Goal: Task Accomplishment & Management: Use online tool/utility

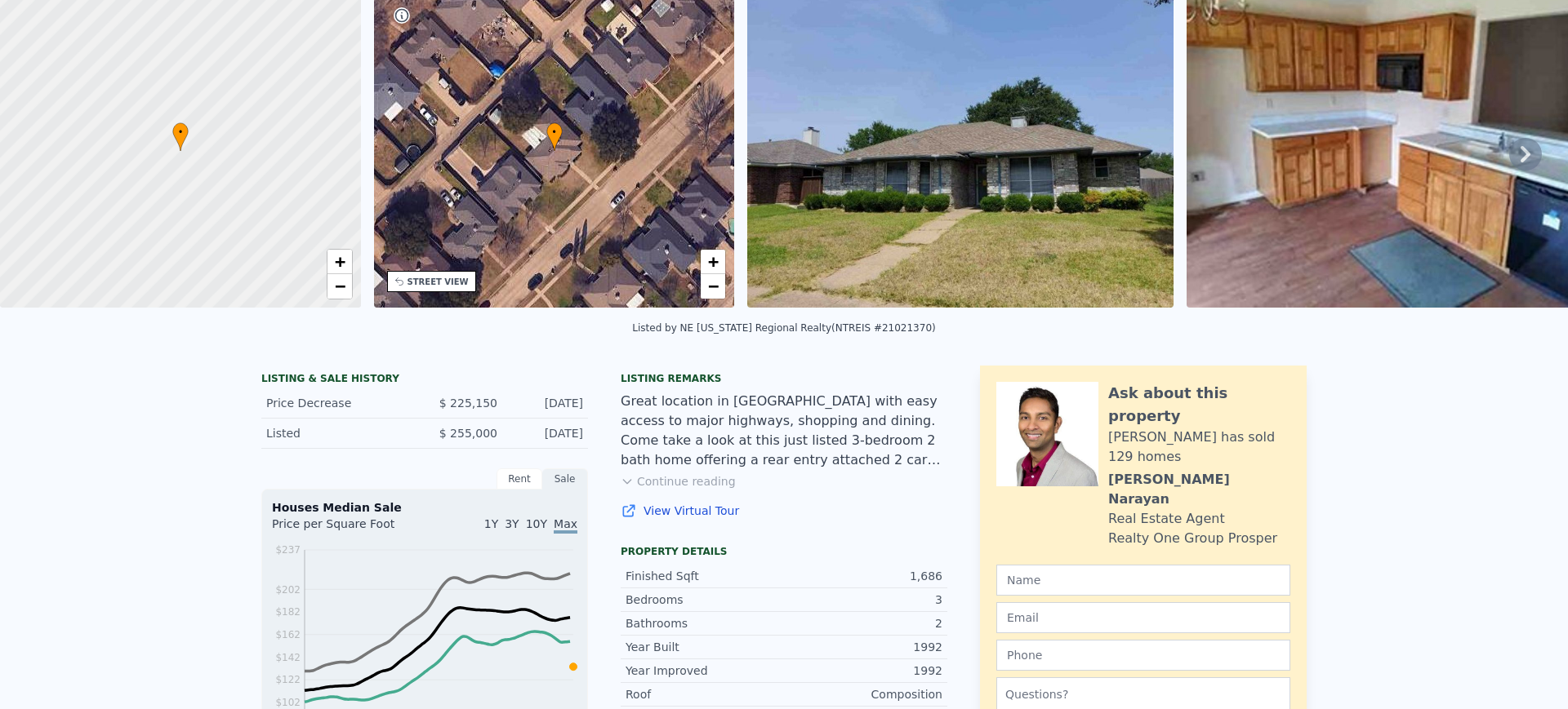
scroll to position [6, 0]
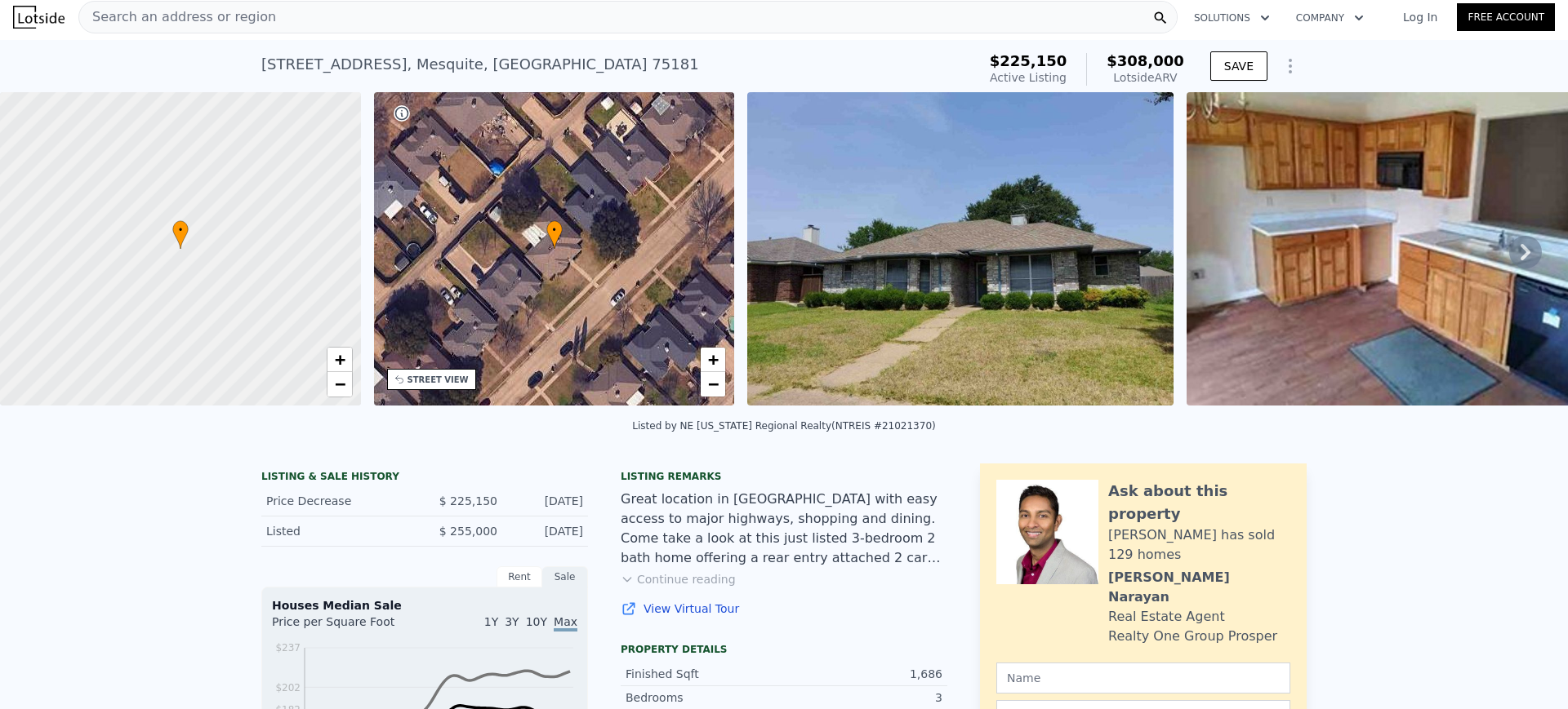
click at [391, 18] on div "Search an address or region" at bounding box center [628, 17] width 1099 height 33
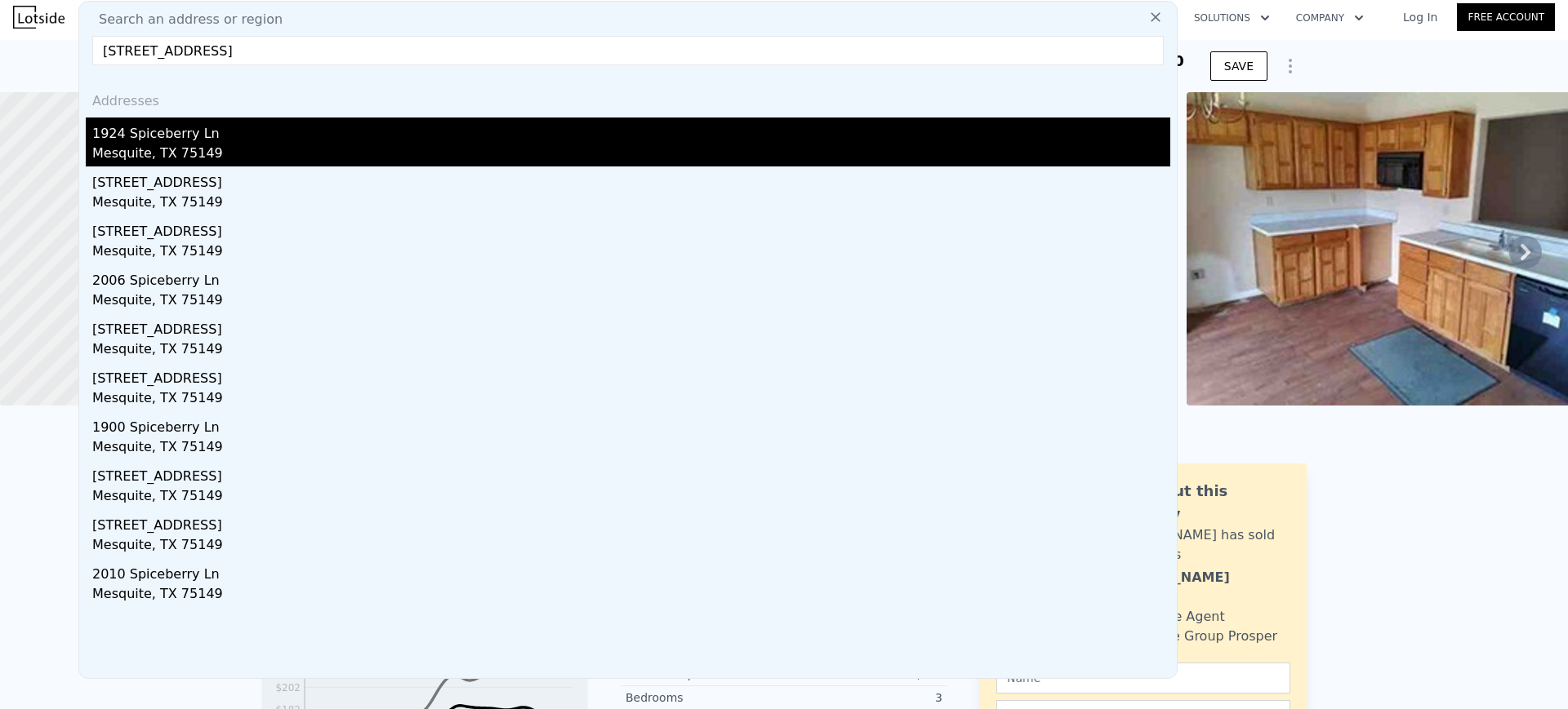
type input "[STREET_ADDRESS]"
click at [201, 126] on div "1924 Spiceberry Ln" at bounding box center [631, 130] width 1077 height 26
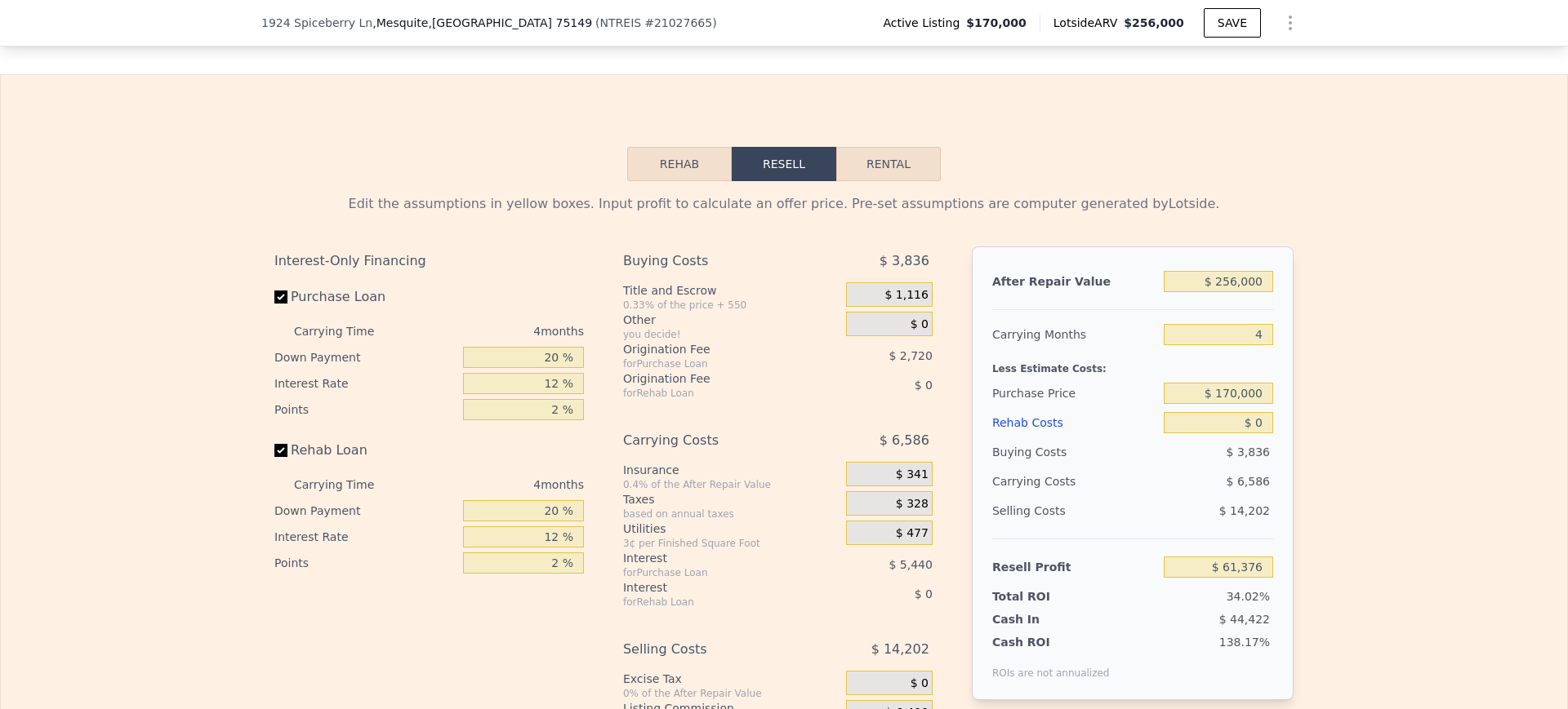
scroll to position [2257, 0]
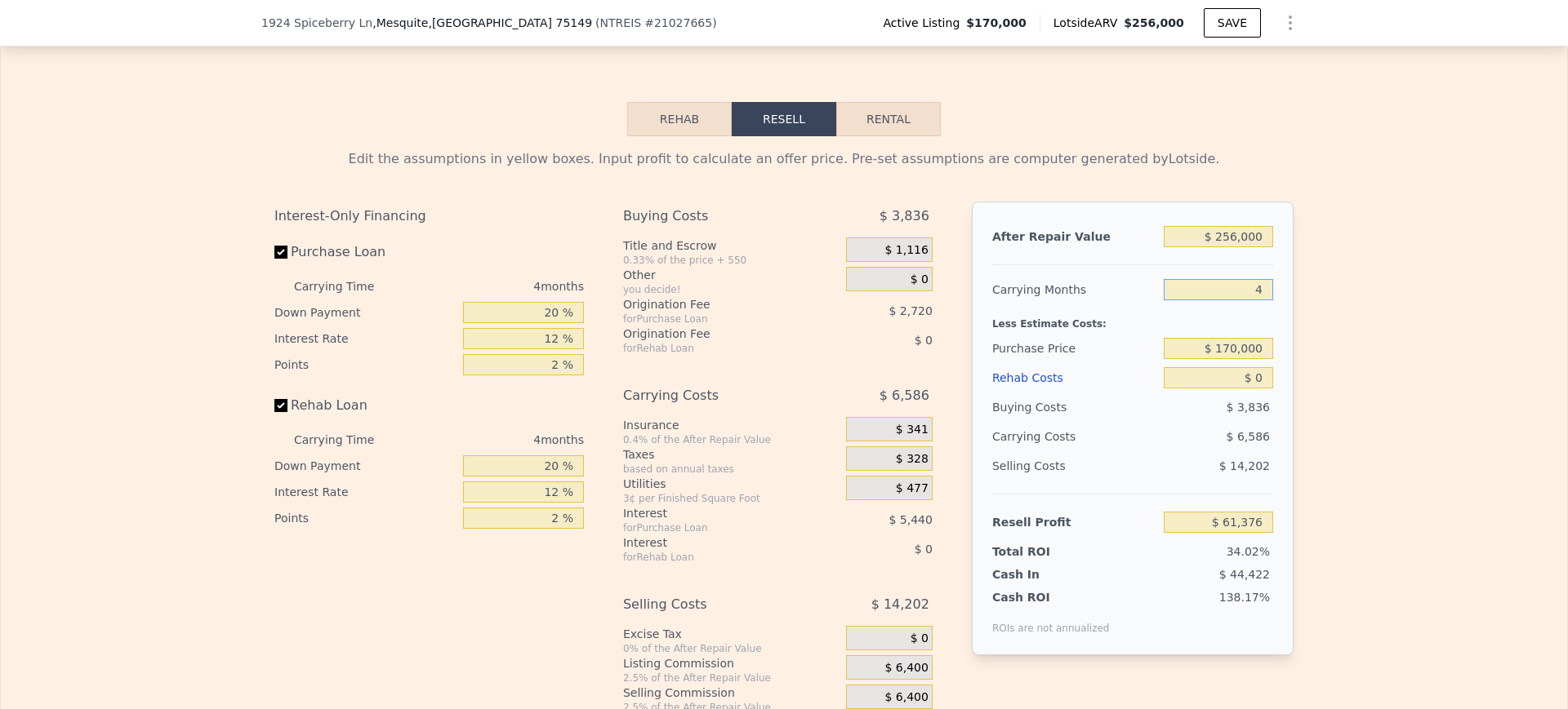
drag, startPoint x: 1239, startPoint y: 317, endPoint x: 1414, endPoint y: 306, distance: 175.3
click at [1414, 306] on div "Edit the assumptions in yellow boxes. Input profit to calculate an offer price.…" at bounding box center [784, 440] width 1566 height 607
type input "6"
type input "$ 58,083"
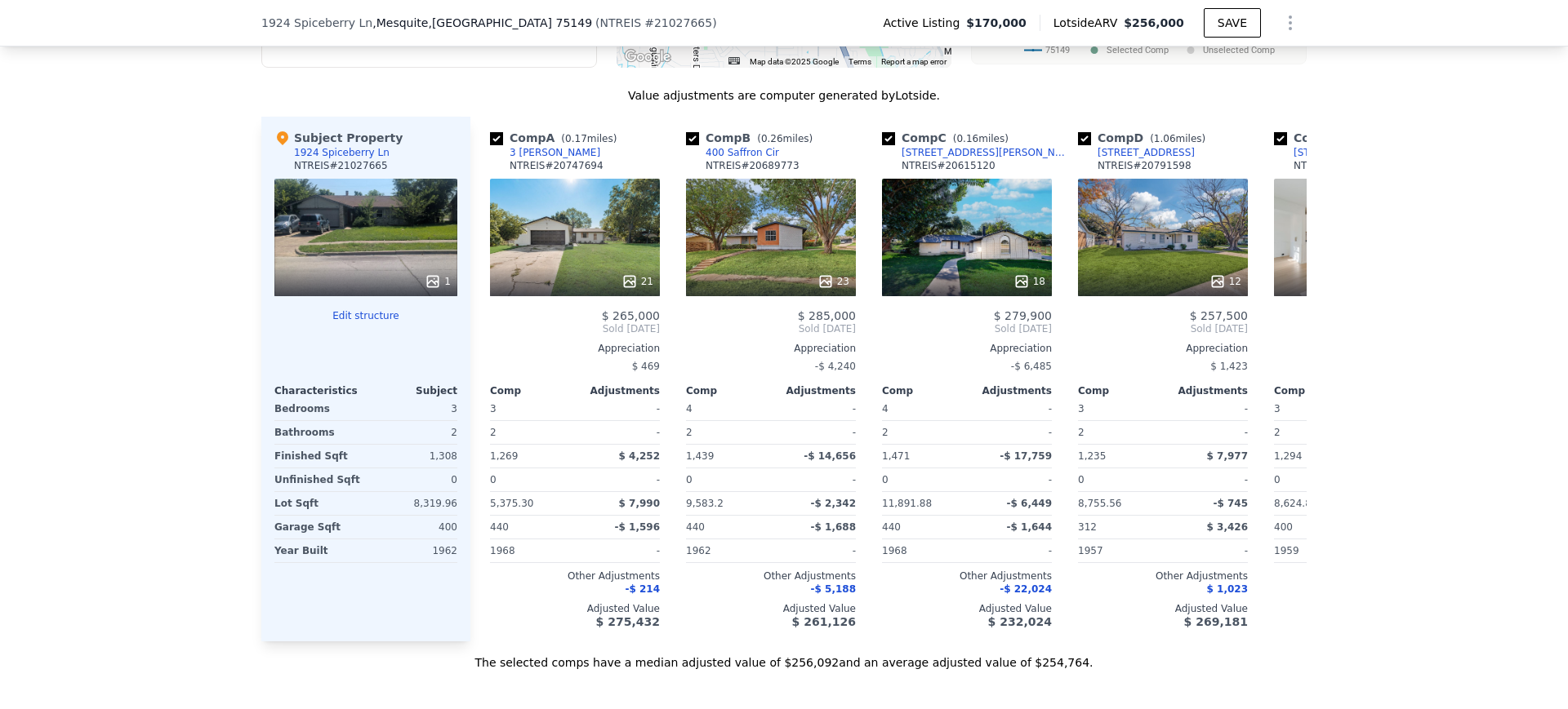
scroll to position [1551, 0]
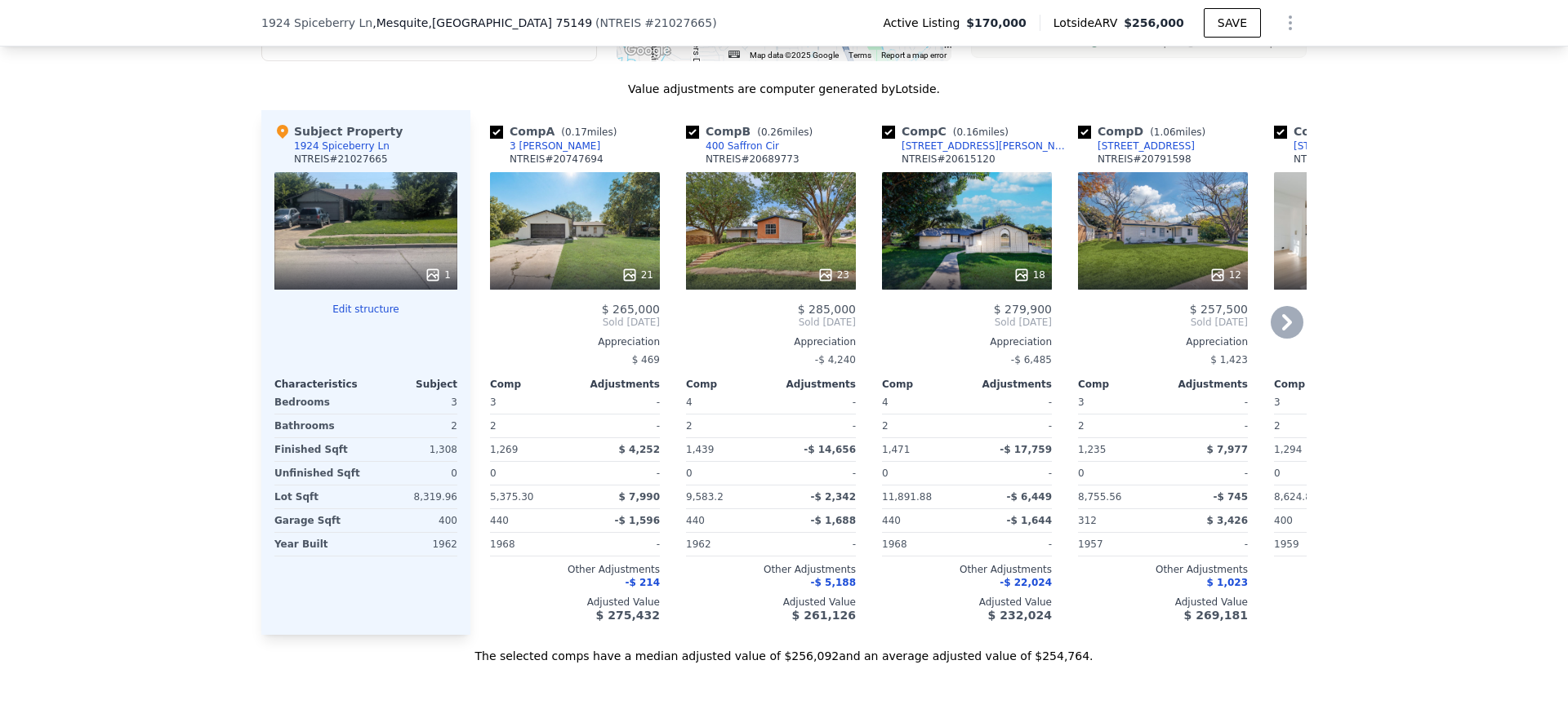
type input "6"
click at [1281, 331] on icon at bounding box center [1286, 322] width 10 height 16
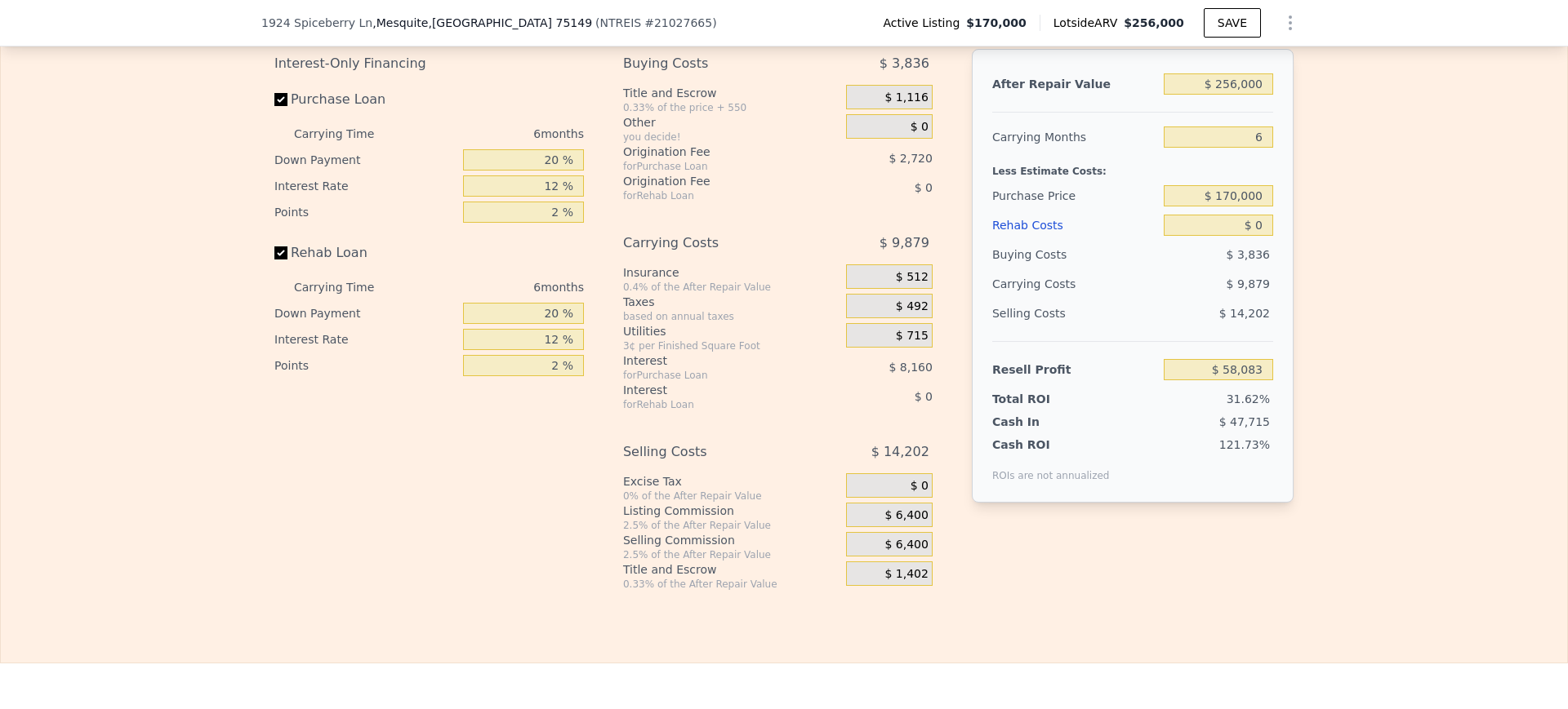
scroll to position [2404, 0]
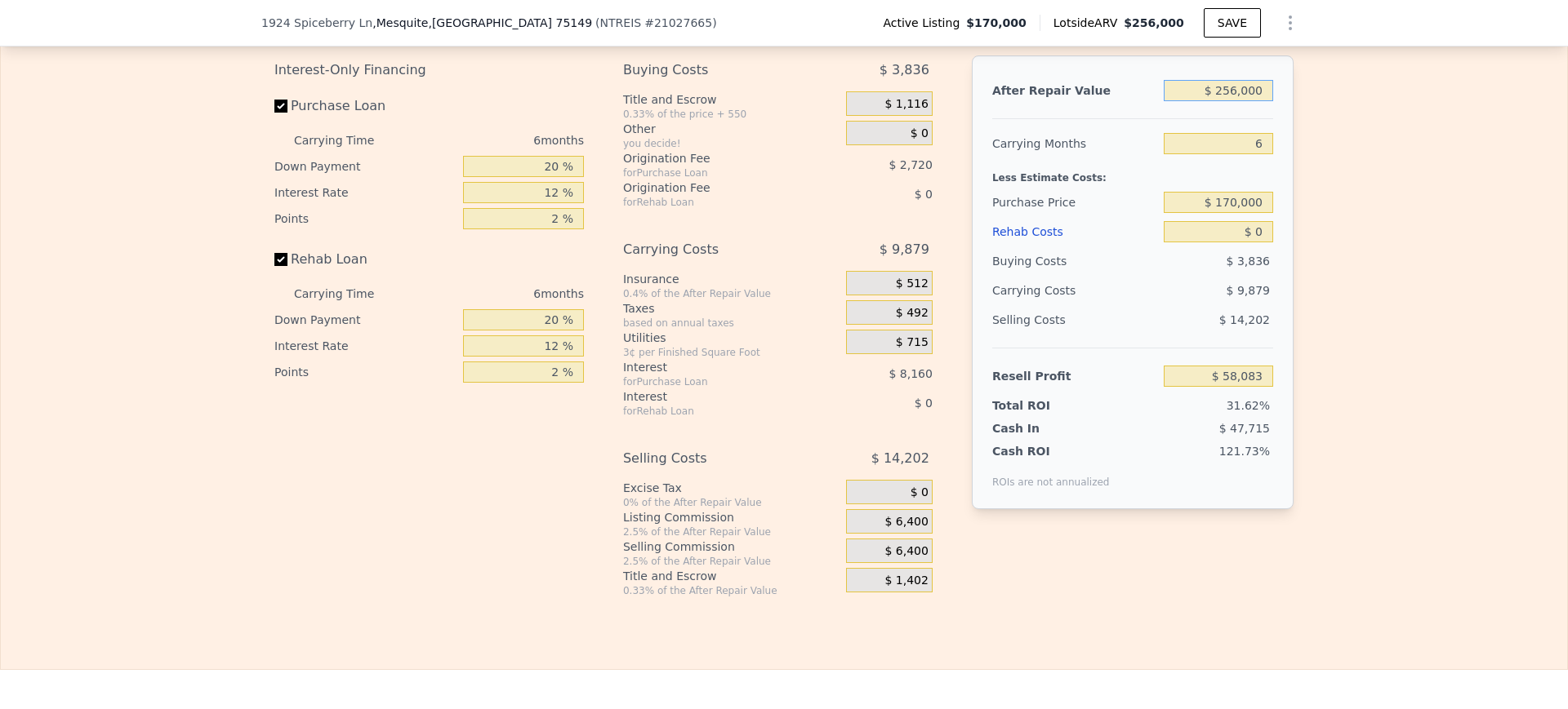
drag, startPoint x: 1193, startPoint y: 123, endPoint x: 1463, endPoint y: 163, distance: 272.9
click at [1463, 163] on div "Edit the assumptions in yellow boxes. Input profit to calculate an offer price.…" at bounding box center [784, 294] width 1566 height 607
type input "$ 245"
type input "-$ 183,521"
type input "$ 2,450"
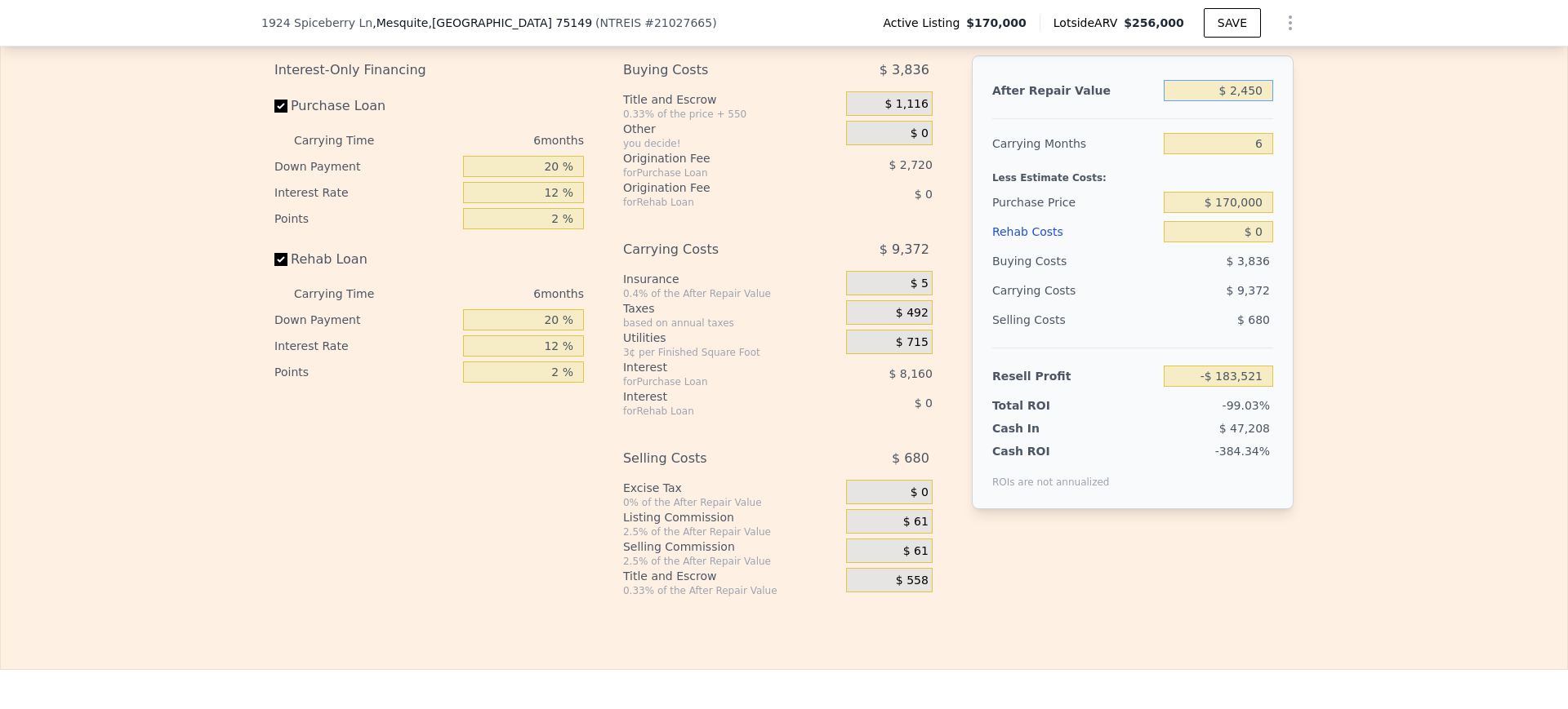
type input "-$ 181,438"
type input "$ 24,500"
type input "-$ 160,610"
type input "$ 245,000"
type input "$ 47,691"
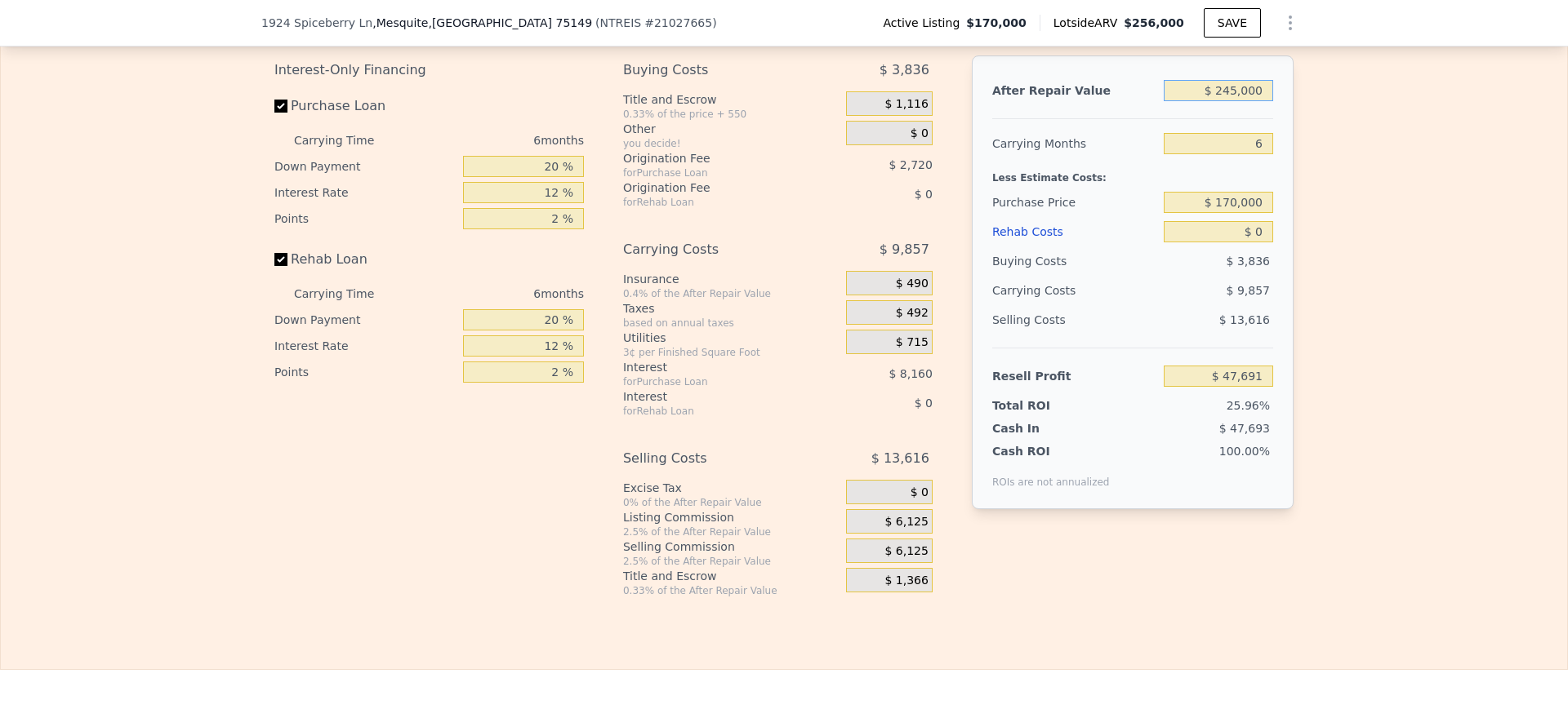
type input "$ 245,000"
click at [1463, 163] on div "Edit the assumptions in yellow boxes. Input profit to calculate an offer price.…" at bounding box center [784, 294] width 1566 height 607
drag, startPoint x: 1187, startPoint y: 230, endPoint x: 1381, endPoint y: 223, distance: 194.1
click at [1381, 223] on div "Edit the assumptions in yellow boxes. Input profit to calculate an offer price.…" at bounding box center [784, 294] width 1566 height 607
type input "$ 135,000"
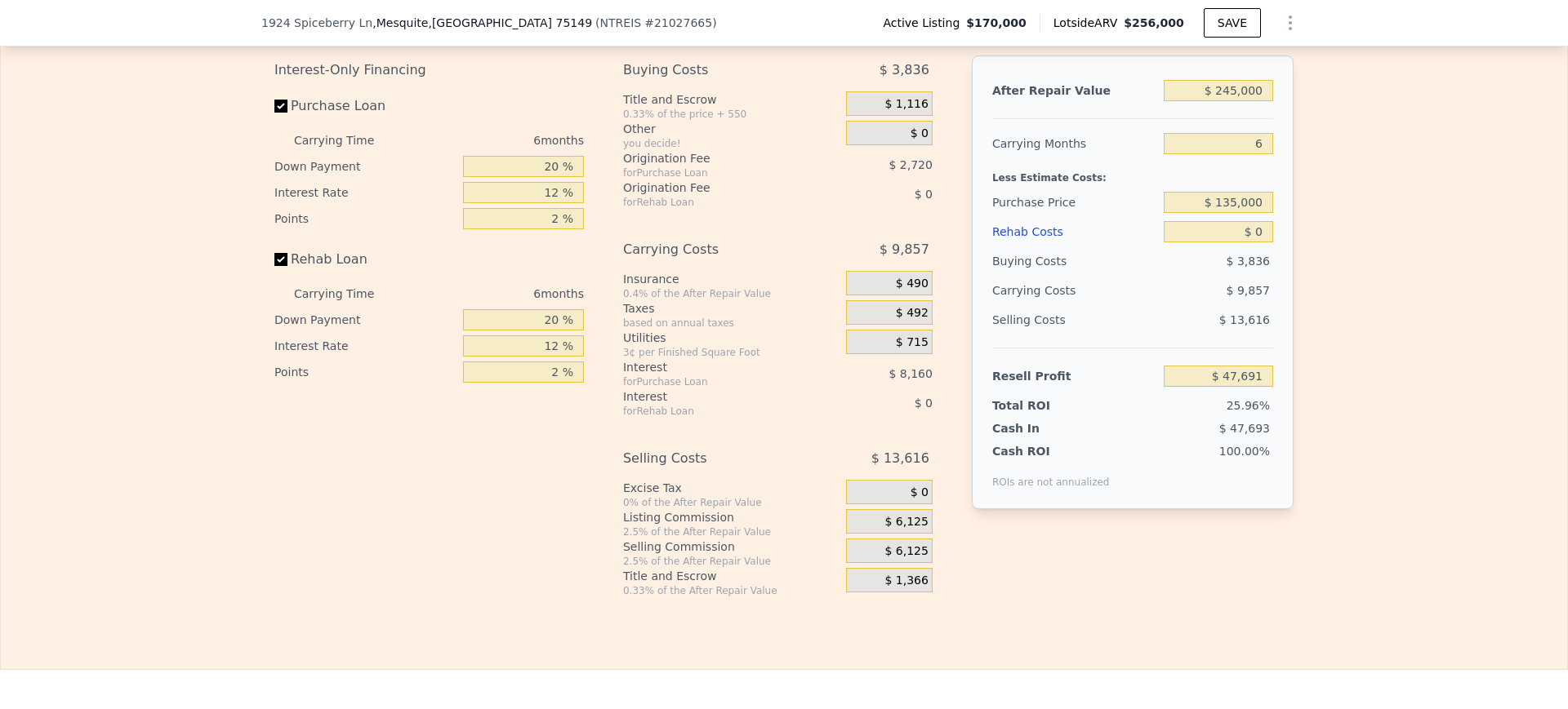
type input "$ 85,047"
click at [1381, 223] on div "Edit the assumptions in yellow boxes. Input profit to calculate an offer price.…" at bounding box center [784, 294] width 1566 height 607
click at [1394, 223] on div "Edit the assumptions in yellow boxes. Input profit to calculate an offer price.…" at bounding box center [784, 294] width 1566 height 607
type input "$ 65,000"
type input "$ 15,887"
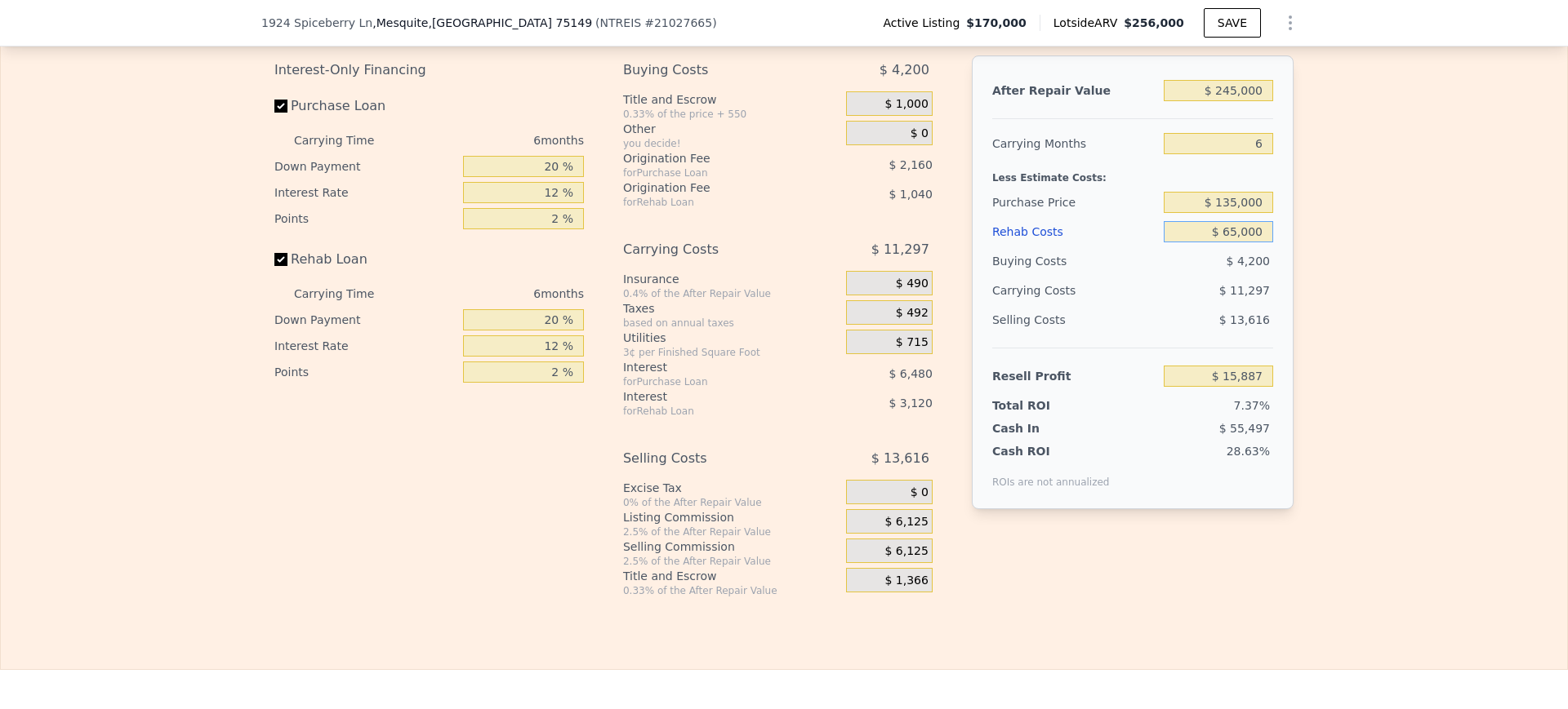
type input "$ 65,000"
click at [1394, 223] on div "Edit the assumptions in yellow boxes. Input profit to calculate an offer price.…" at bounding box center [784, 294] width 1566 height 607
click at [1410, 300] on div "Edit the assumptions in yellow boxes. Input profit to calculate an offer price.…" at bounding box center [784, 294] width 1566 height 607
drag, startPoint x: 531, startPoint y: 350, endPoint x: 821, endPoint y: 314, distance: 292.2
click at [821, 314] on div "Interest-Only Financing Purchase Loan Carrying Time 6 months Down Payment 20 % …" at bounding box center [783, 327] width 1019 height 542
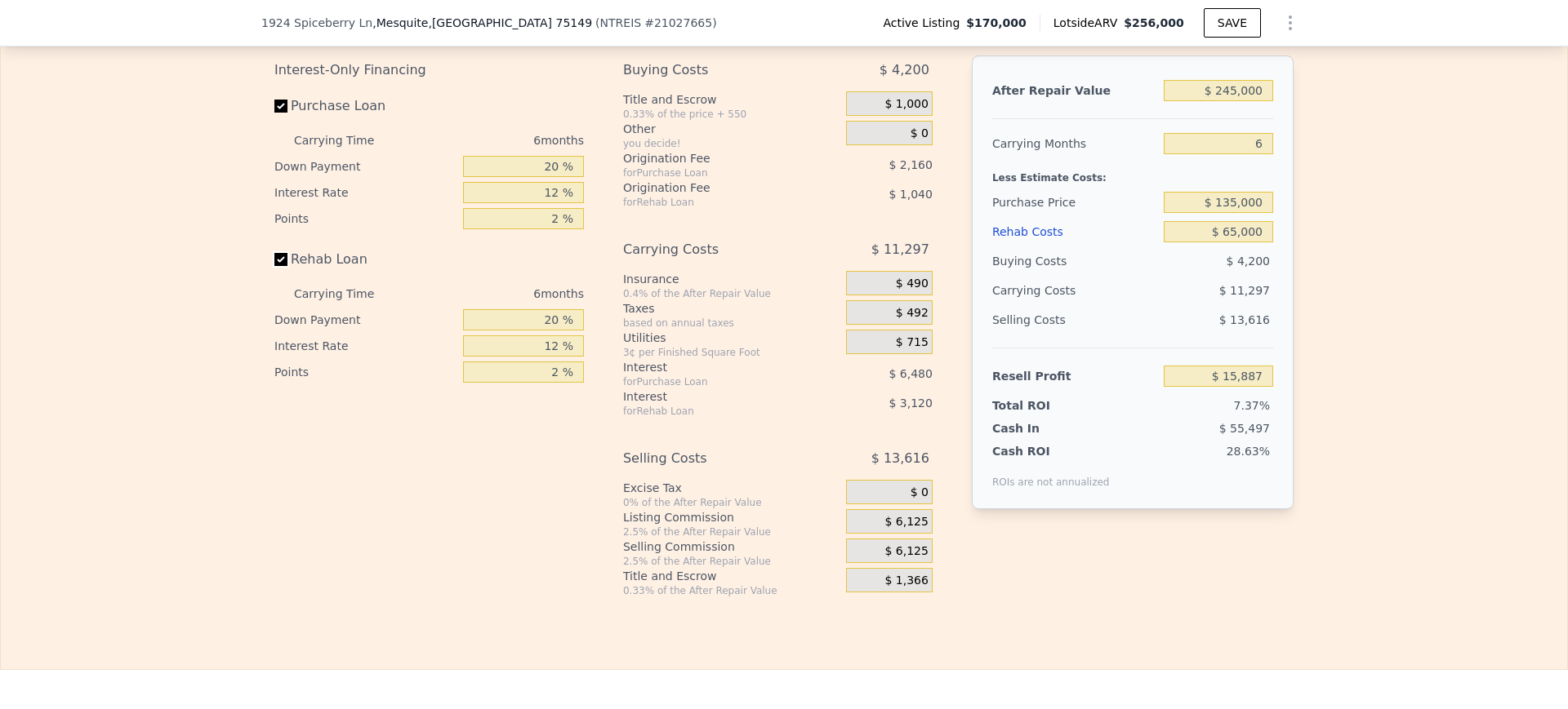
click at [276, 266] on input "Rehab Loan" at bounding box center [281, 260] width 13 height 13
checkbox input "false"
type input "$ 20,047"
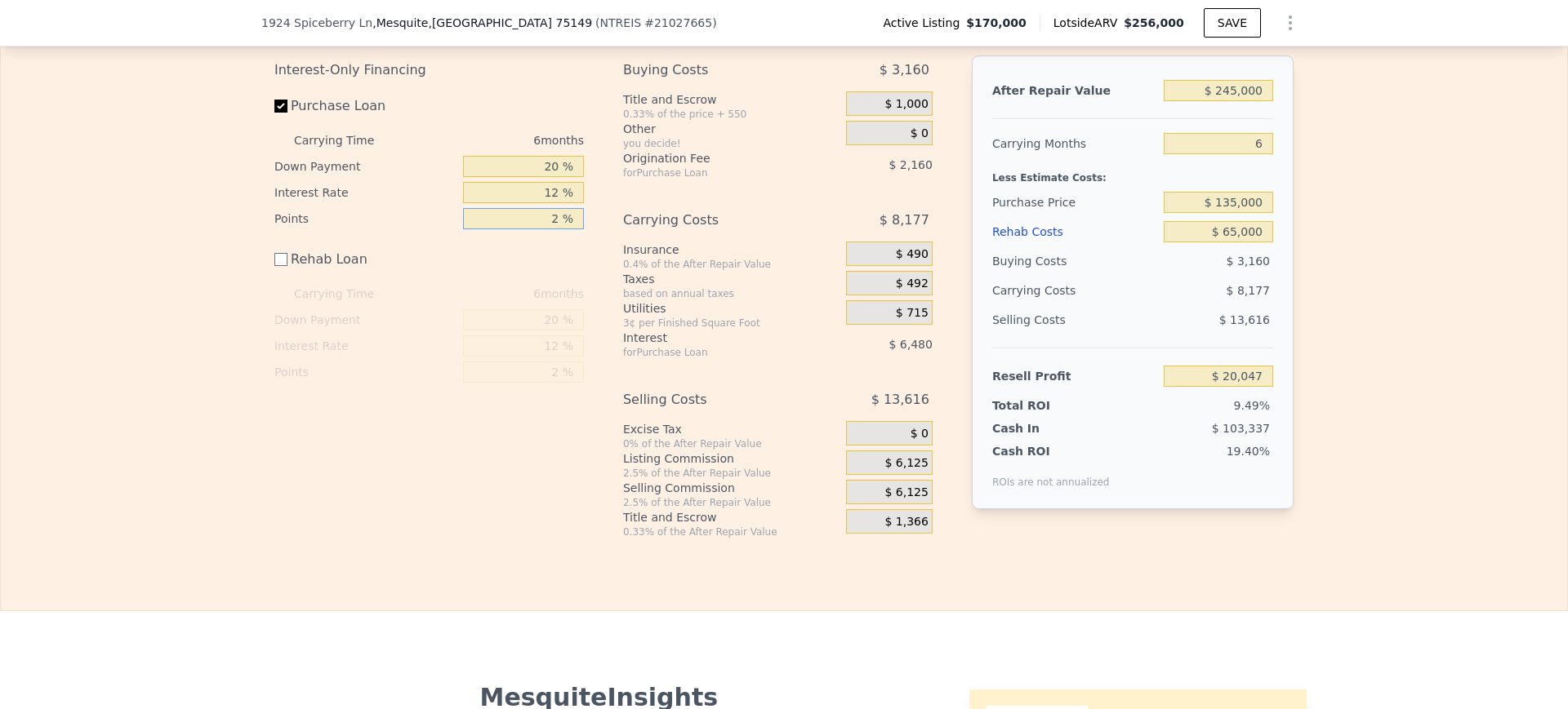
drag, startPoint x: 543, startPoint y: 253, endPoint x: 583, endPoint y: 247, distance: 40.4
click at [583, 247] on div "Interest-Only Financing Purchase Loan Carrying Time 6 months Down Payment 20 % …" at bounding box center [435, 297] width 322 height 483
type input "3 %"
type input "$ 18,967"
click at [1372, 333] on div "Edit the assumptions in yellow boxes. Input profit to calculate an offer price.…" at bounding box center [784, 264] width 1566 height 548
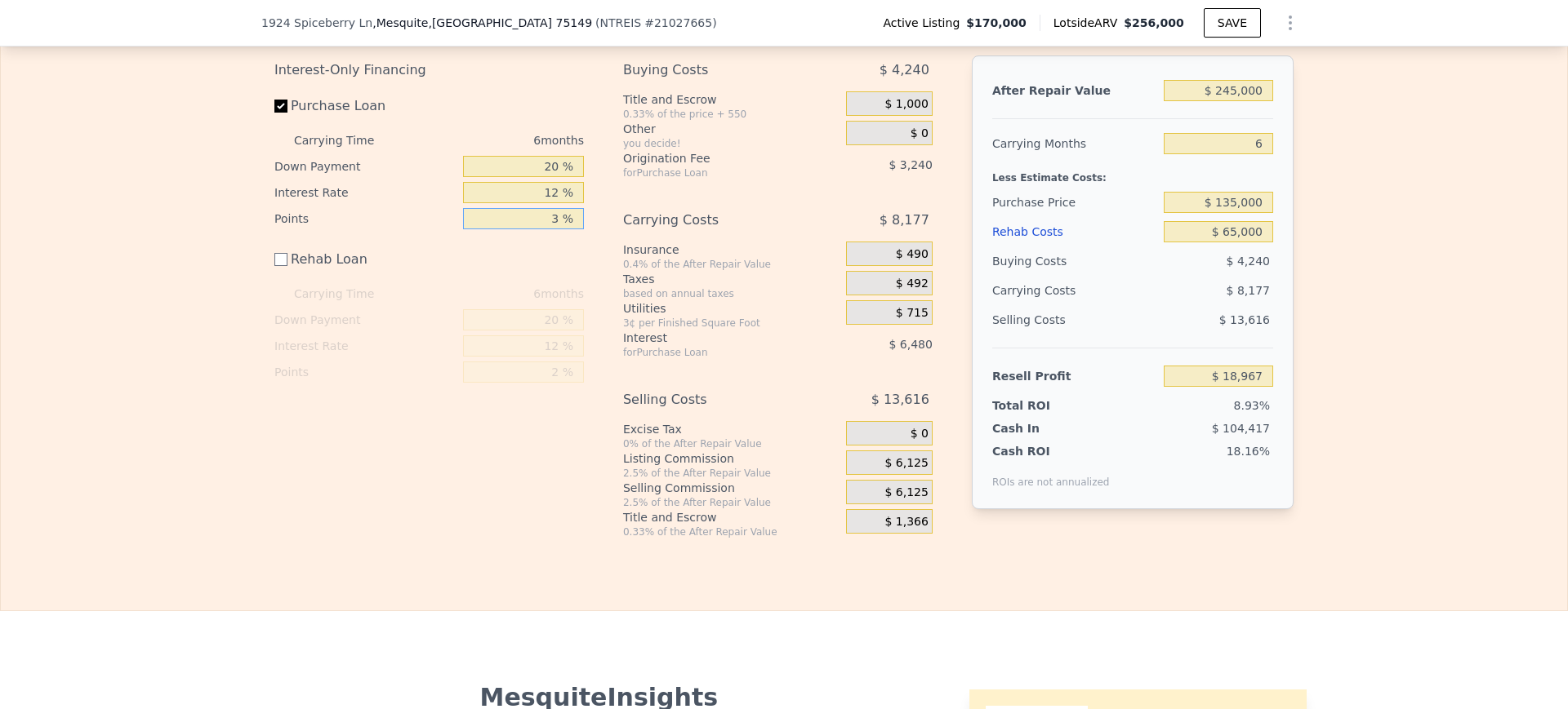
drag, startPoint x: 543, startPoint y: 252, endPoint x: 611, endPoint y: 241, distance: 68.9
click at [611, 241] on div "Interest-Only Financing Purchase Loan Carrying Time 6 months Down Payment 20 % …" at bounding box center [783, 297] width 1019 height 483
type input "1 %"
type input "$ 21,127"
type input "1 %"
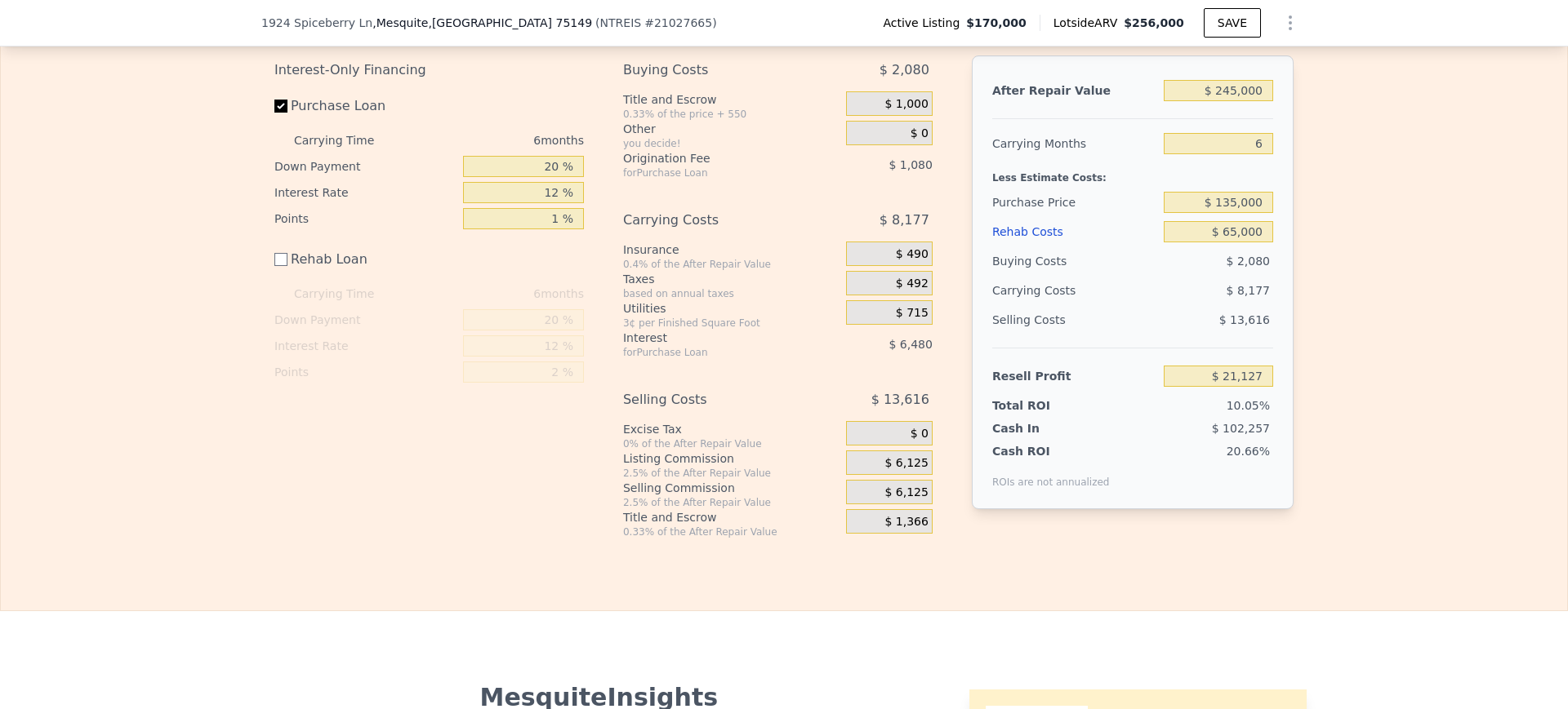
click at [1481, 300] on div "Edit the assumptions in yellow boxes. Input profit to calculate an offer price.…" at bounding box center [784, 264] width 1566 height 548
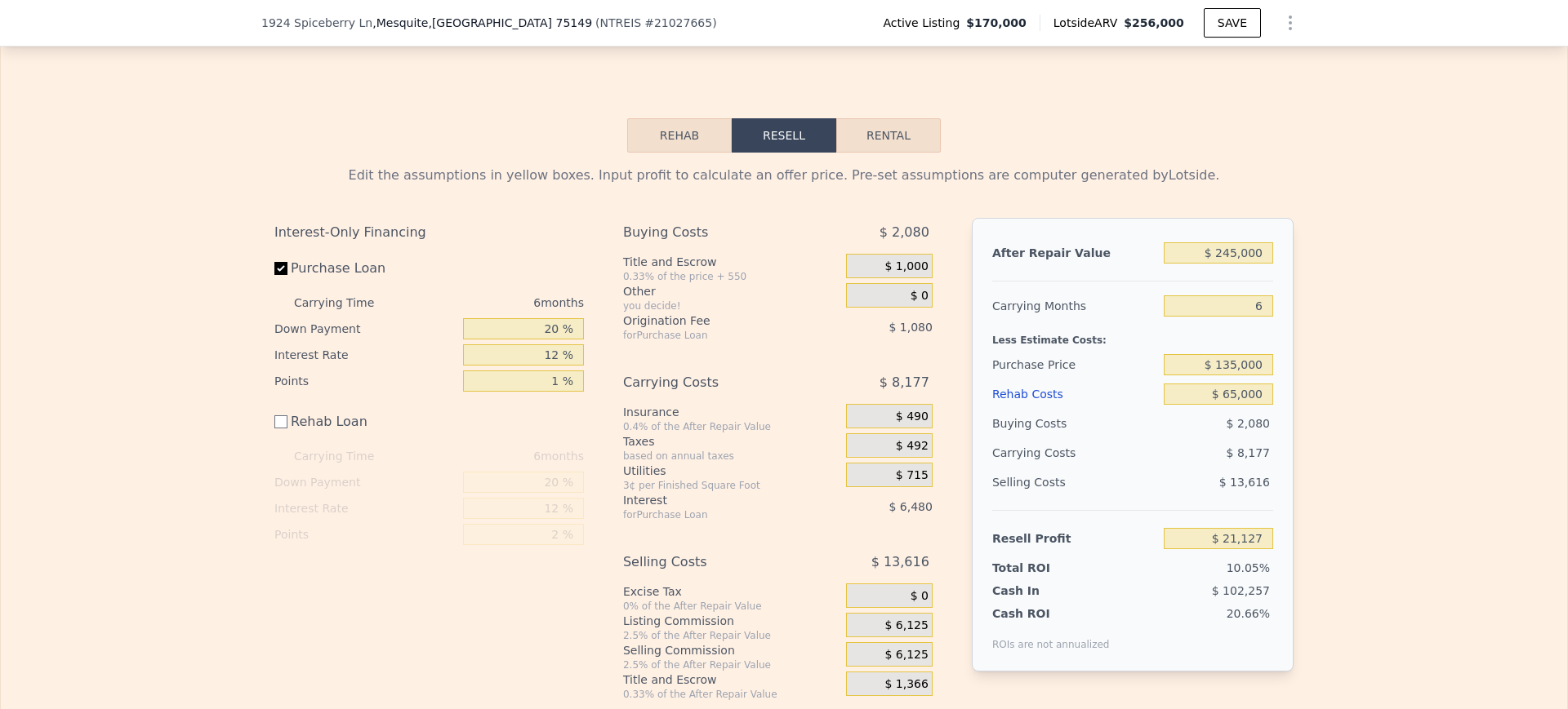
scroll to position [2273, 0]
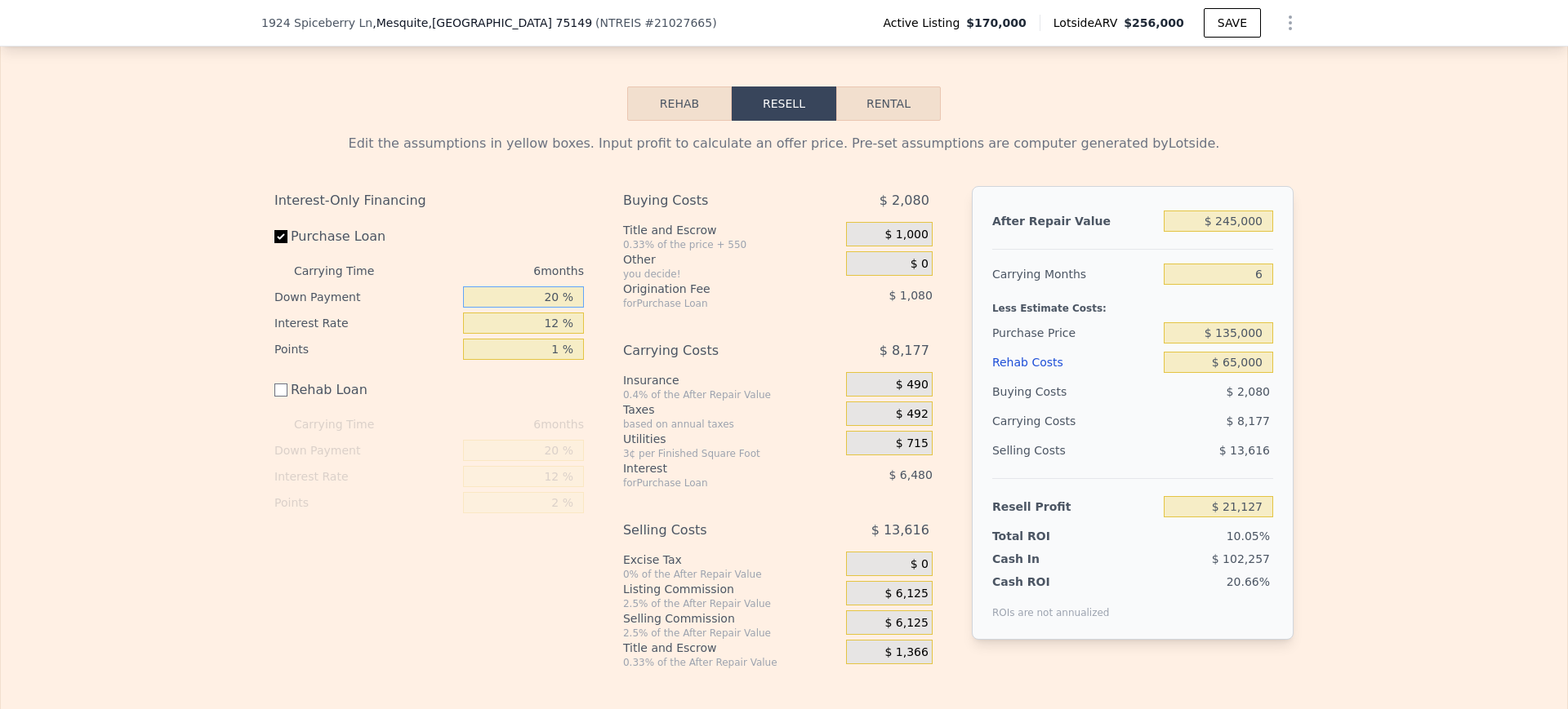
drag, startPoint x: 536, startPoint y: 327, endPoint x: 644, endPoint y: 329, distance: 108.0
click at [644, 329] on div "Interest-Only Financing Purchase Loan Carrying Time 6 months Down Payment 20 % …" at bounding box center [783, 427] width 1019 height 483
type input "15 %"
type input "$ 20,651"
type input "15 %"
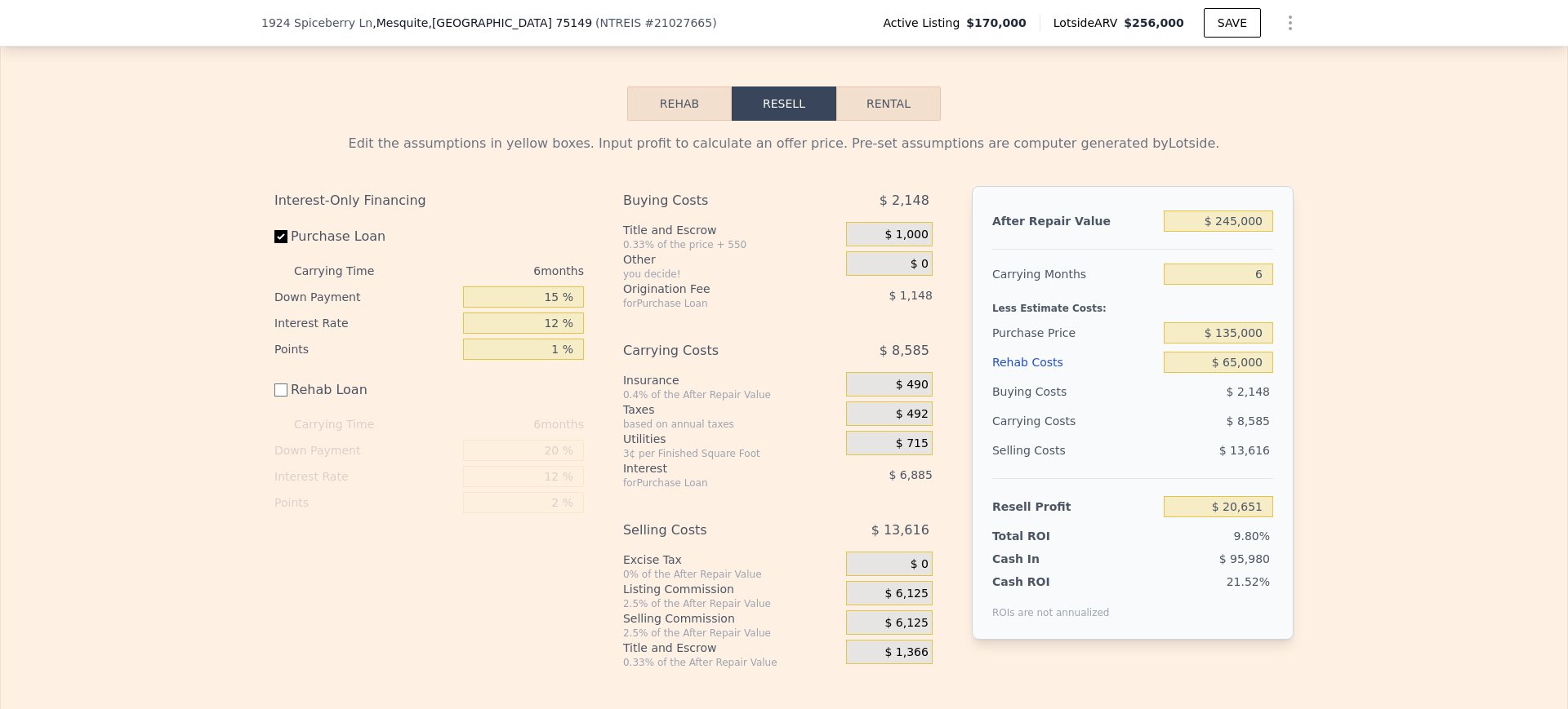
click at [1377, 404] on div "Edit the assumptions in yellow boxes. Input profit to calculate an offer price.…" at bounding box center [784, 395] width 1566 height 548
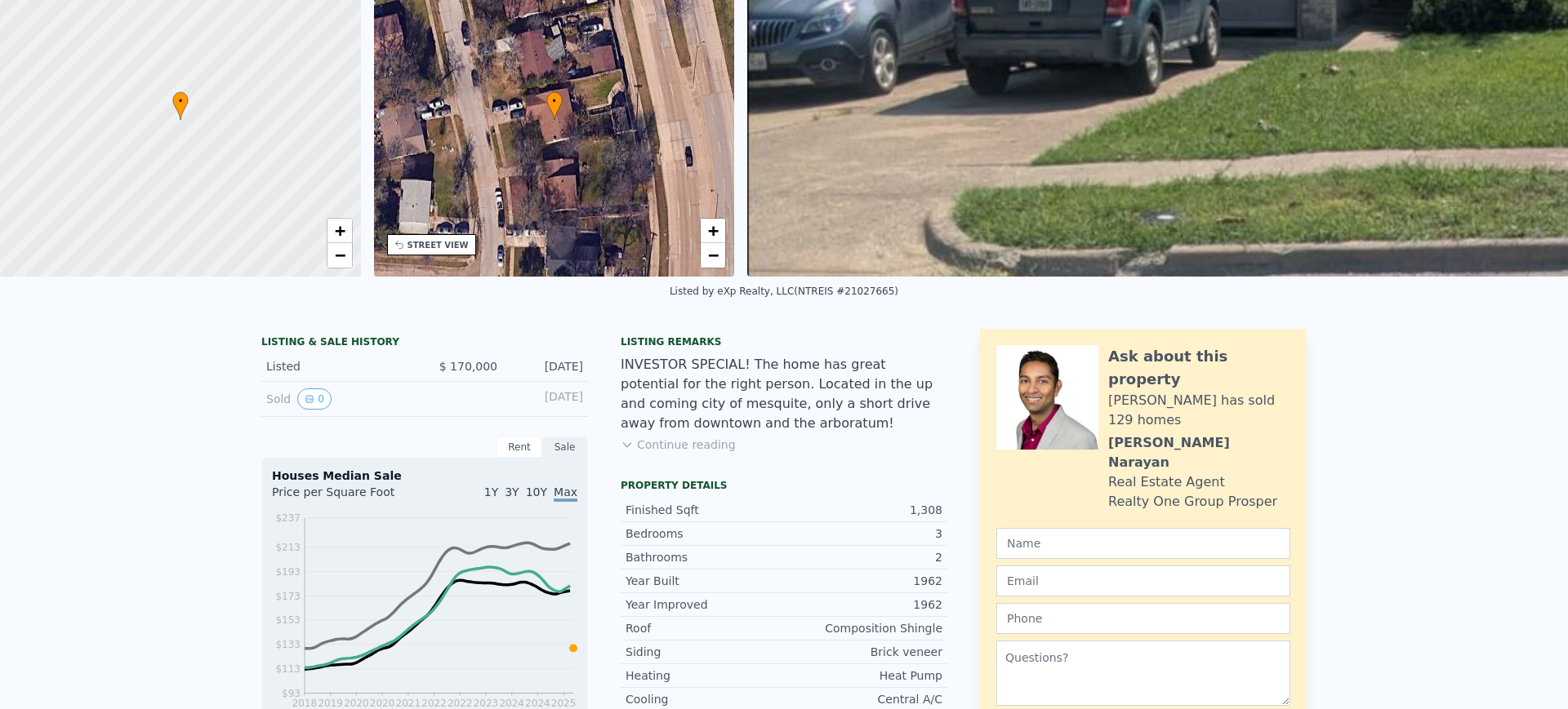
scroll to position [0, 0]
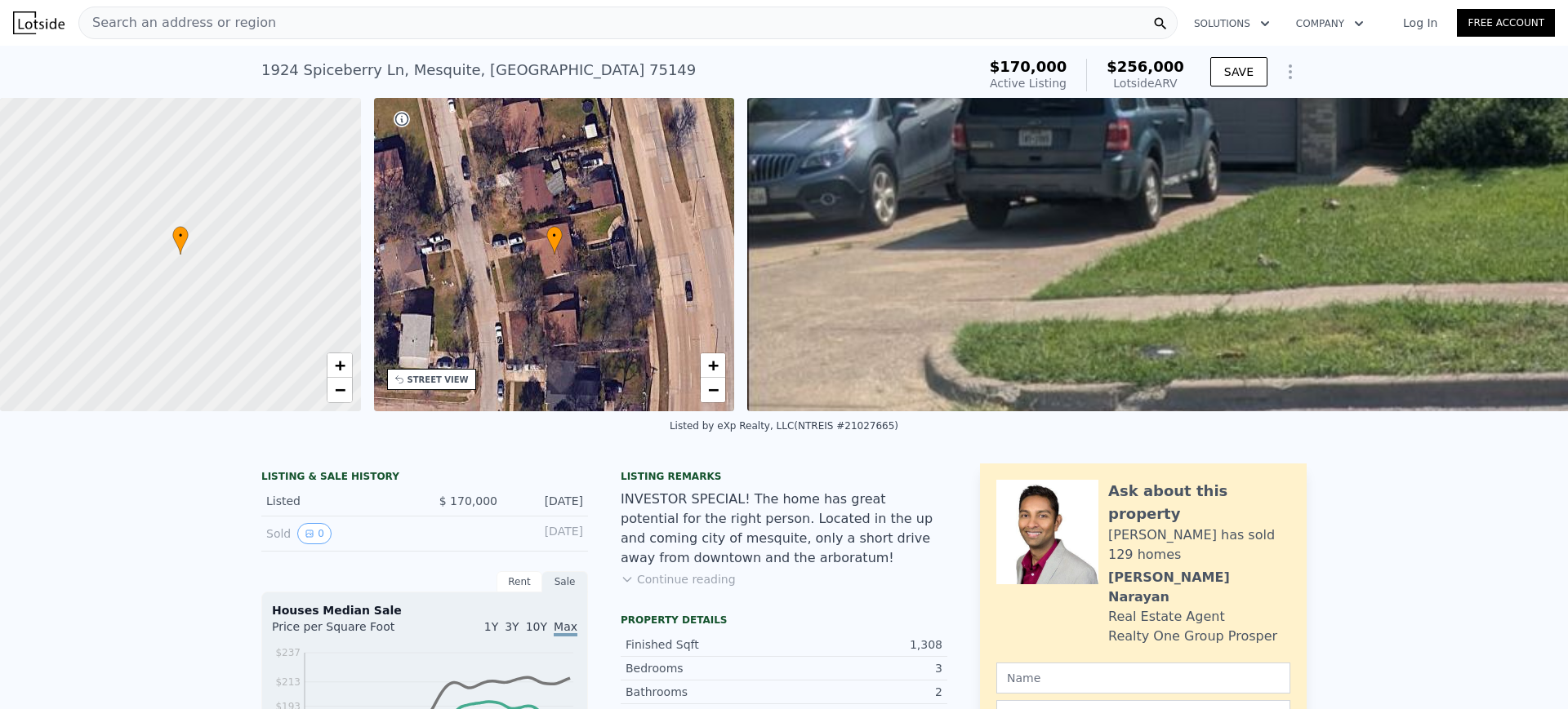
click at [649, 19] on div "Search an address or region" at bounding box center [628, 23] width 1099 height 33
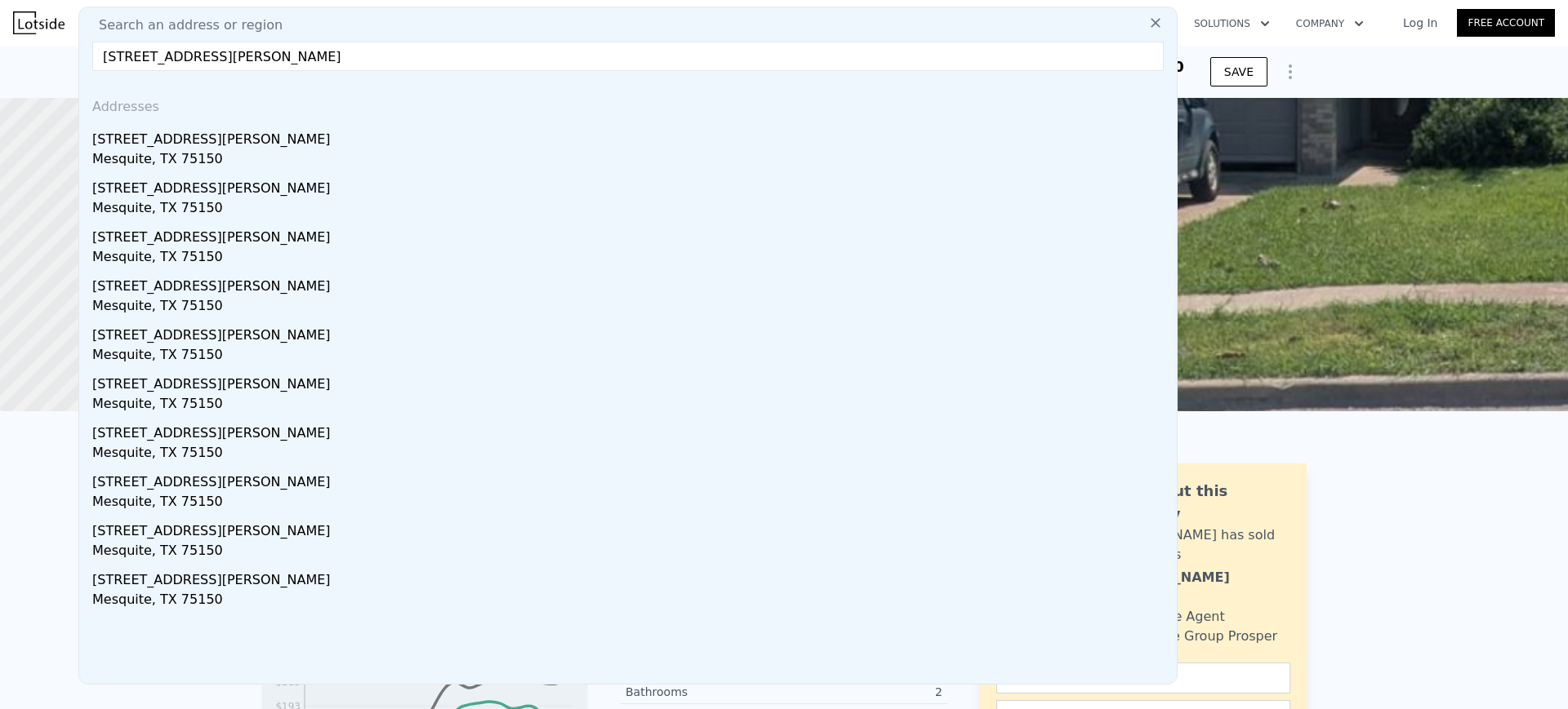
type input "[STREET_ADDRESS][PERSON_NAME]"
click at [649, 19] on div "Search an address or region" at bounding box center [627, 25] width 1084 height 19
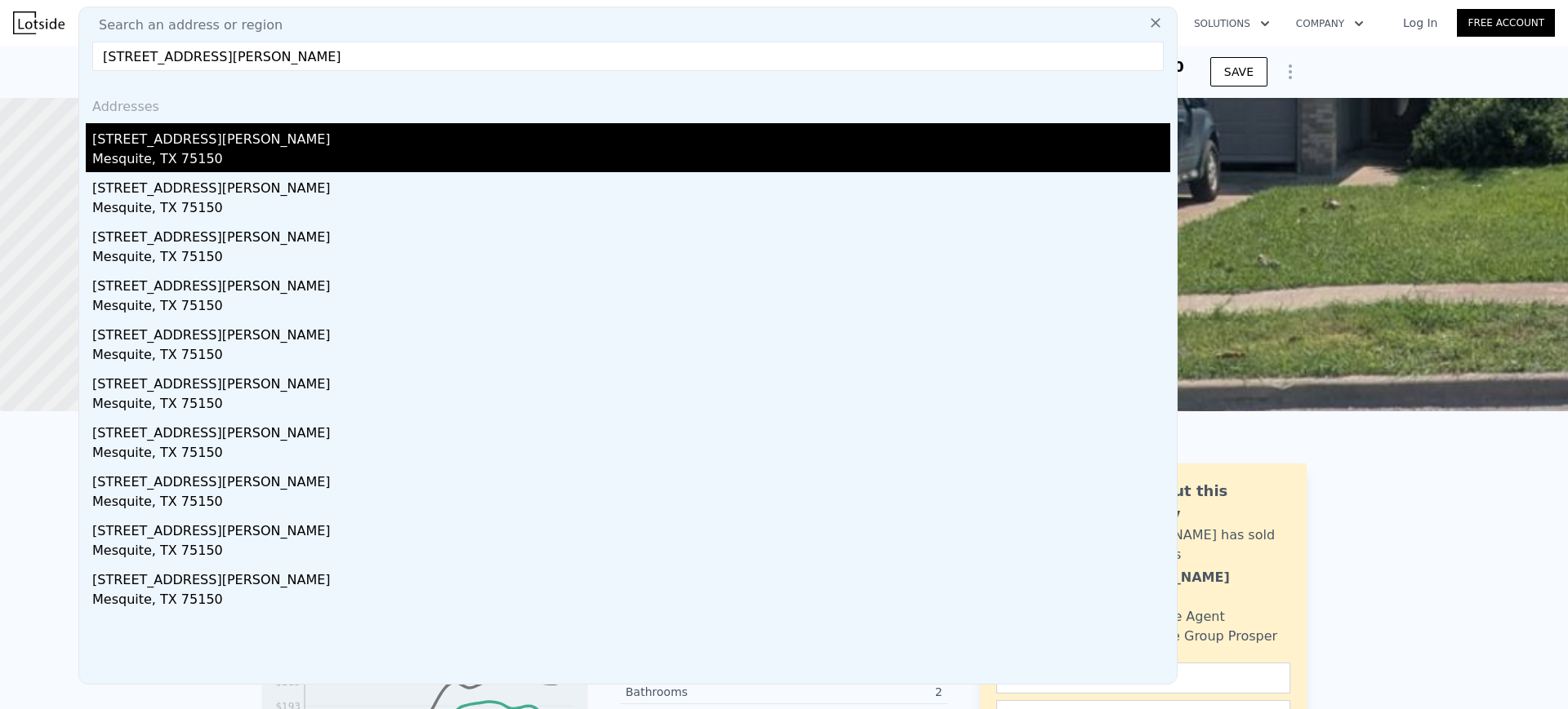
click at [189, 138] on div "[STREET_ADDRESS][PERSON_NAME]" at bounding box center [631, 136] width 1077 height 26
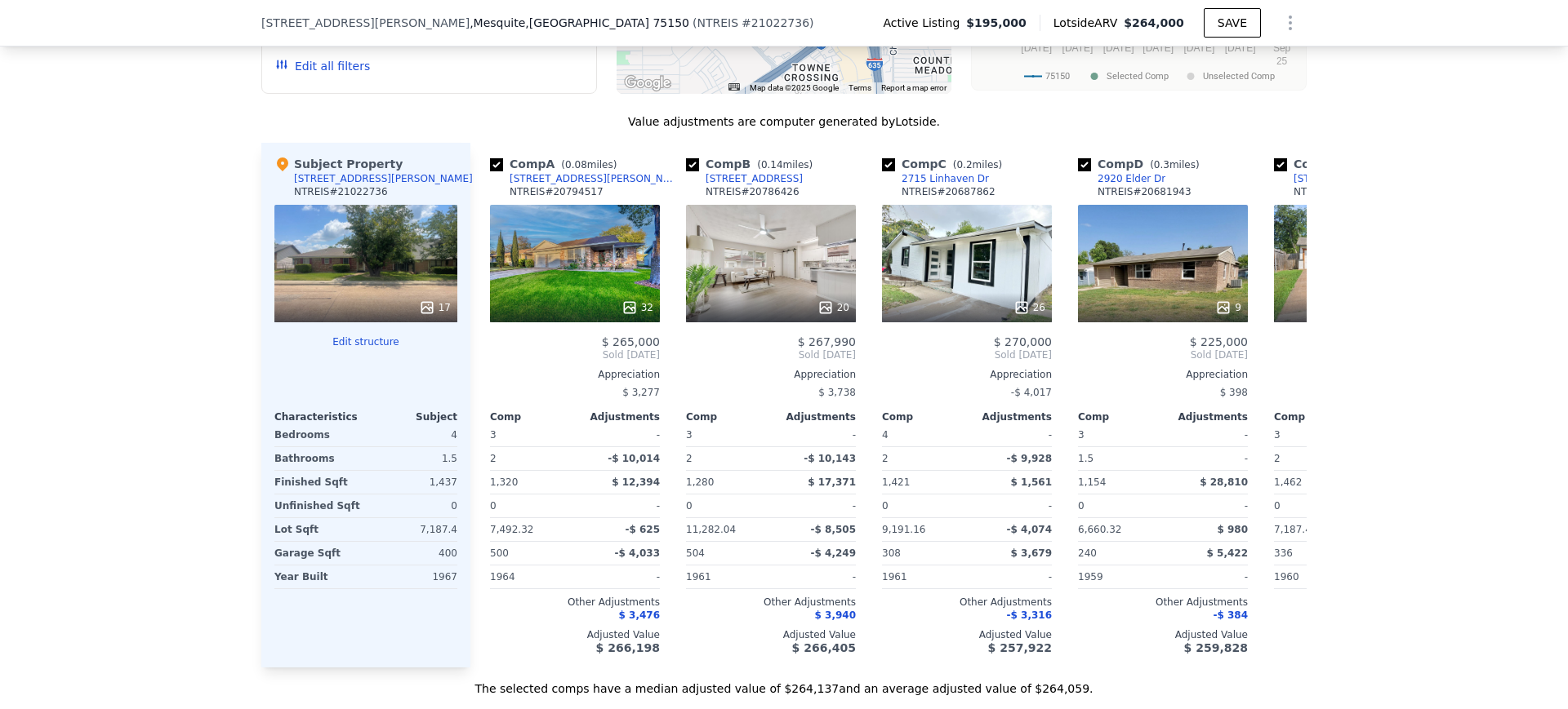
scroll to position [1569, 0]
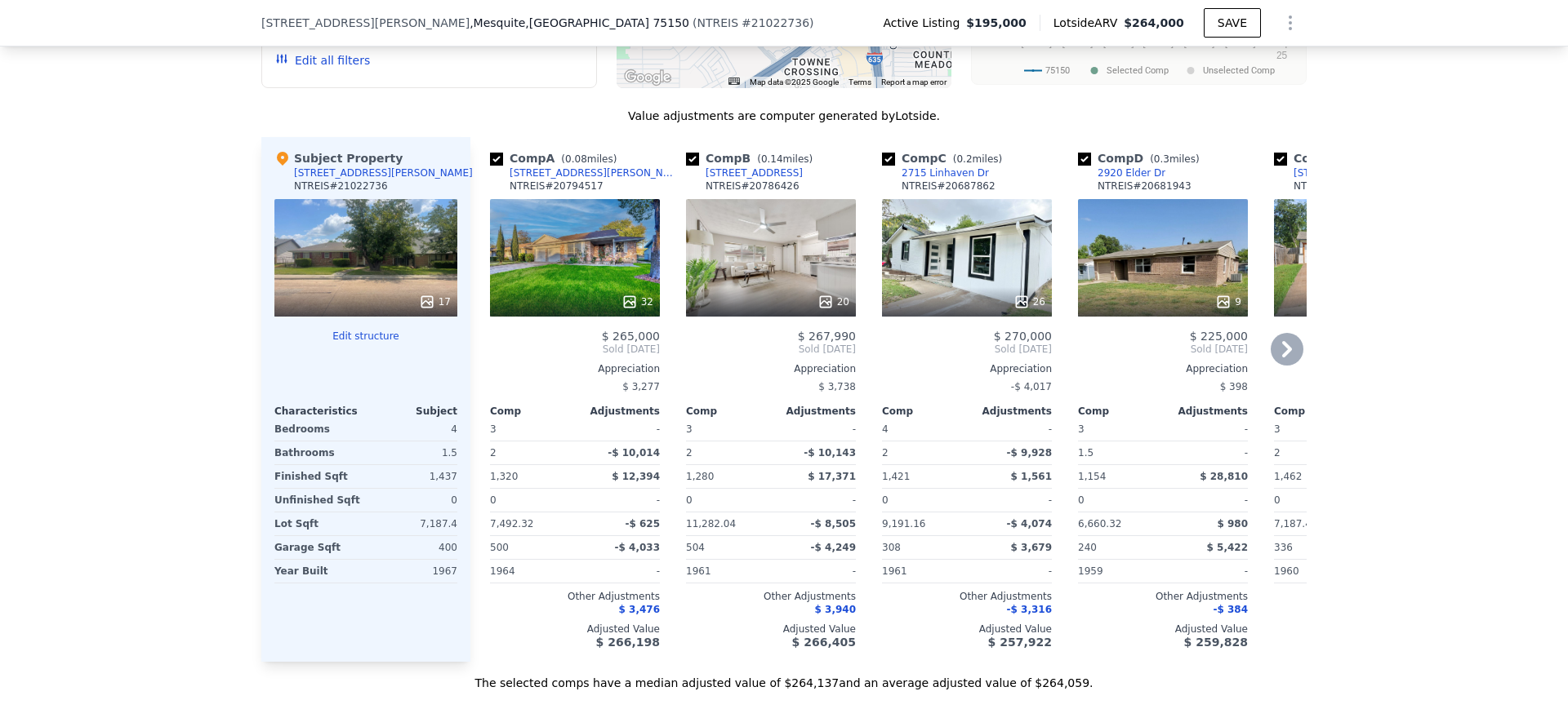
click at [1281, 359] on icon at bounding box center [1286, 350] width 33 height 33
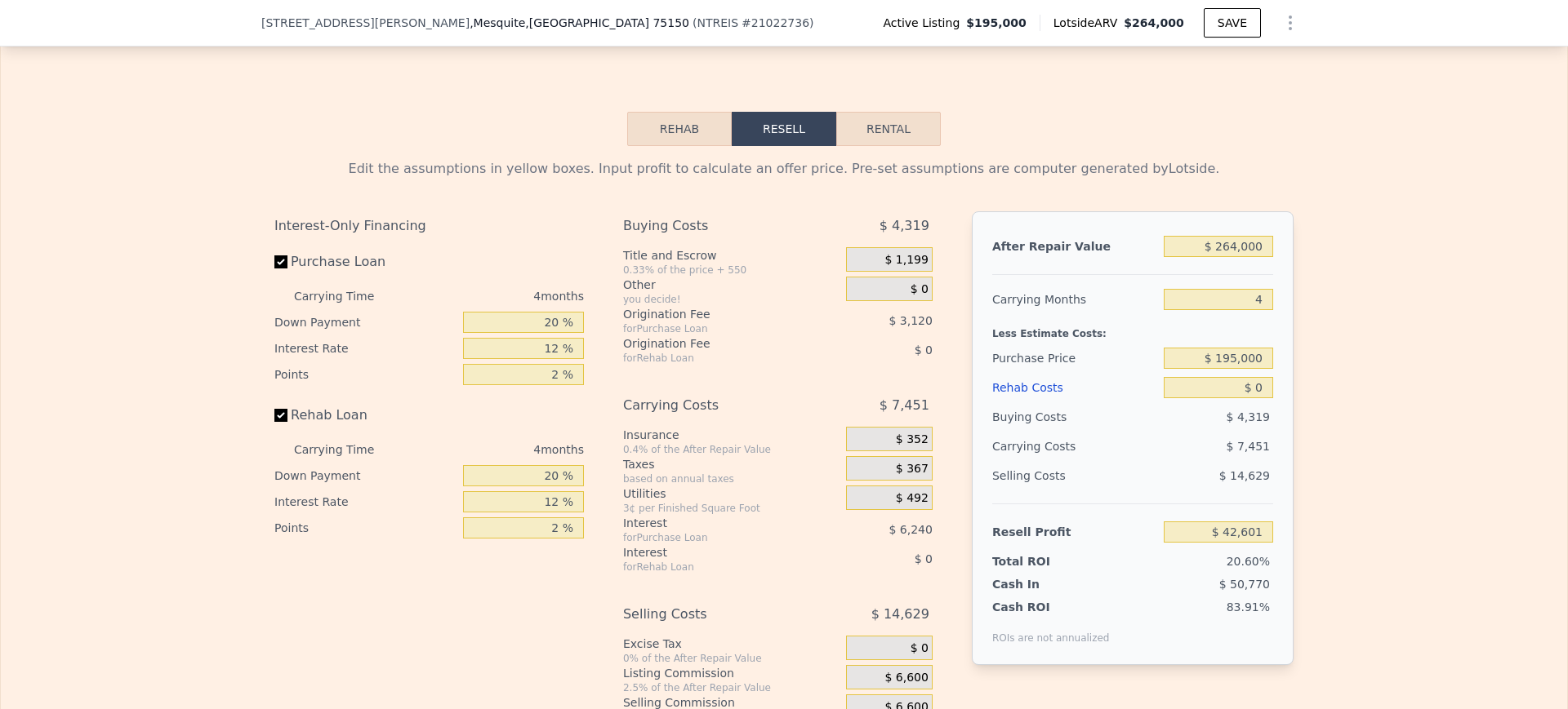
scroll to position [2312, 0]
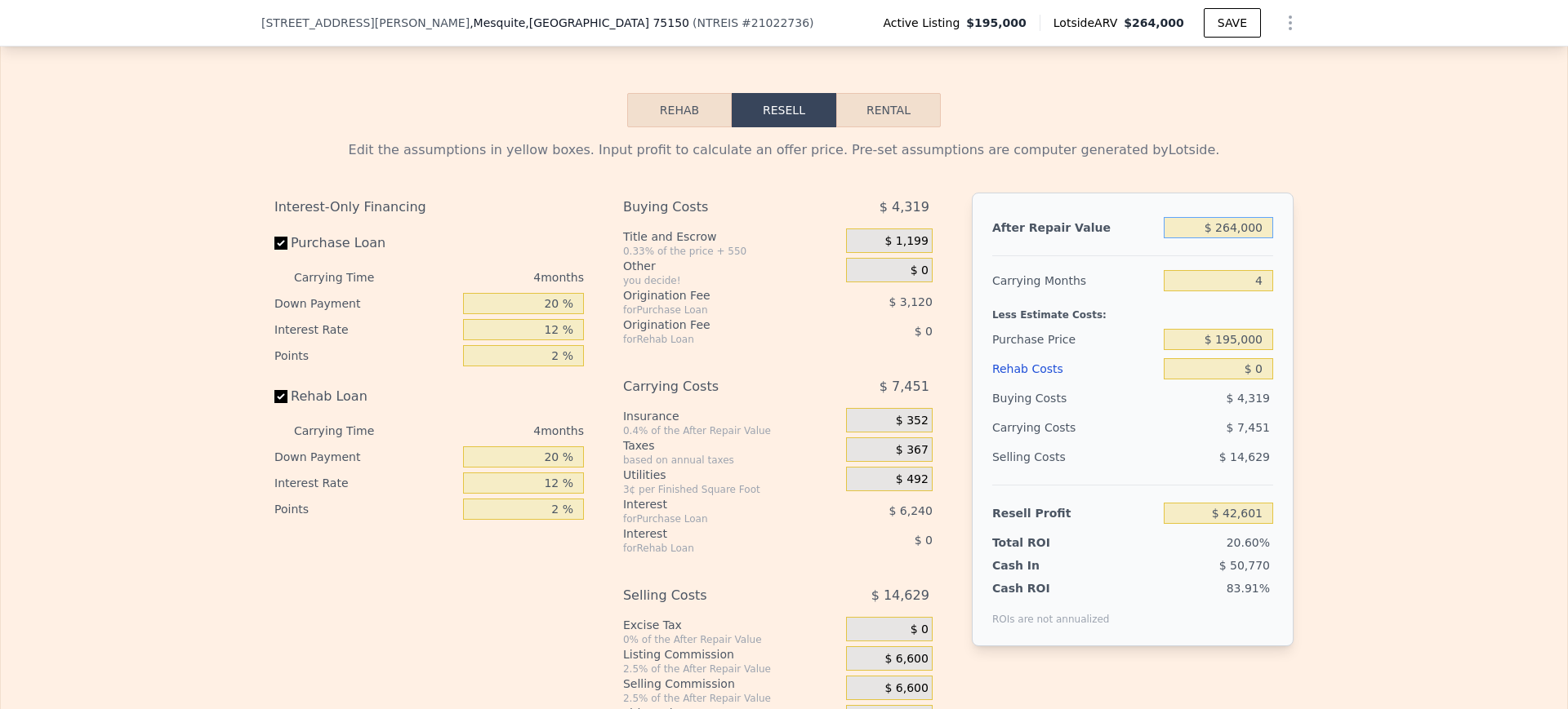
drag, startPoint x: 1198, startPoint y: 256, endPoint x: 1429, endPoint y: 256, distance: 231.0
click at [1429, 256] on div "Edit the assumptions in yellow boxes. Input profit to calculate an offer price.…" at bounding box center [784, 431] width 1566 height 607
type input "$ 255"
type input "-$ 206,726"
type input "$ 2,550"
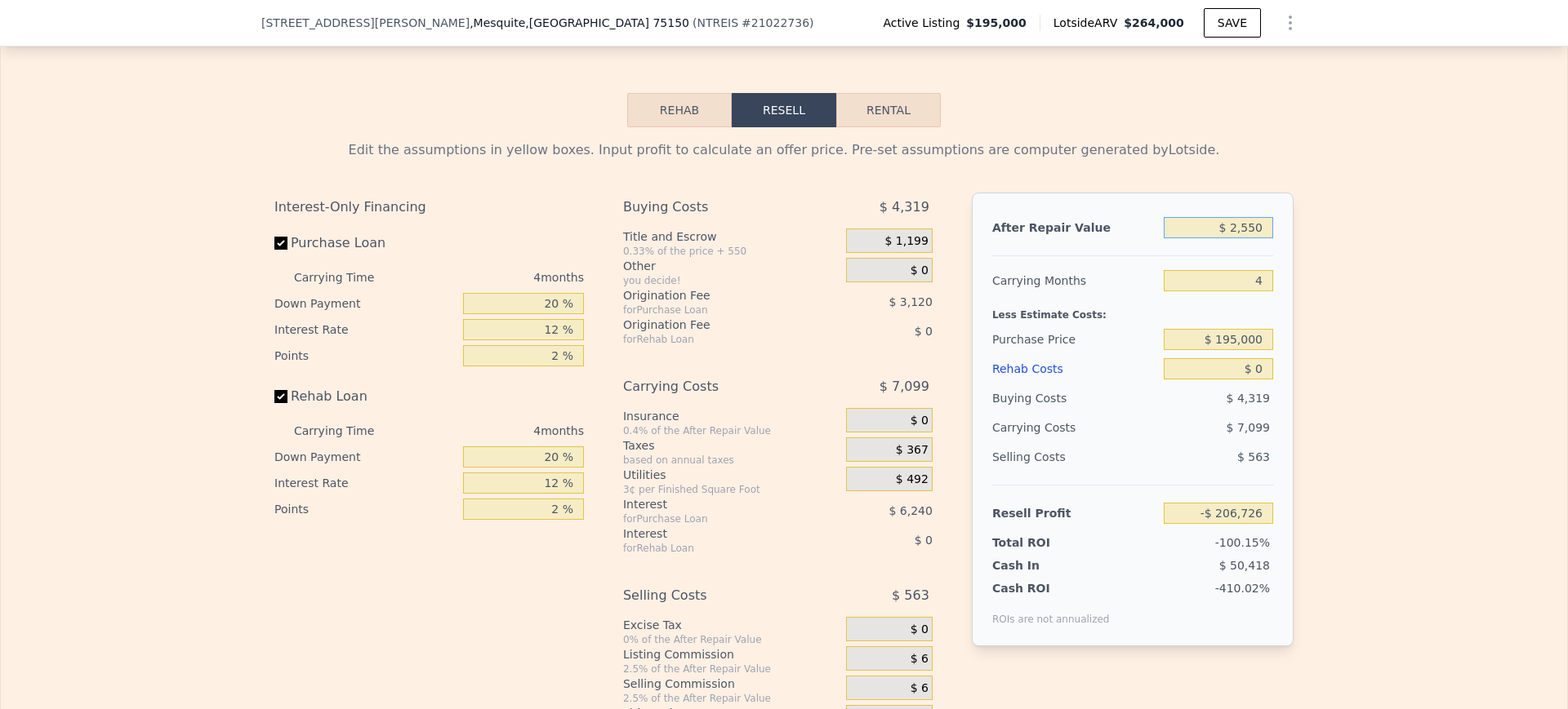
type input "-$ 204,557"
type input "$ 255,000"
type input "$ 34,093"
type input "$ 255,000"
drag, startPoint x: 1236, startPoint y: 311, endPoint x: 1298, endPoint y: 311, distance: 62.0
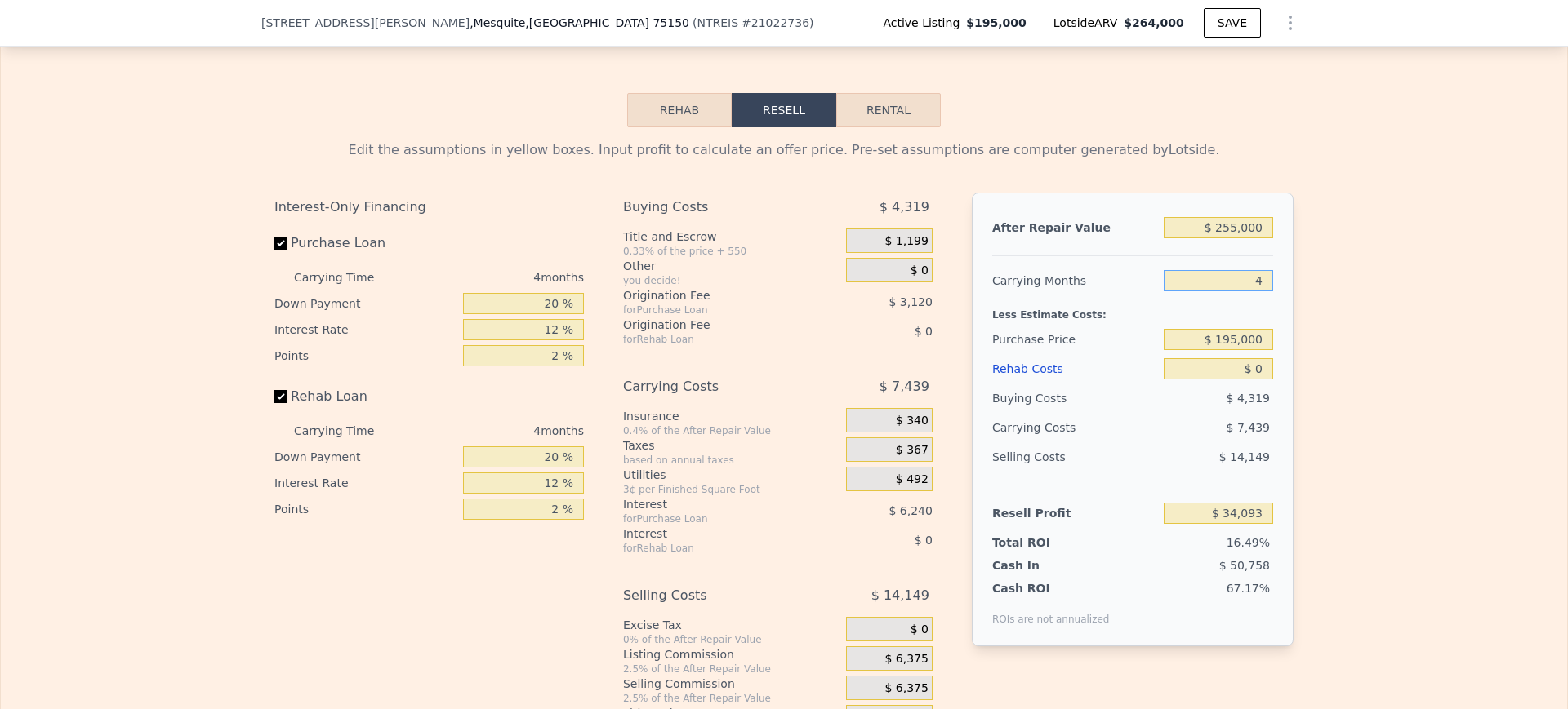
click at [1298, 311] on div "Edit the assumptions in yellow boxes. Input profit to calculate an offer price.…" at bounding box center [784, 431] width 1045 height 607
type input "6"
type input "$ 30,372"
type input "6"
drag, startPoint x: 1193, startPoint y: 372, endPoint x: 1510, endPoint y: 332, distance: 319.5
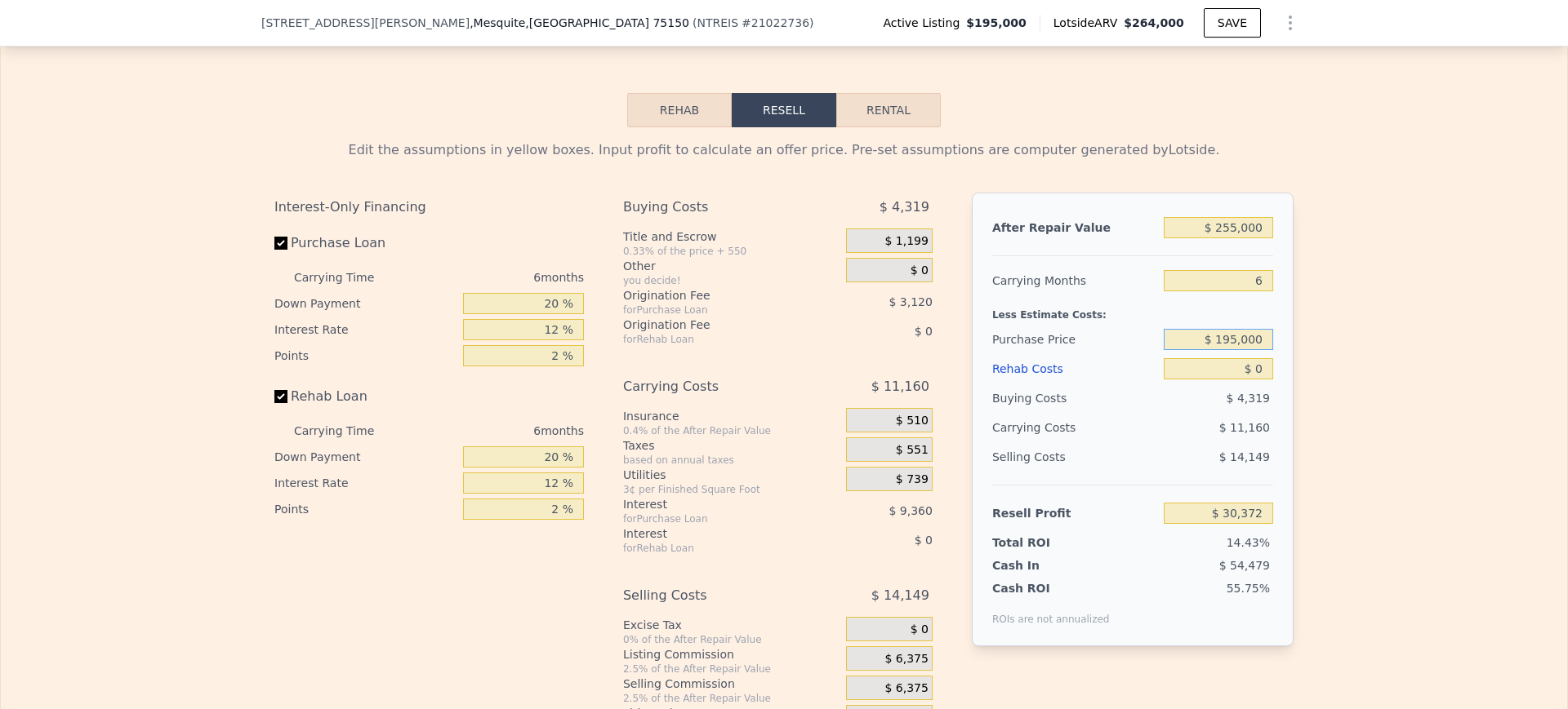
click at [1510, 332] on div "Edit the assumptions in yellow boxes. Input profit to calculate an offer price.…" at bounding box center [784, 431] width 1566 height 607
type input "$ 135,000"
type input "$ 94,411"
drag, startPoint x: 1227, startPoint y: 395, endPoint x: 1379, endPoint y: 400, distance: 152.1
click at [1379, 400] on div "Edit the assumptions in yellow boxes. Input profit to calculate an offer price.…" at bounding box center [784, 431] width 1566 height 607
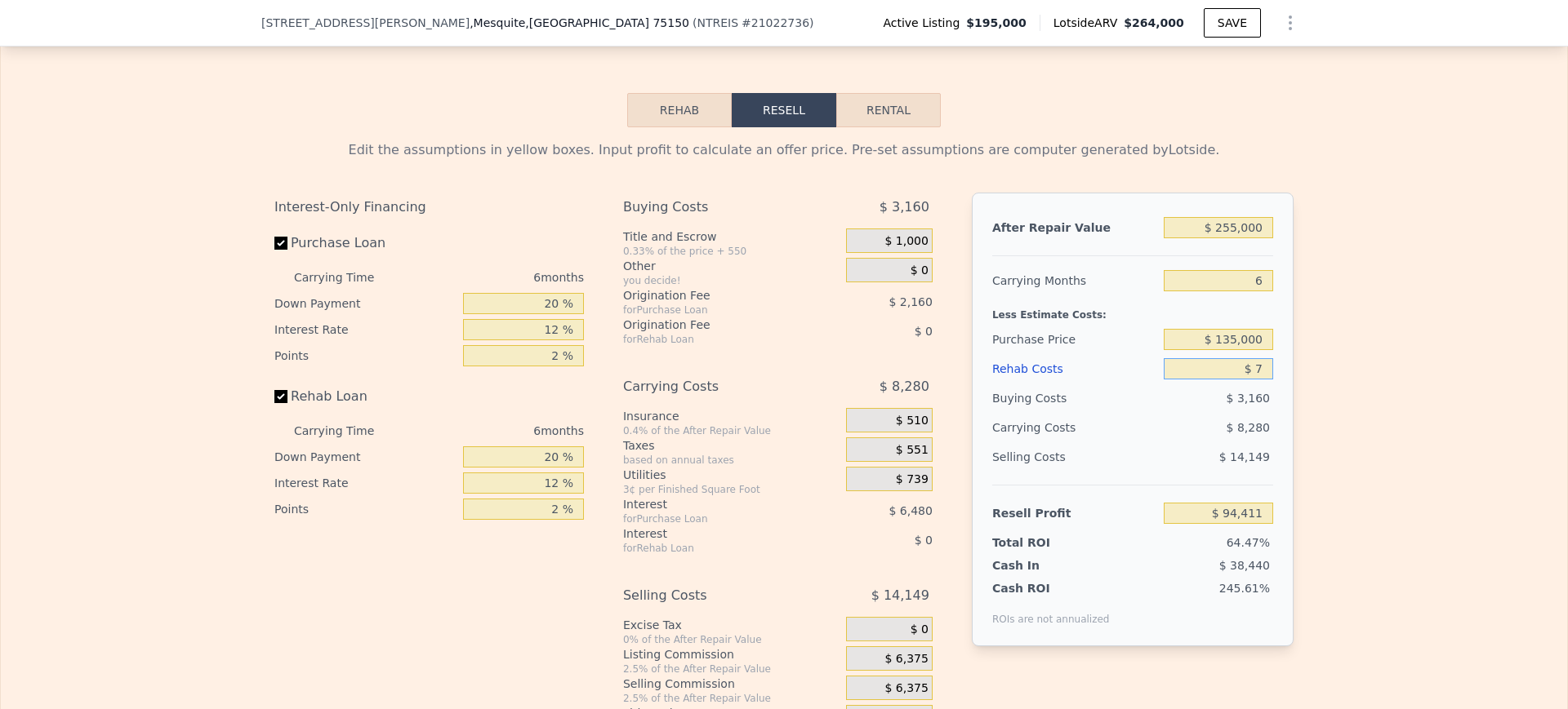
type input "$ 70"
type input "$ 94,334"
type input "$ 70,000"
type input "$ 19,931"
type input "$ 70,000"
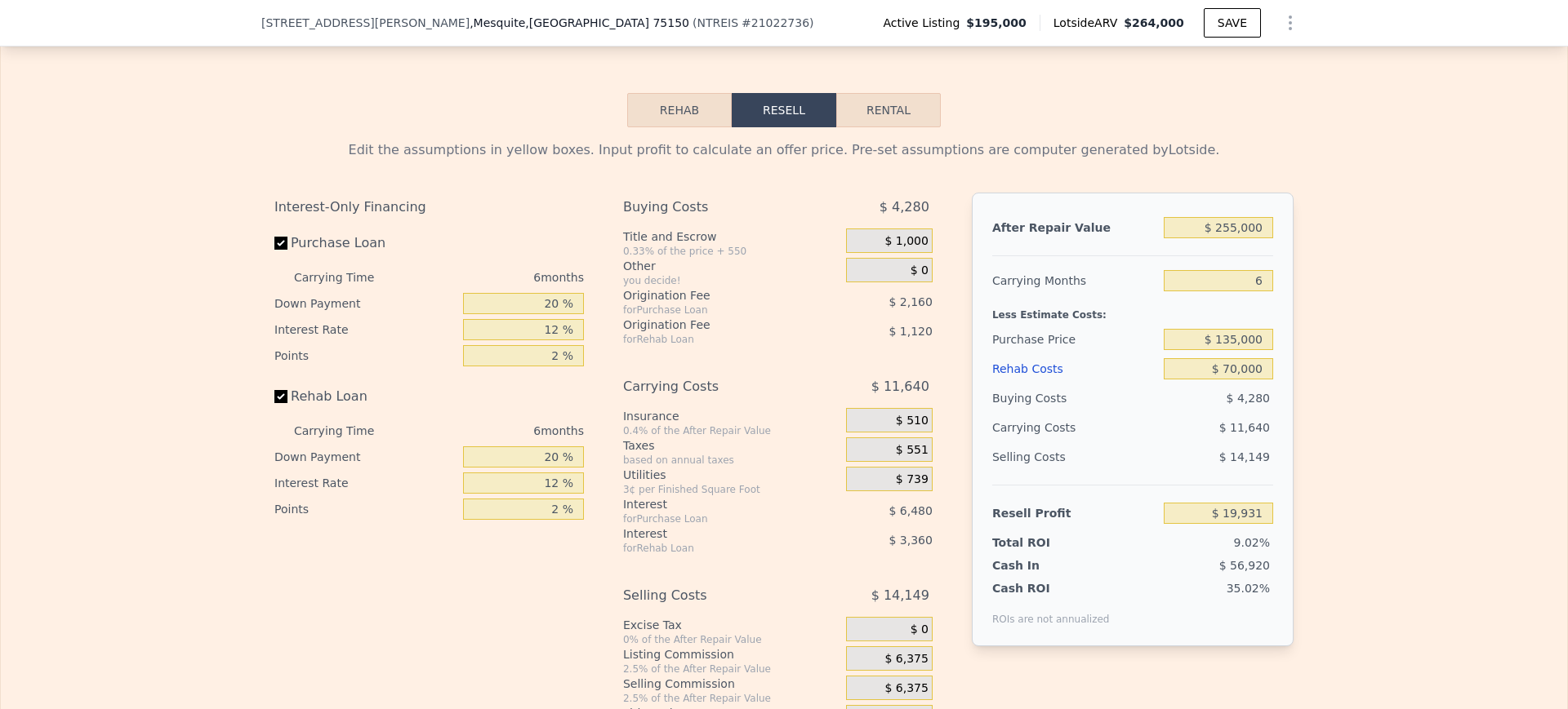
click at [1379, 400] on div "Edit the assumptions in yellow boxes. Input profit to calculate an offer price.…" at bounding box center [784, 431] width 1566 height 607
drag, startPoint x: 532, startPoint y: 329, endPoint x: 796, endPoint y: 295, distance: 266.2
click at [796, 295] on div "Interest-Only Financing Purchase Loan Carrying Time 6 months Down Payment 20 % …" at bounding box center [783, 464] width 1019 height 542
type input "10 %"
type input "$ 18,851"
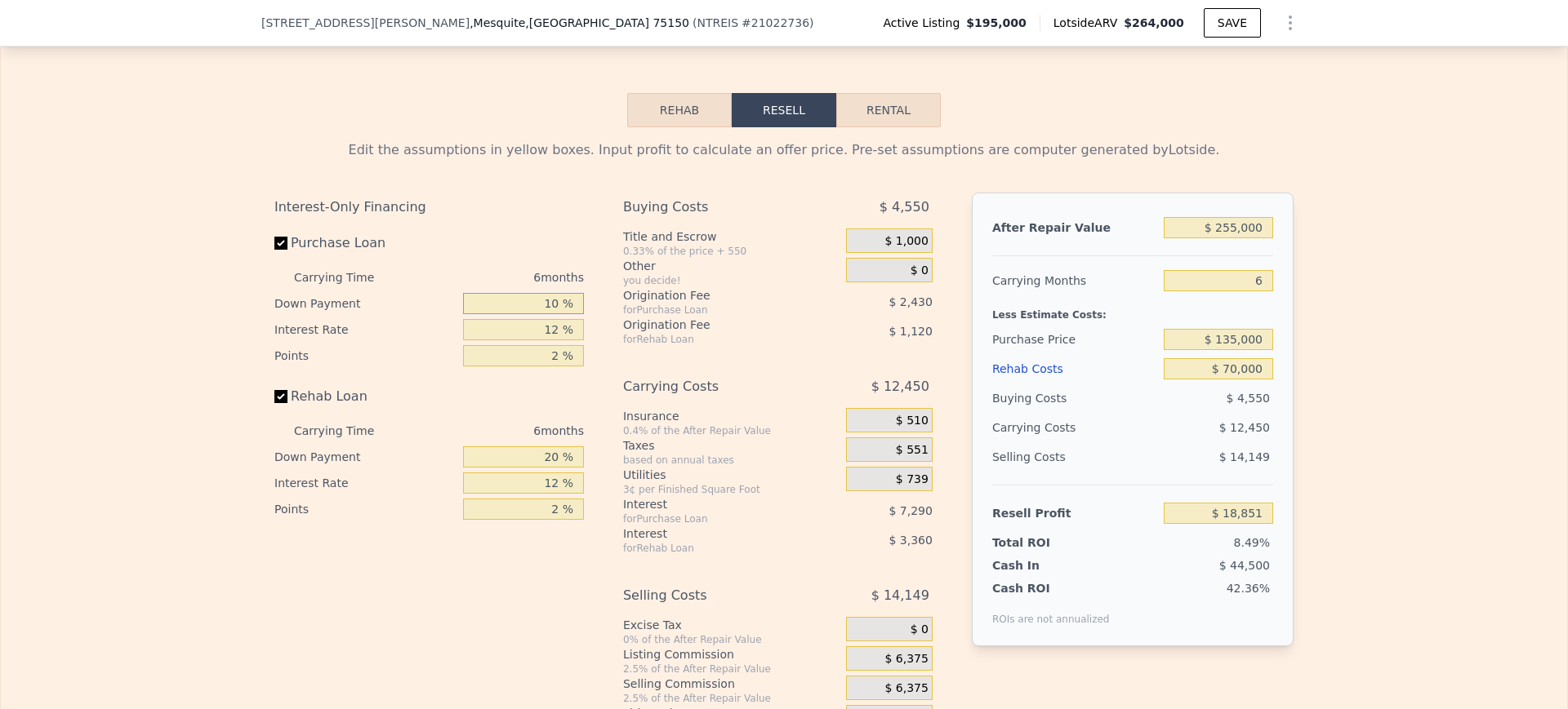
type input "10 %"
click at [475, 263] on div "Purchase Loan" at bounding box center [428, 246] width 310 height 35
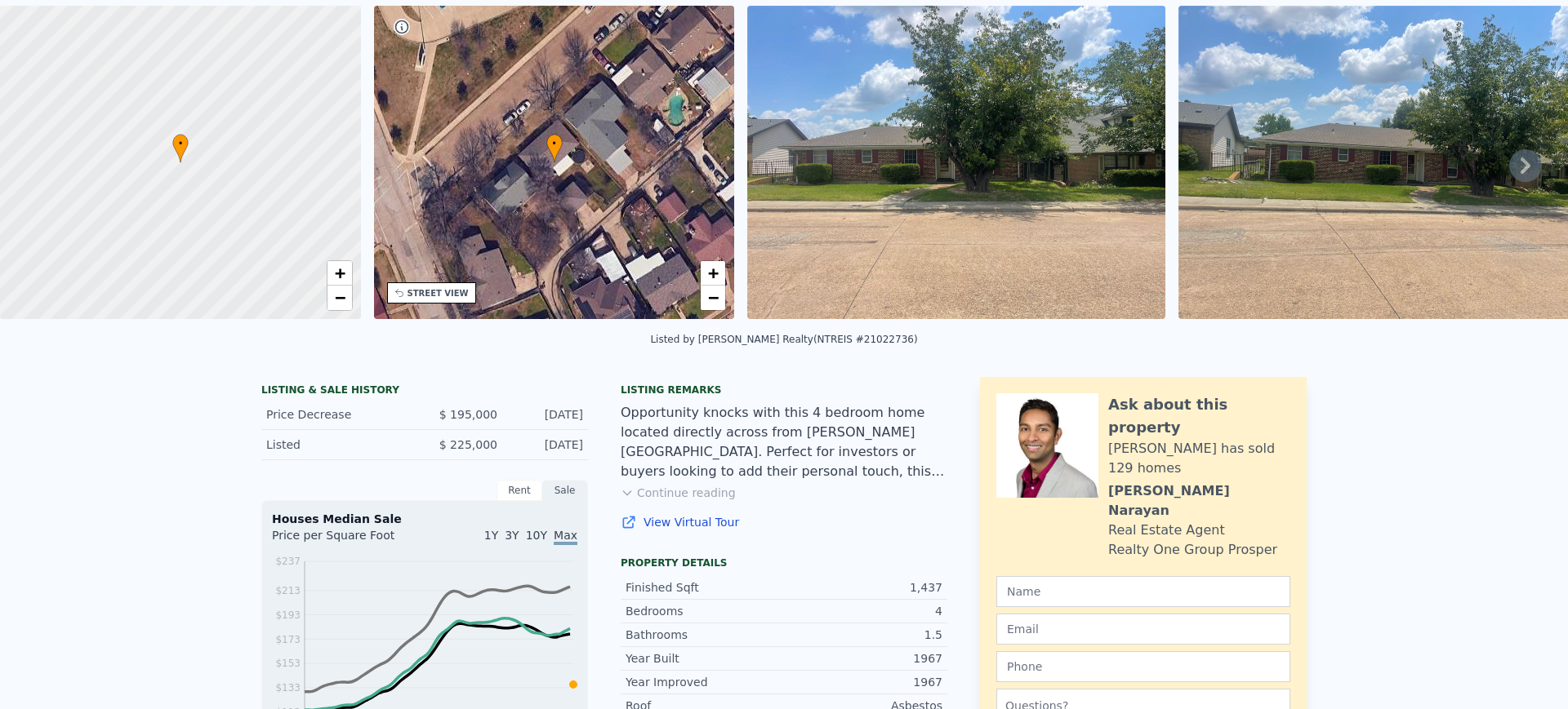
scroll to position [0, 0]
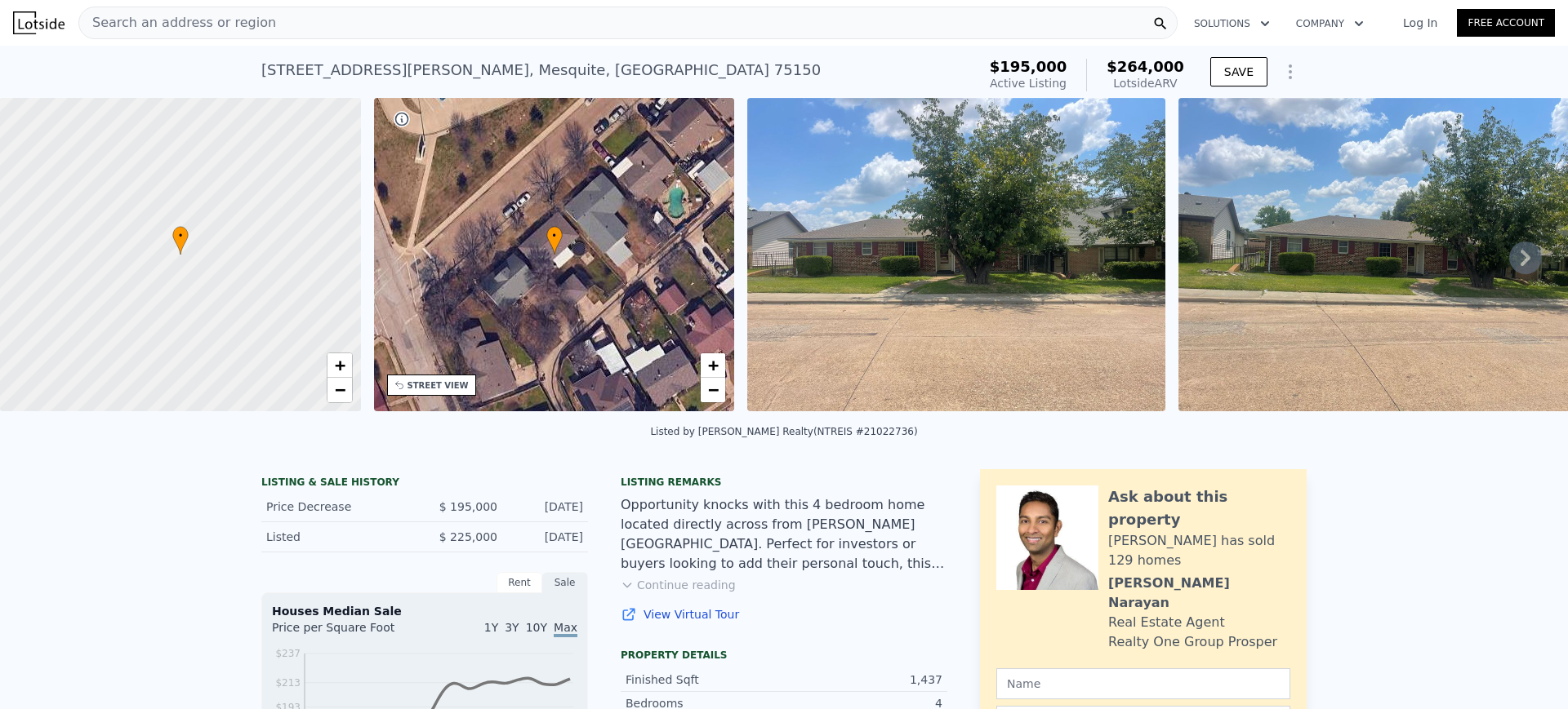
click at [471, 26] on div "Search an address or region" at bounding box center [628, 23] width 1099 height 33
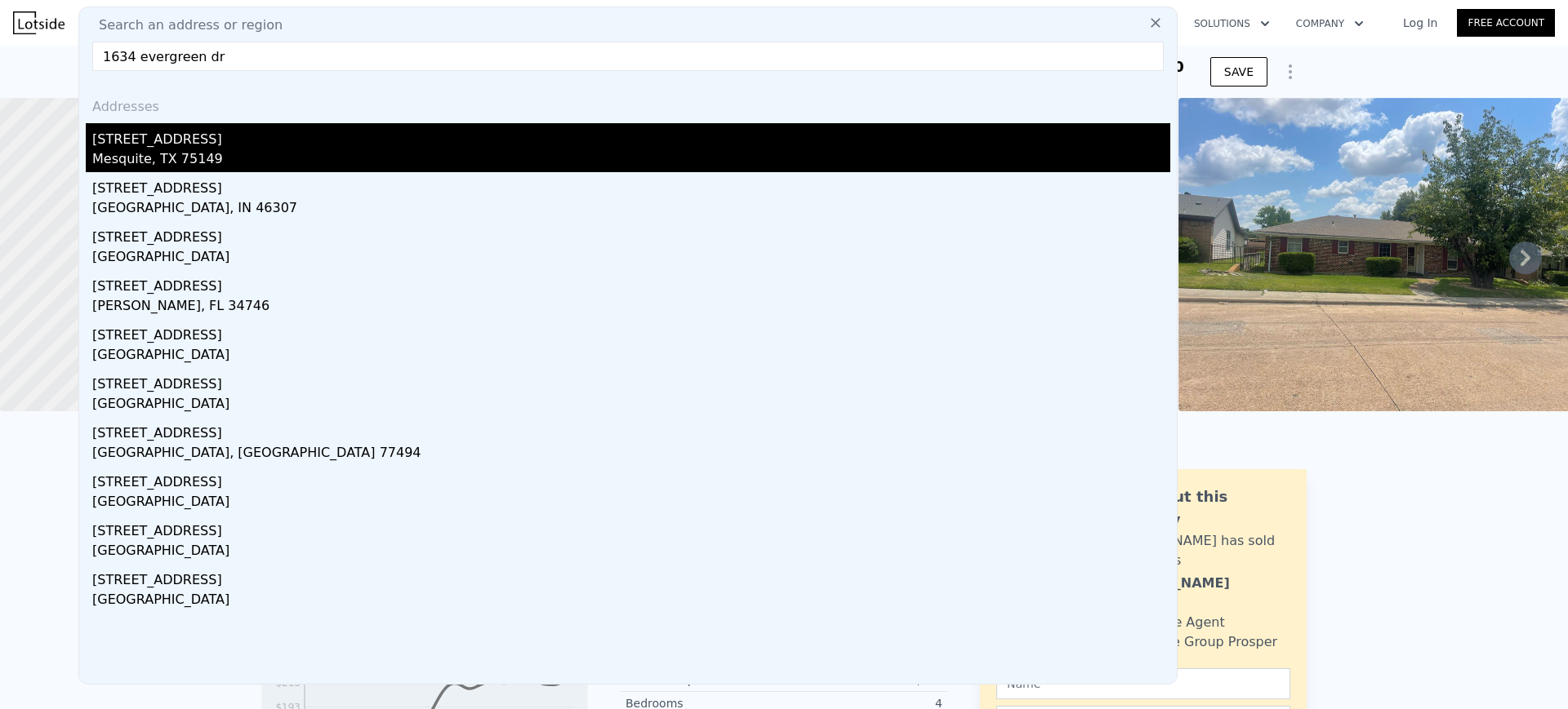
type input "1634 evergreen dr"
click at [155, 154] on div "Mesquite, TX 75149" at bounding box center [631, 161] width 1077 height 23
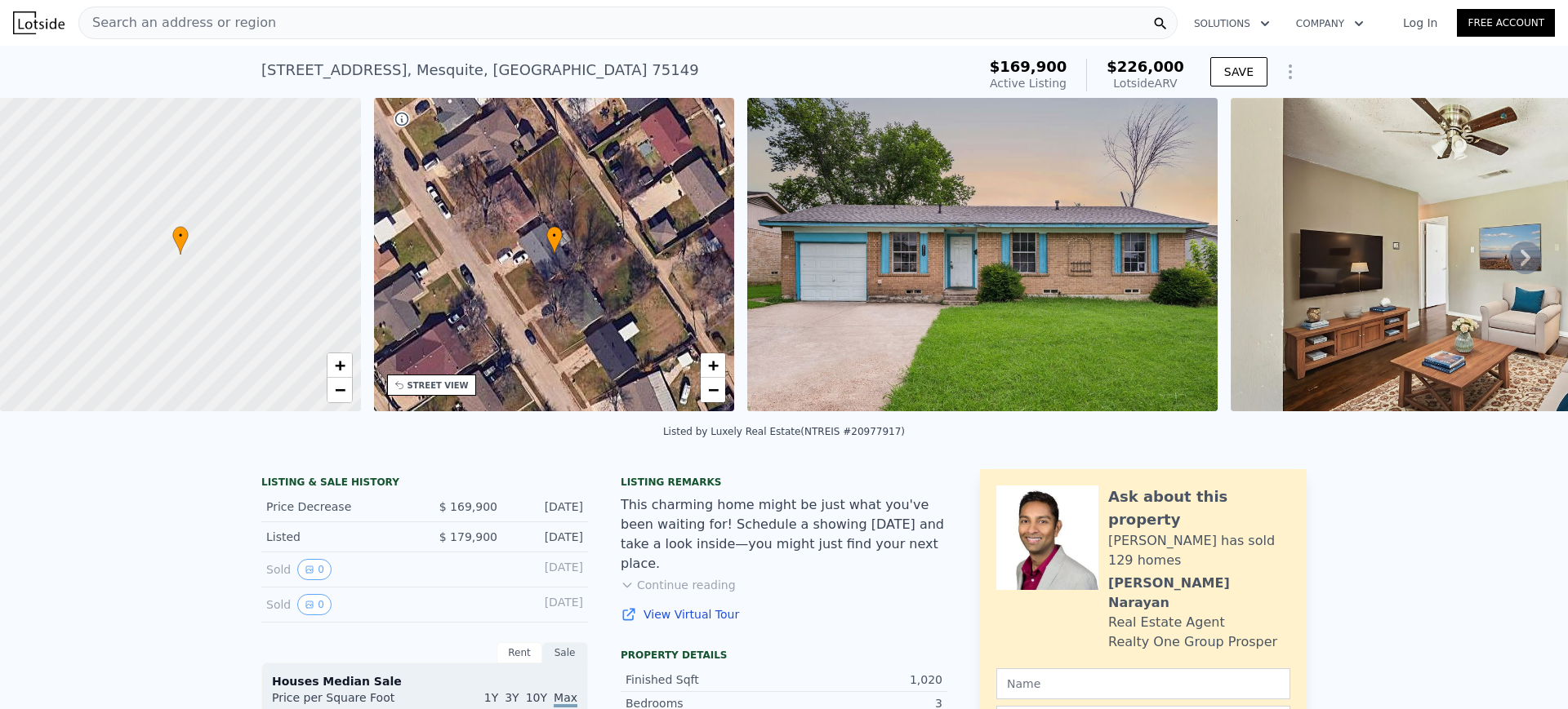
click at [710, 24] on div "Search an address or region" at bounding box center [628, 23] width 1099 height 33
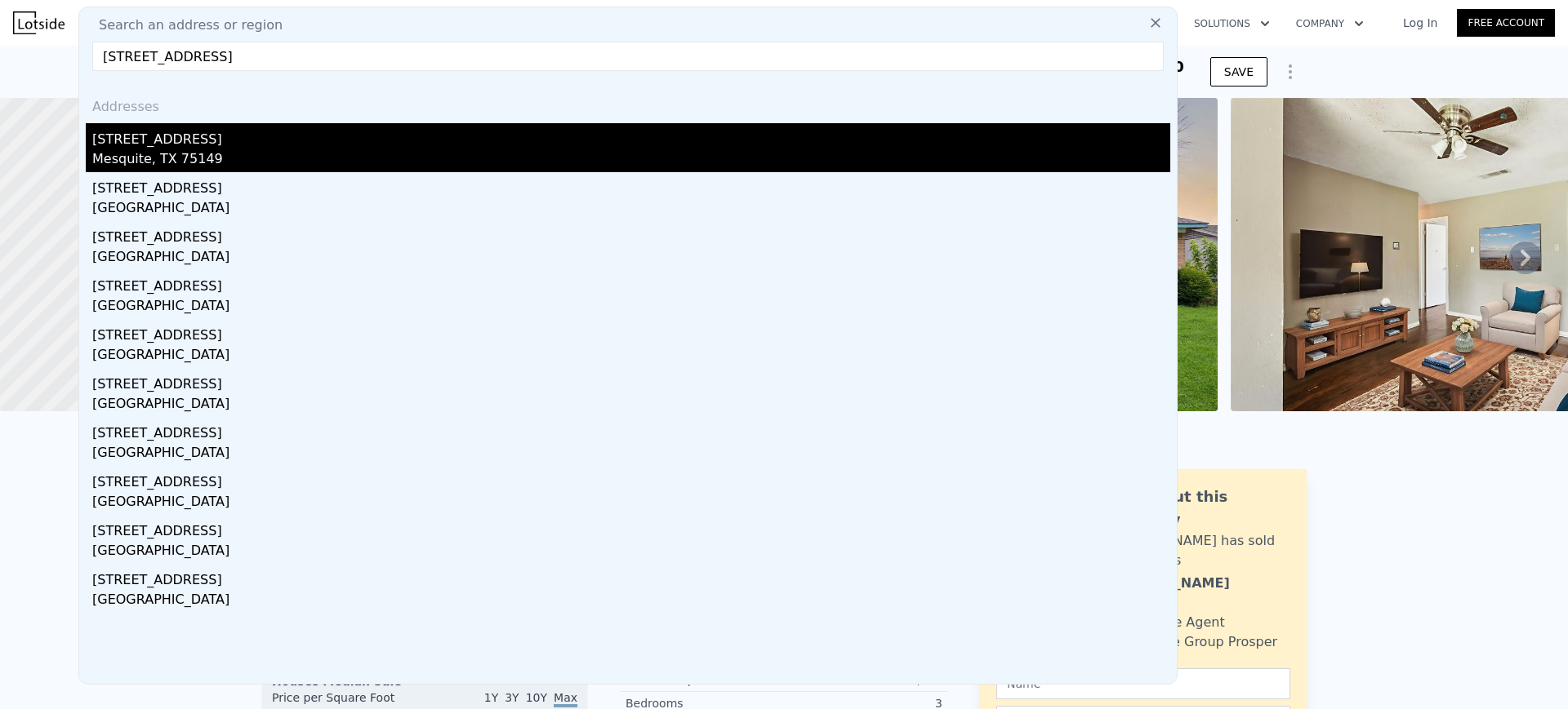
type input "[STREET_ADDRESS]"
click at [136, 164] on div "Mesquite, TX 75149" at bounding box center [631, 161] width 1077 height 23
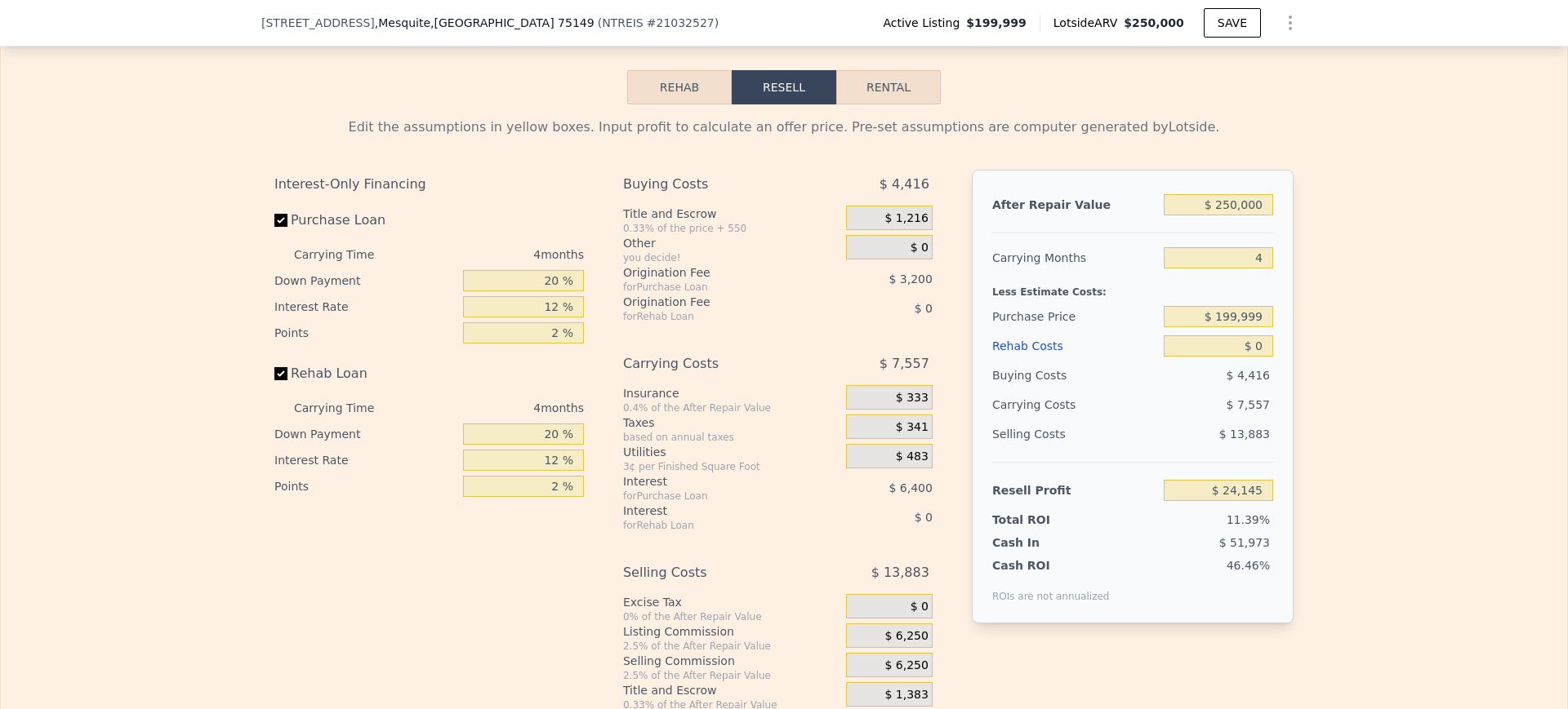
scroll to position [2320, 0]
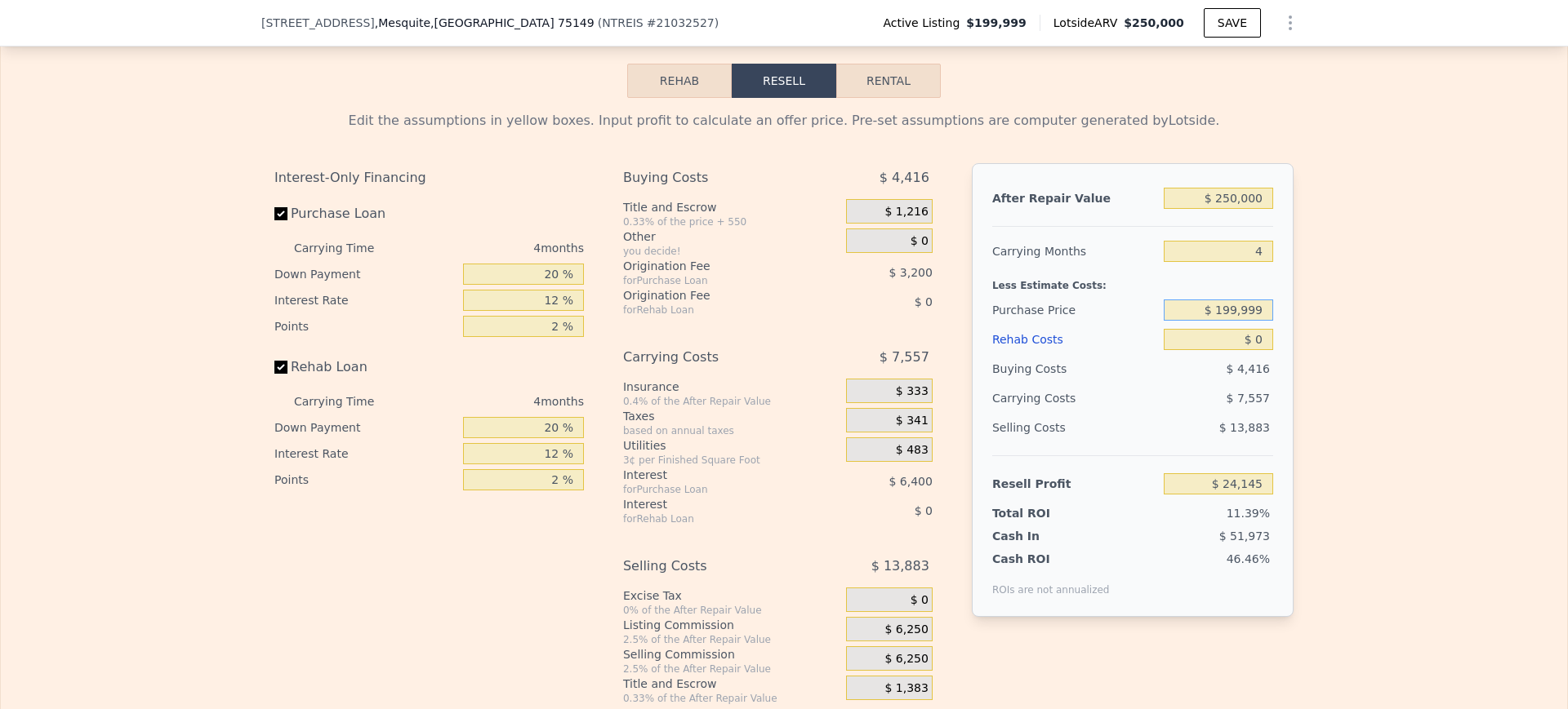
drag, startPoint x: 1199, startPoint y: 343, endPoint x: 1419, endPoint y: 304, distance: 223.4
click at [1419, 304] on div "Edit the assumptions in yellow boxes. Input profit to calculate an offer price.…" at bounding box center [784, 401] width 1566 height 607
type input "$ 135,000"
type input "$ 92,480"
drag, startPoint x: 1200, startPoint y: 236, endPoint x: 1418, endPoint y: 202, distance: 220.6
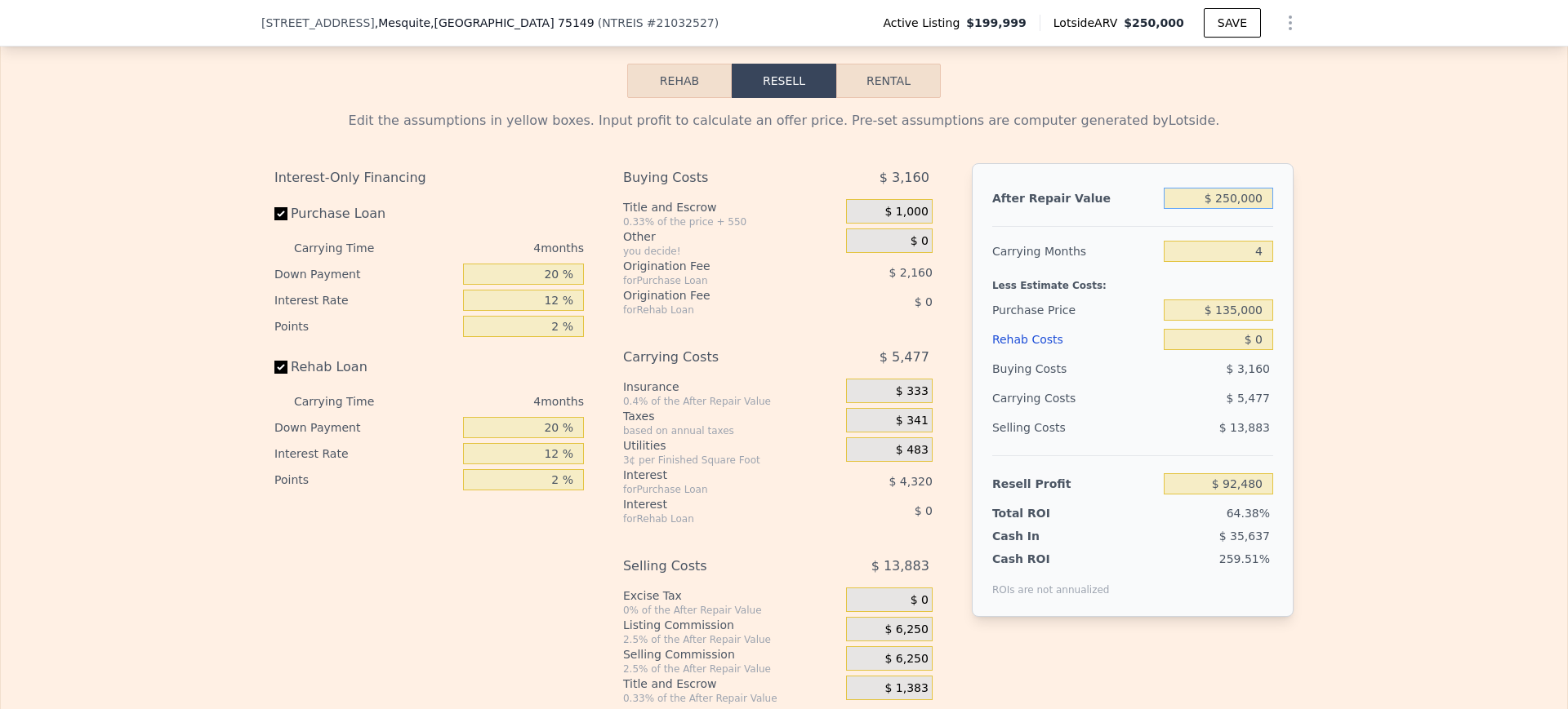
click at [1418, 202] on div "Edit the assumptions in yellow boxes. Input profit to calculate an offer price.…" at bounding box center [784, 401] width 1566 height 607
type input "$ 2"
type input "-$ 143,852"
type input "$ 23"
type input "-$ 143,833"
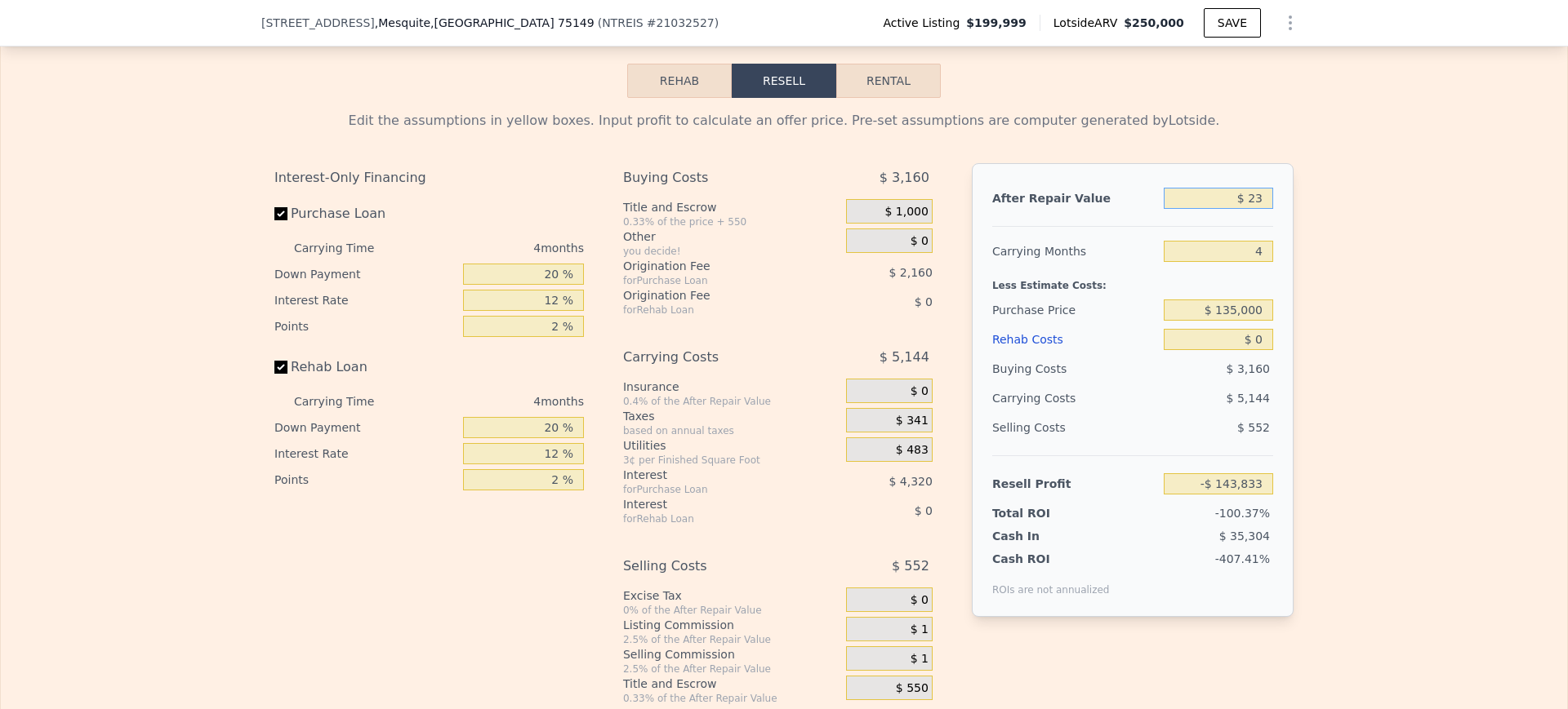
type input "$ 235"
type input "-$ 143,632"
type input "$ 2,350"
type input "-$ 141,633"
type input "$ 23,500"
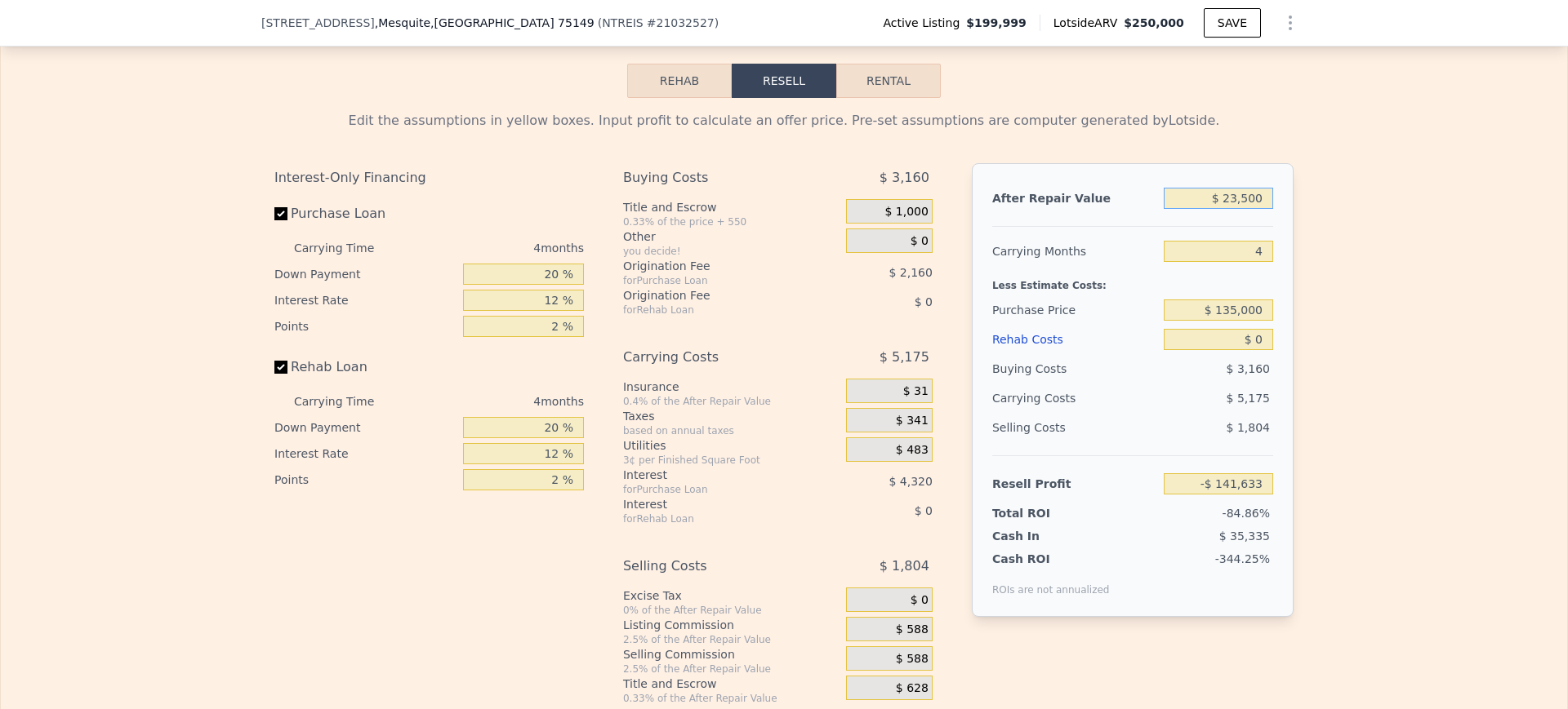
type input "-$ 121,639"
type input "$ 235,000"
type input "$ 78,300"
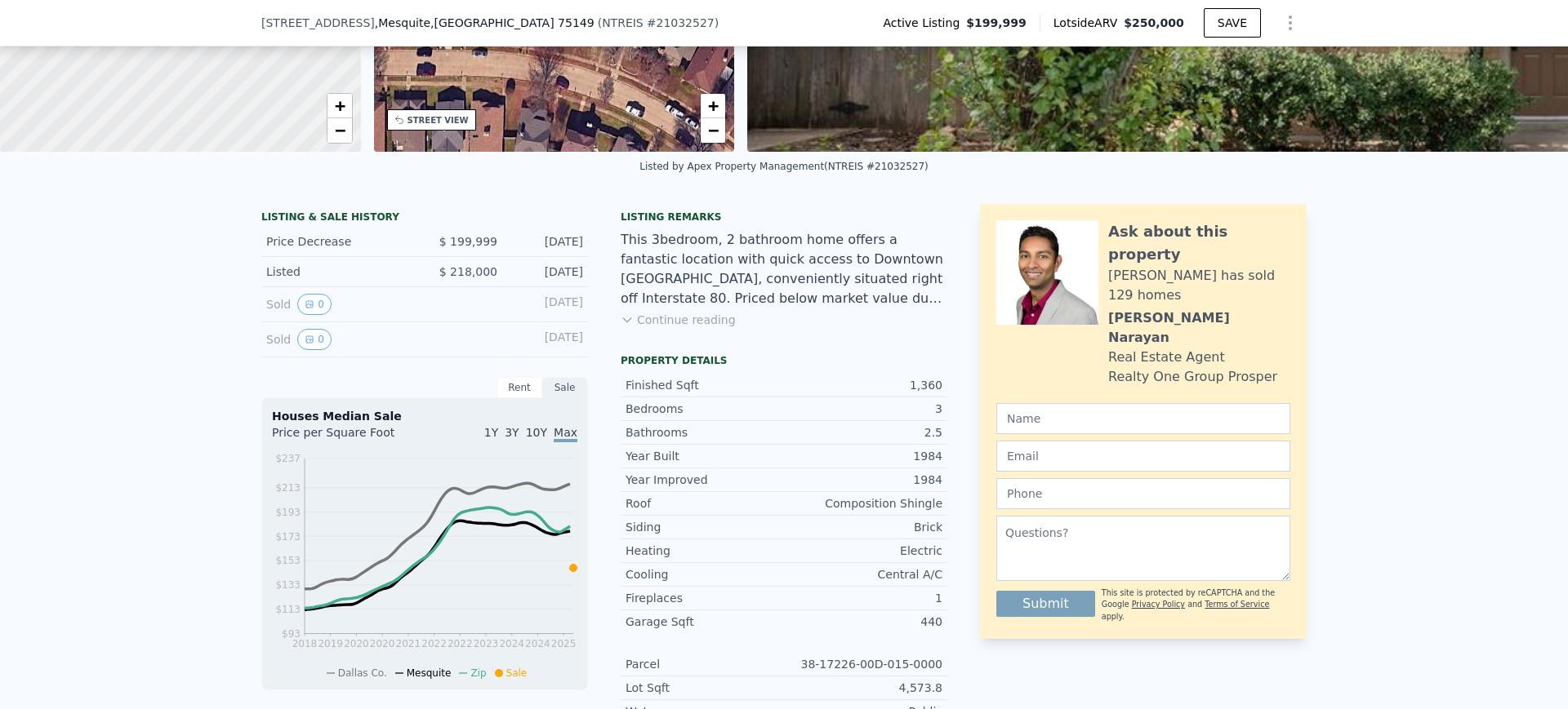
scroll to position [261, 0]
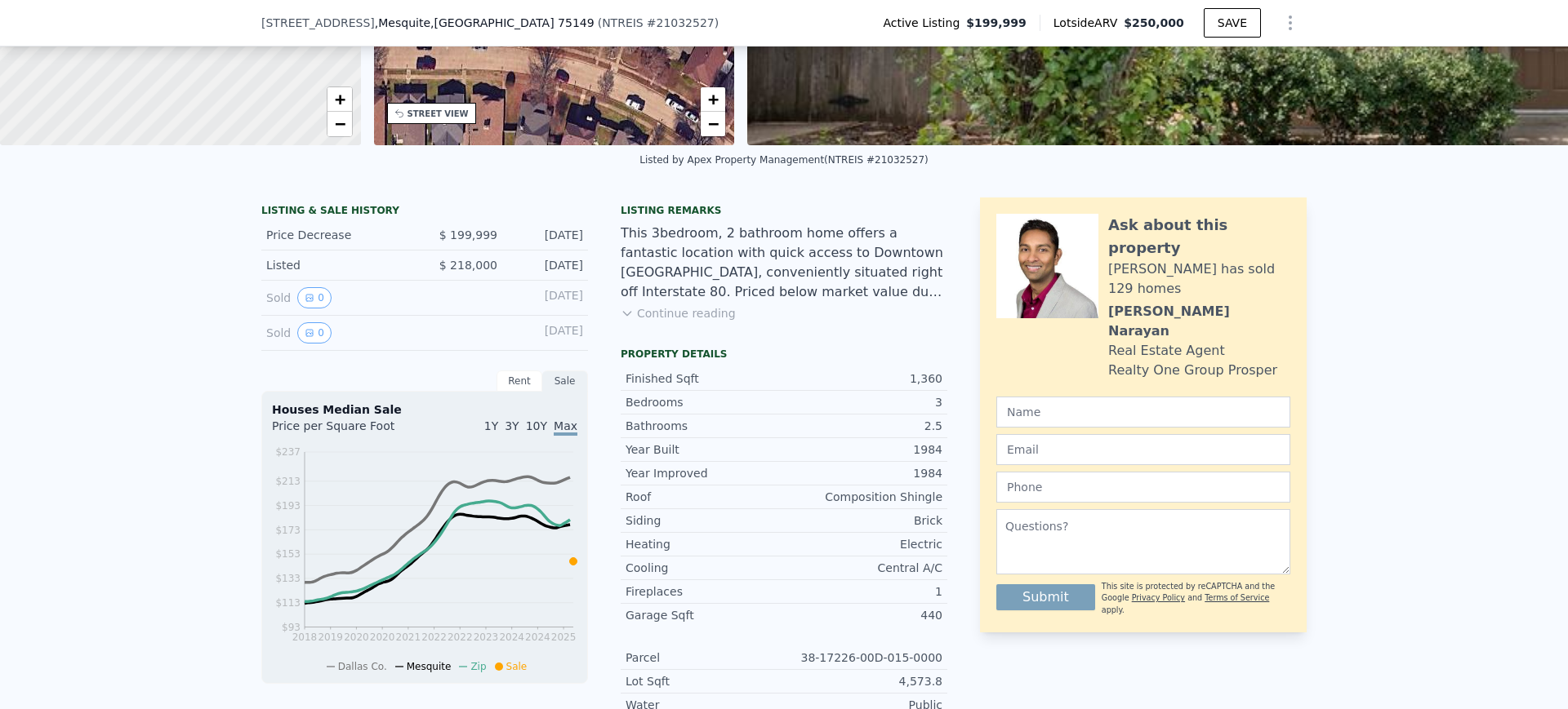
type input "$ 235,000"
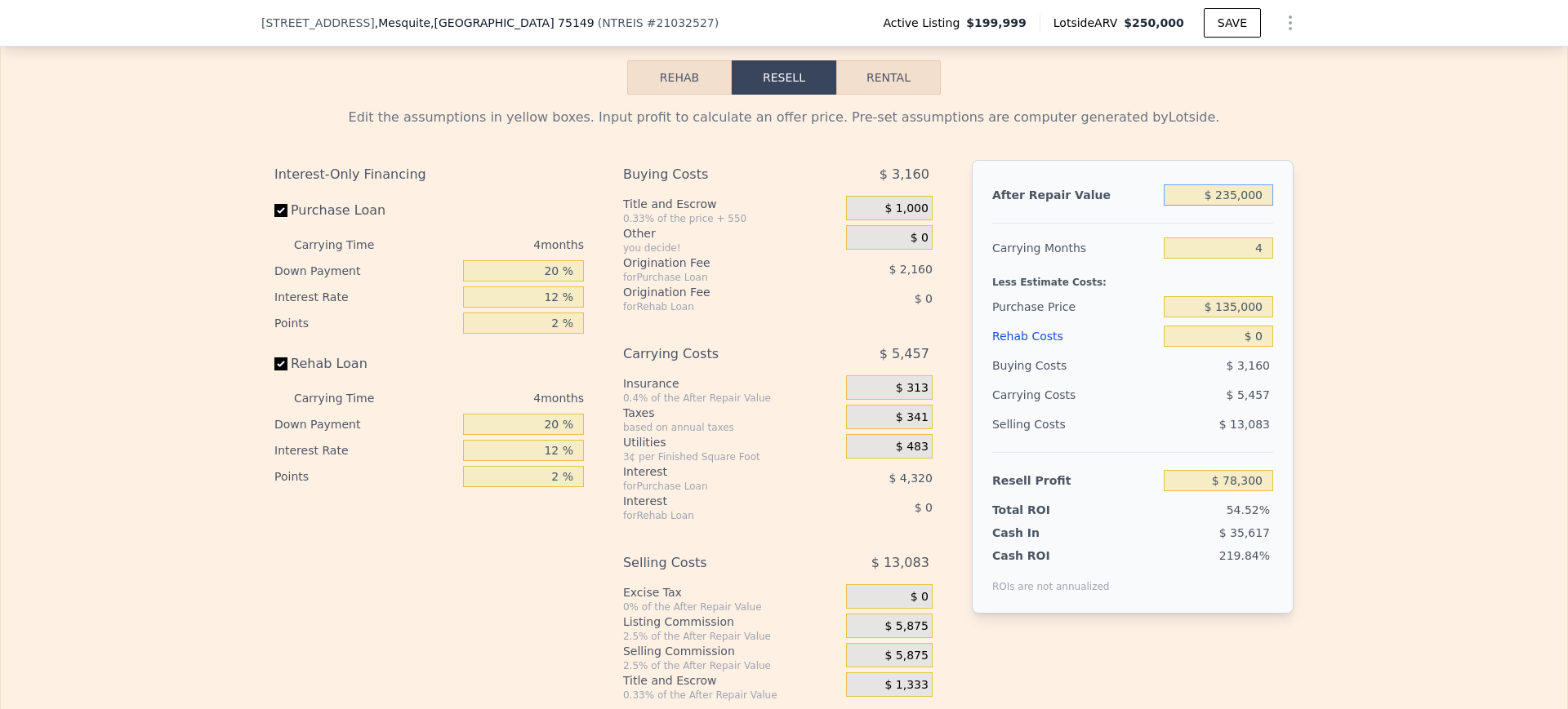
scroll to position [2329, 0]
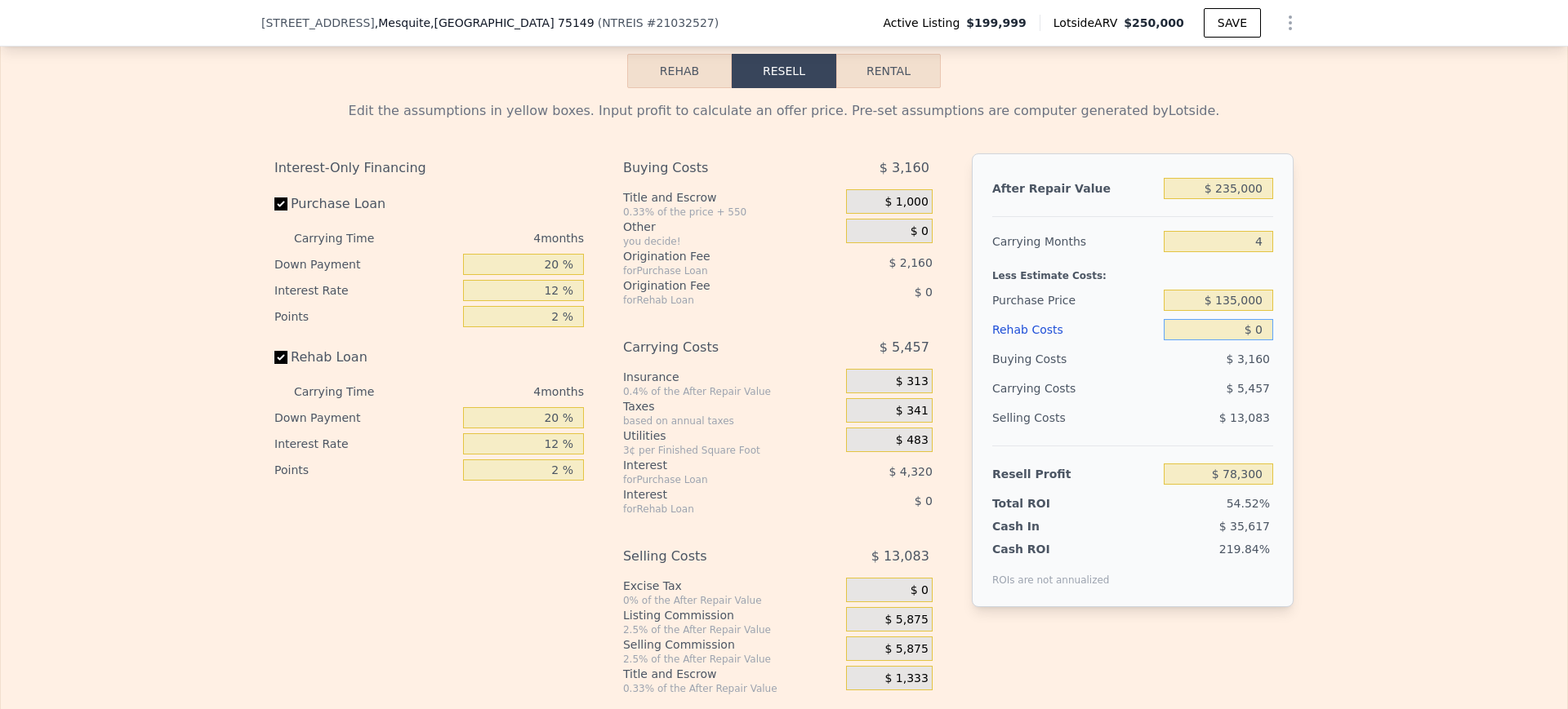
drag, startPoint x: 1206, startPoint y: 358, endPoint x: 1417, endPoint y: 328, distance: 213.1
click at [1417, 328] on div "Edit the assumptions in yellow boxes. Input profit to calculate an offer price.…" at bounding box center [784, 392] width 1566 height 607
type input "$ 630"
type input "$ 78,232"
type input "$ 6,300"
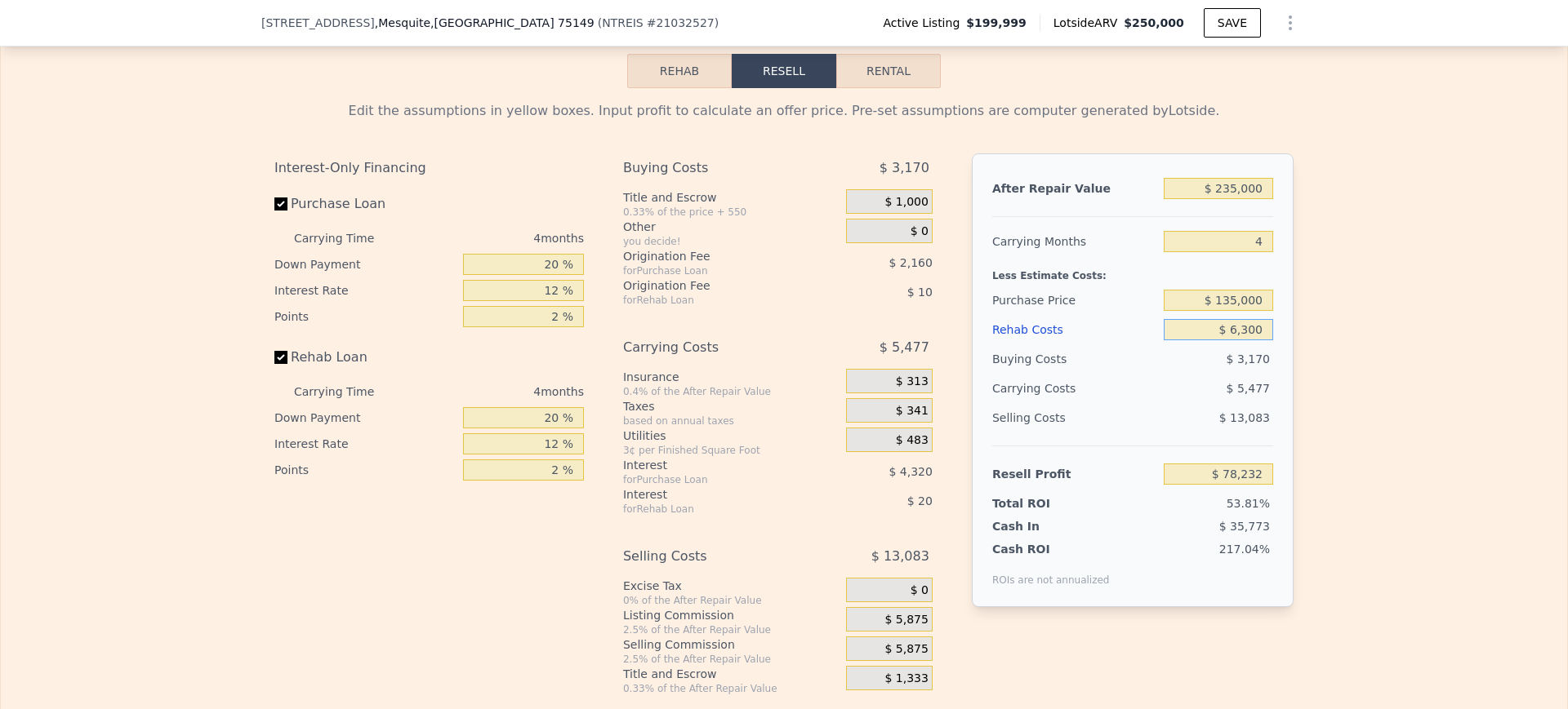
type input "$ 77,640"
type input "$ 63,000"
type input "$ 12,276"
type input "$ 63,000"
click at [1417, 328] on div "Edit the assumptions in yellow boxes. Input profit to calculate an offer price.…" at bounding box center [784, 392] width 1566 height 607
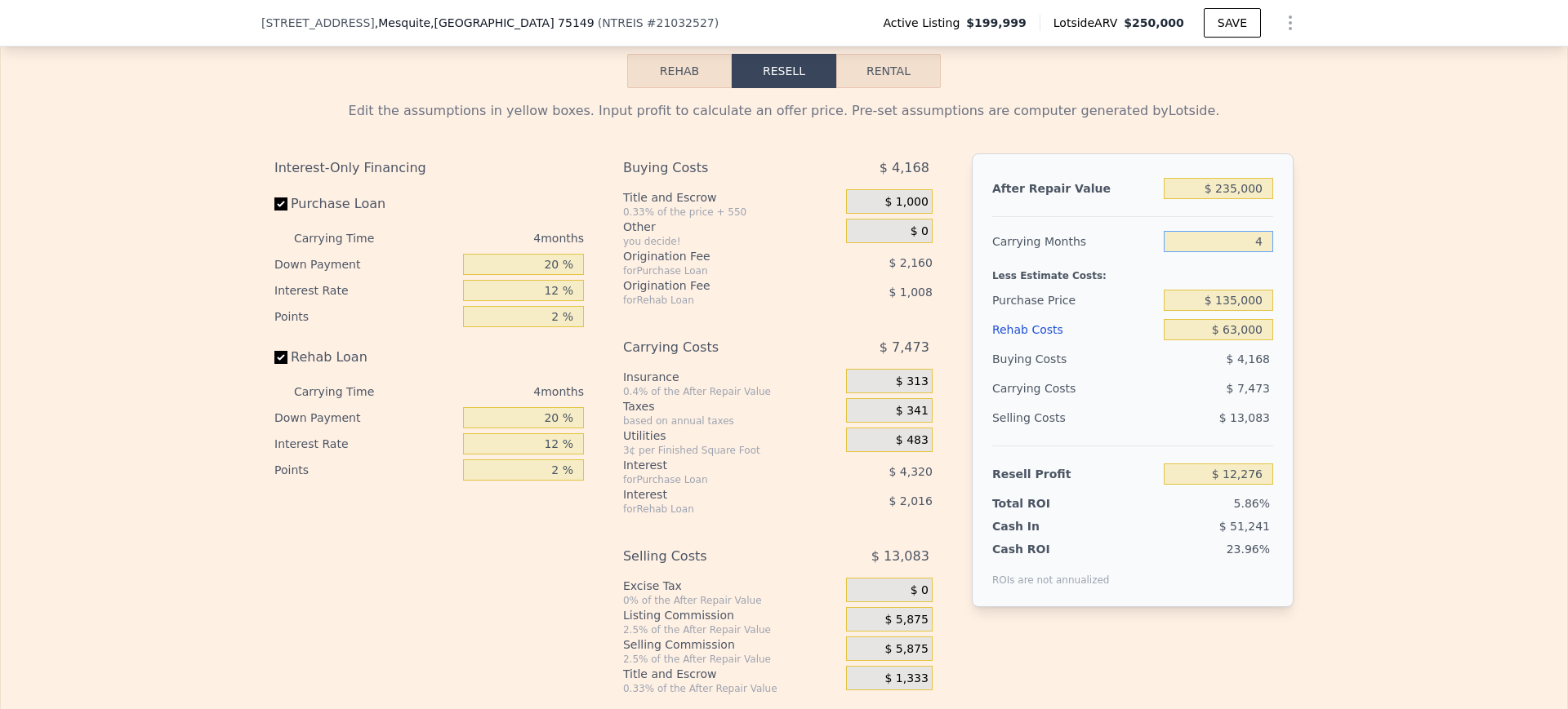
drag, startPoint x: 1241, startPoint y: 269, endPoint x: 1463, endPoint y: 201, distance: 232.2
click at [1463, 201] on div "Edit the assumptions in yellow boxes. Input profit to calculate an offer price.…" at bounding box center [784, 392] width 1566 height 607
type input "6"
type input "$ 8,539"
type input "6"
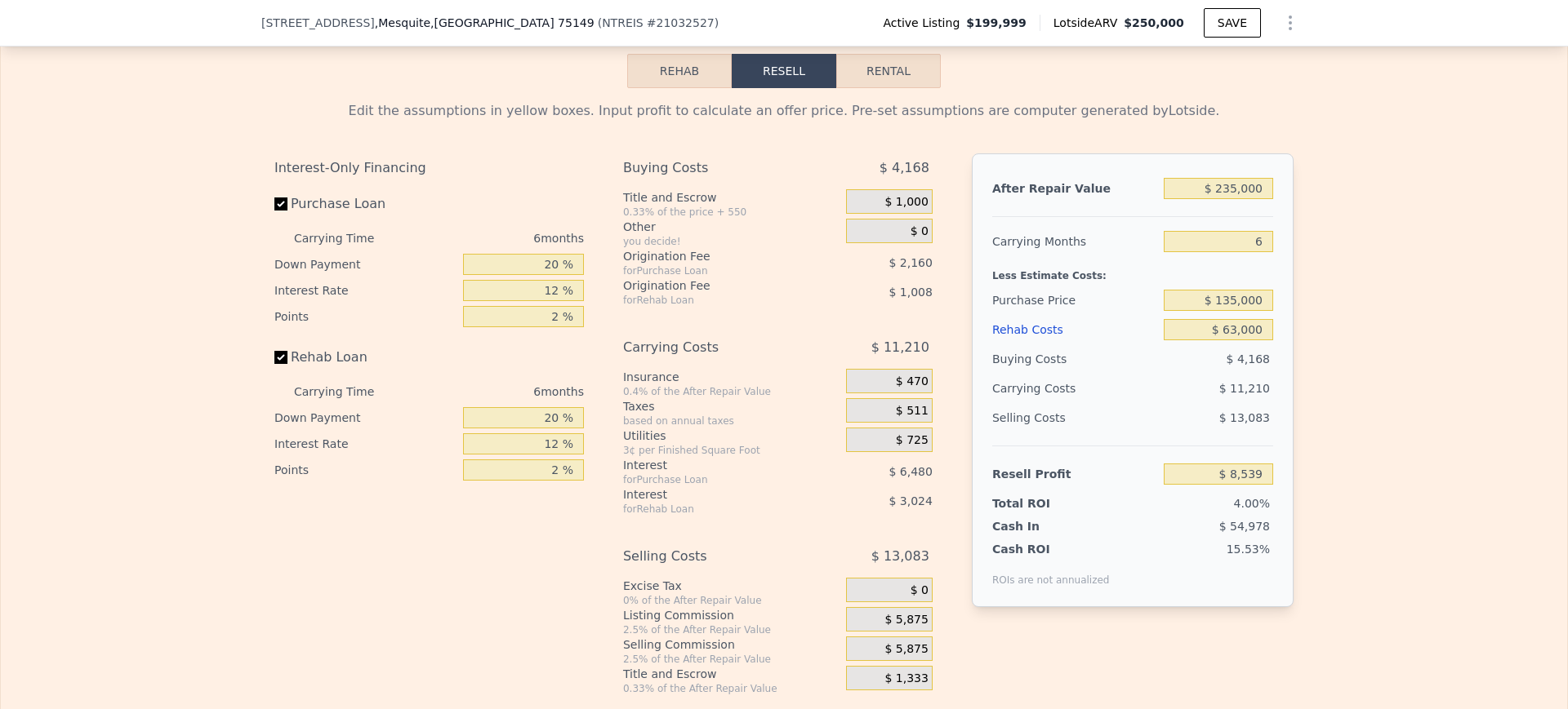
click at [1463, 201] on div "Edit the assumptions in yellow boxes. Input profit to calculate an offer price.…" at bounding box center [784, 392] width 1566 height 607
drag, startPoint x: 1201, startPoint y: 217, endPoint x: 1567, endPoint y: 126, distance: 377.1
click at [1567, 126] on div "Search an address or region Solutions Company Open main menu Log In Free Accoun…" at bounding box center [784, 354] width 1568 height 709
type input "$ 260"
type input "-$ 213,214"
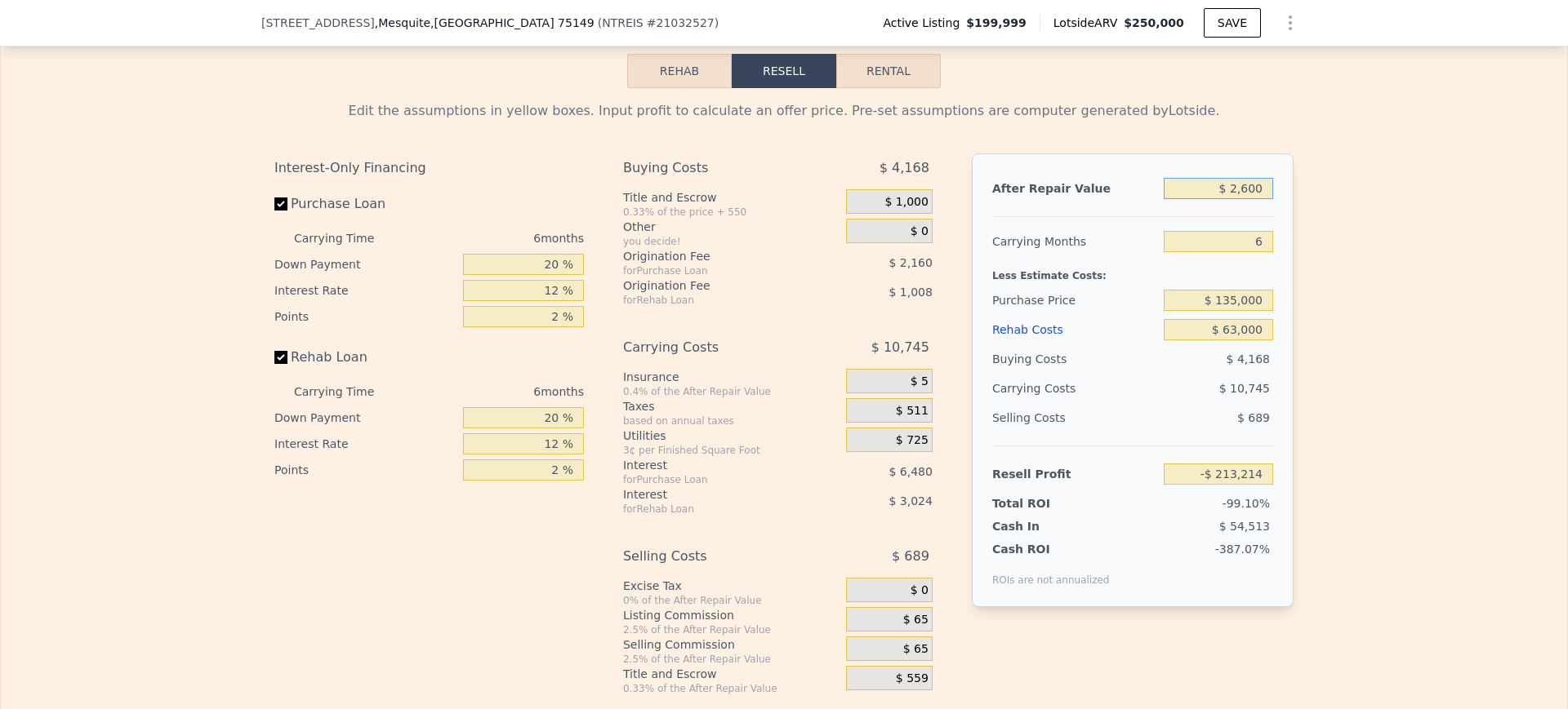
type input "$ 26,000"
type input "-$ 211,002"
type input "$ 260,000"
type input "$ 32,156"
type input "$ 260,000"
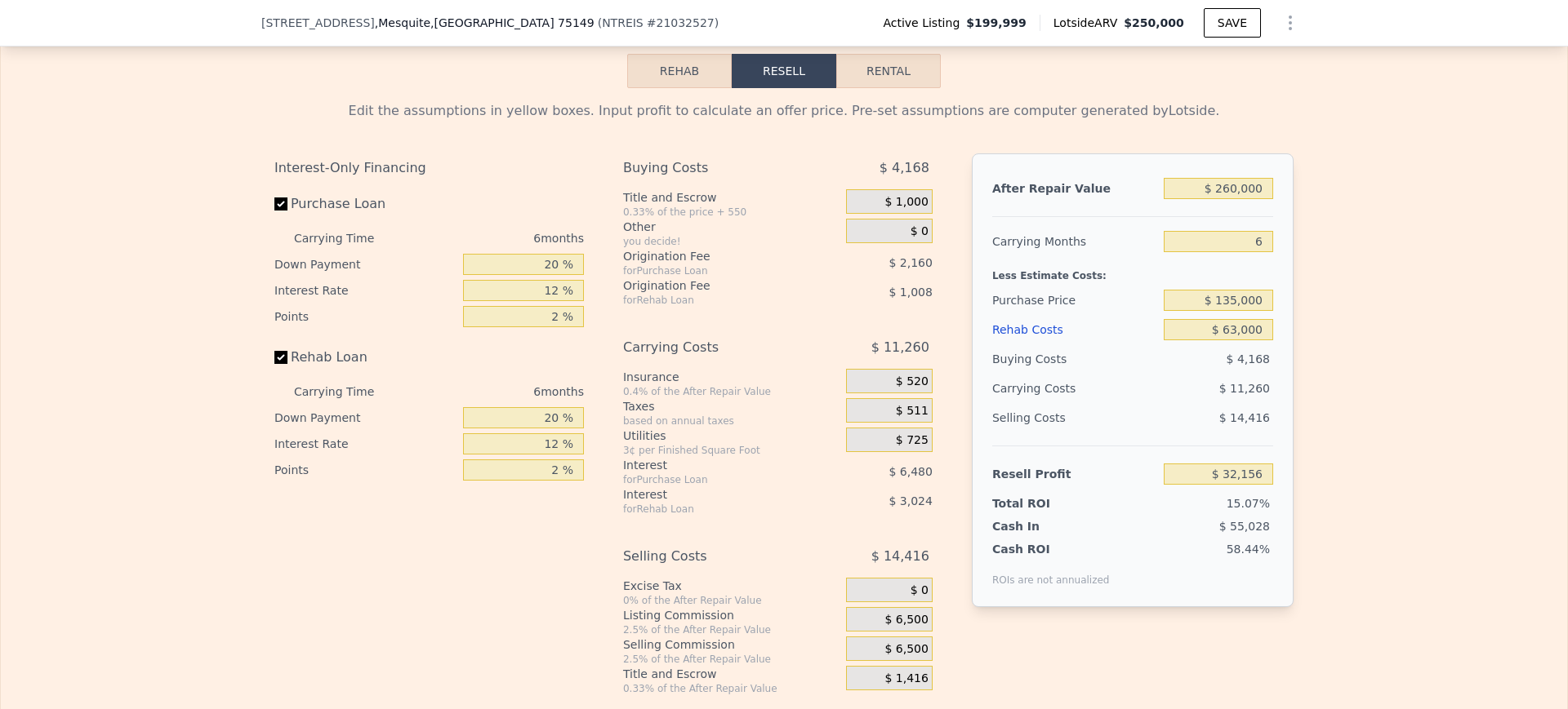
click at [1331, 264] on div "Edit the assumptions in yellow boxes. Input profit to calculate an offer price.…" at bounding box center [784, 392] width 1566 height 607
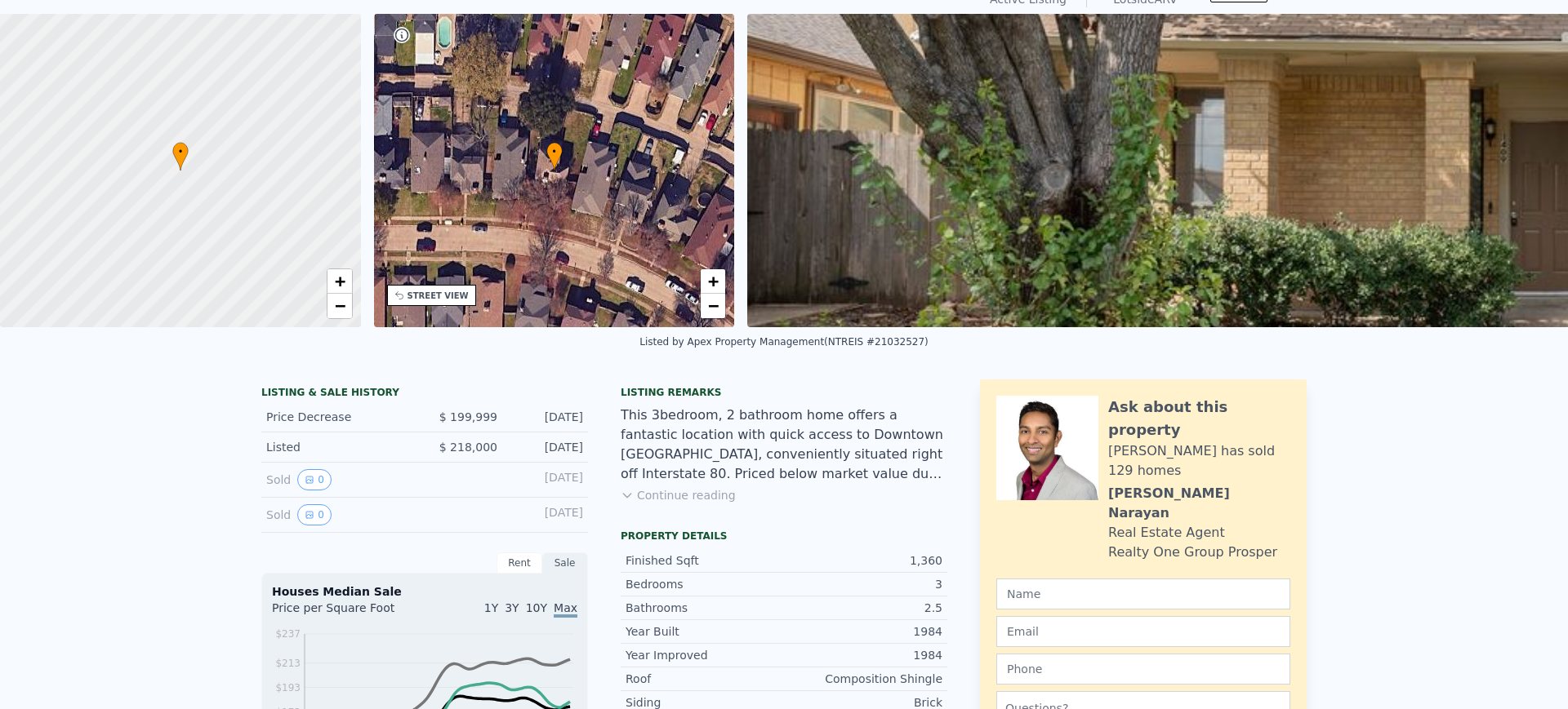
scroll to position [0, 0]
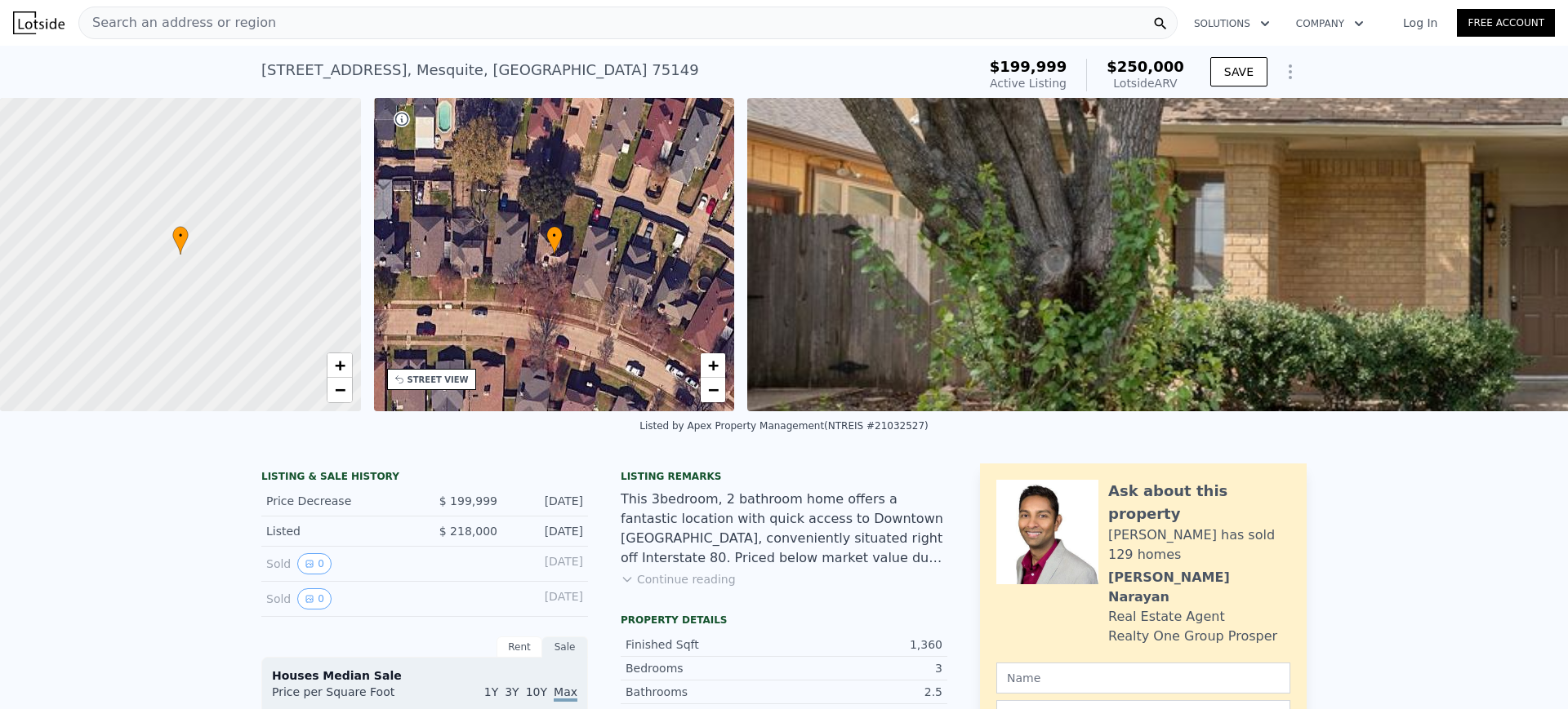
click at [317, 13] on div "Search an address or region" at bounding box center [628, 23] width 1099 height 33
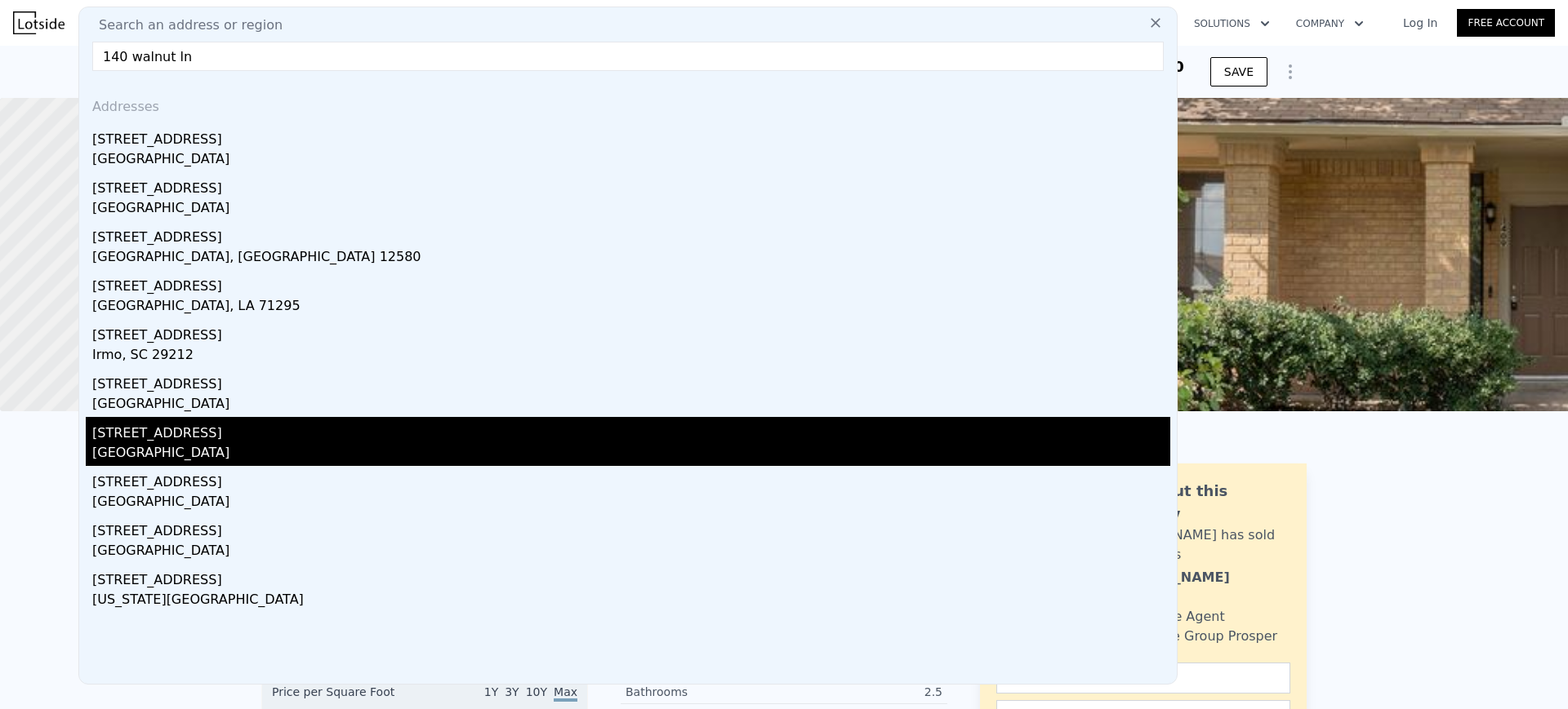
type input "140 walnut ln"
click at [123, 425] on div "[STREET_ADDRESS]" at bounding box center [631, 429] width 1077 height 26
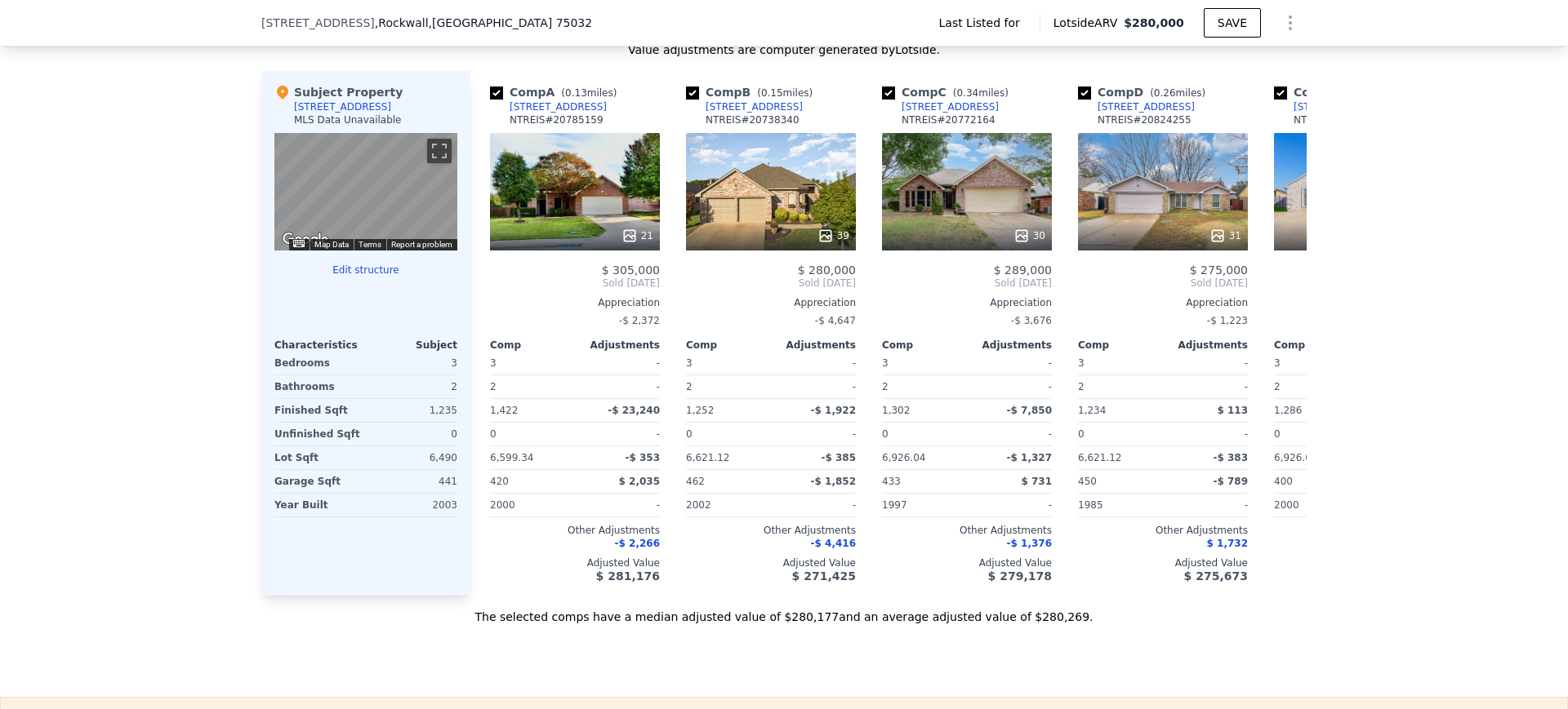
scroll to position [1347, 0]
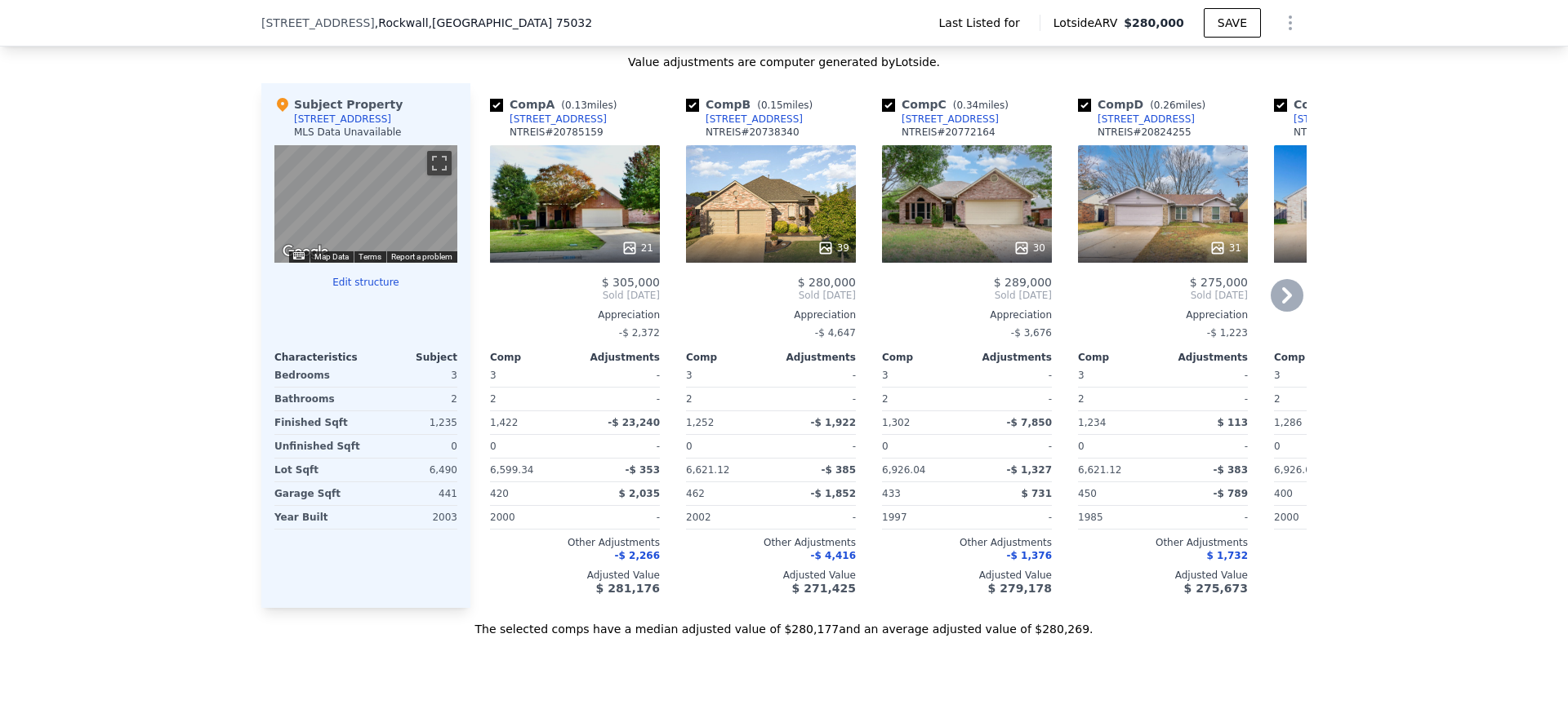
click at [1278, 309] on icon at bounding box center [1286, 295] width 33 height 33
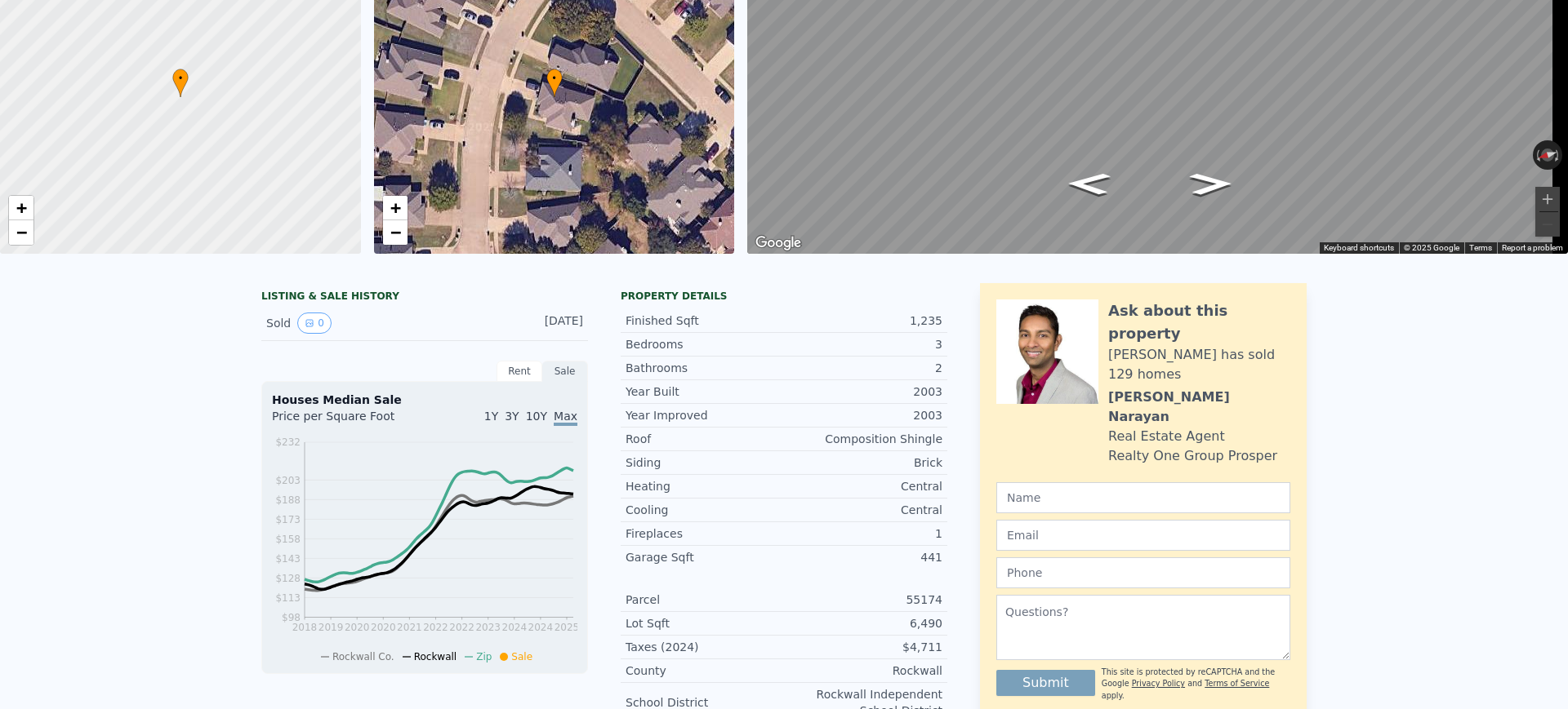
scroll to position [0, 0]
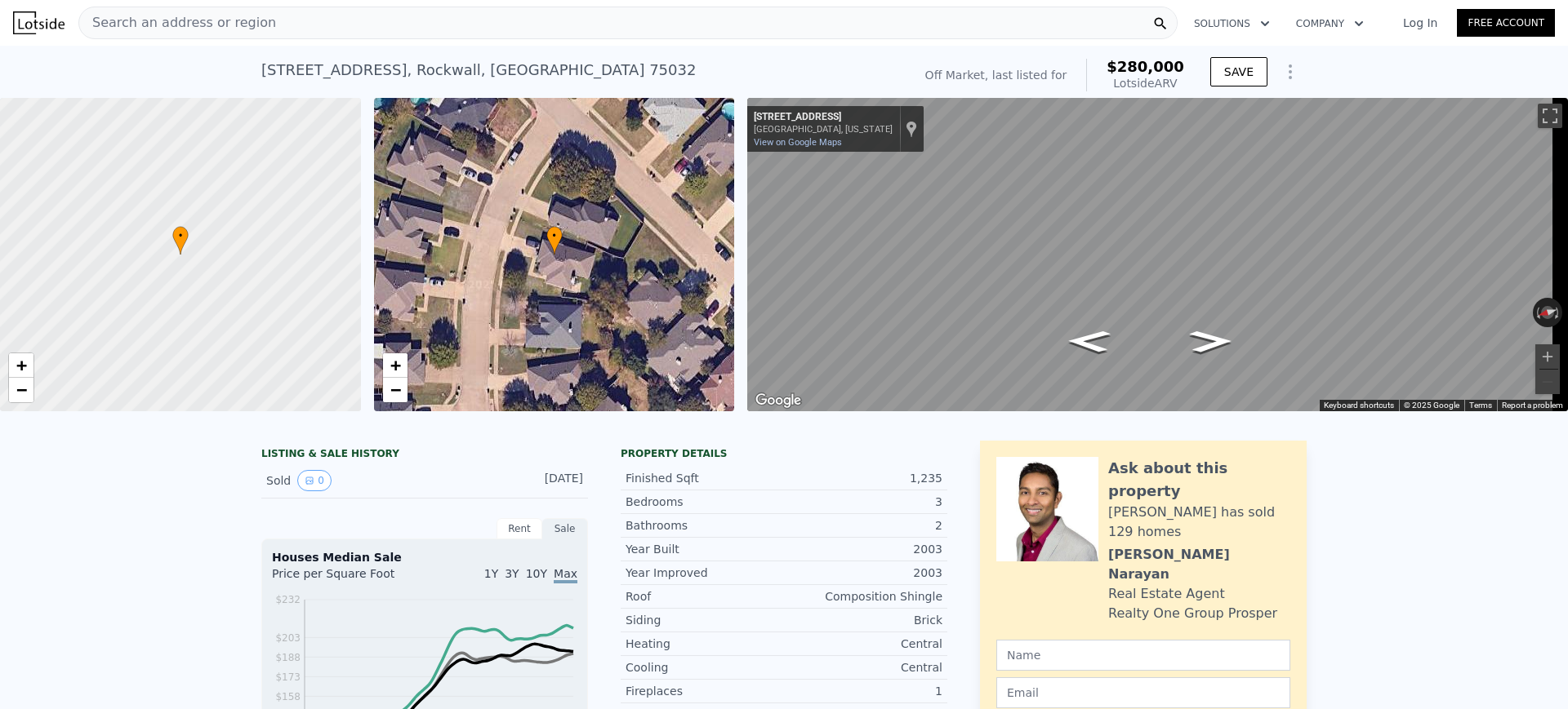
click at [338, 26] on div "Search an address or region" at bounding box center [628, 23] width 1099 height 33
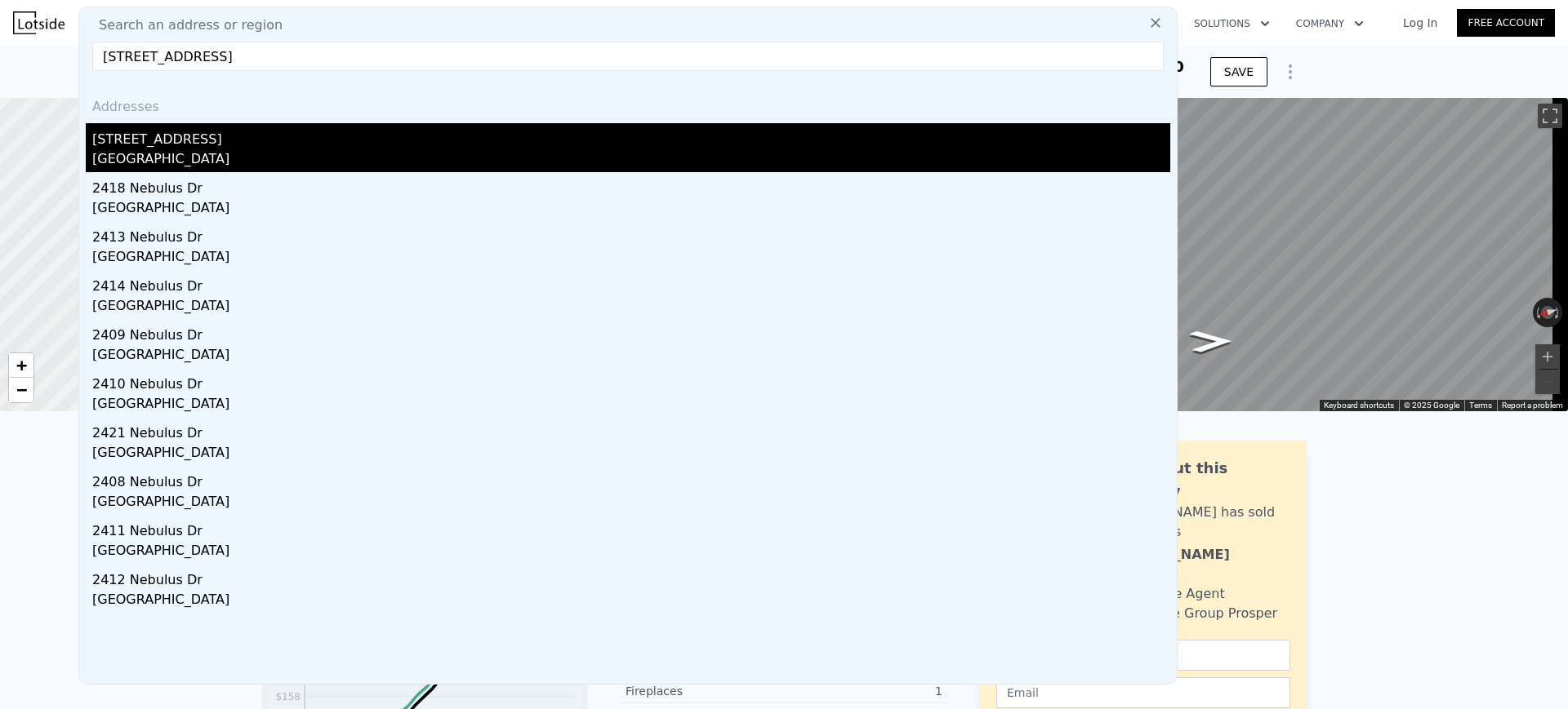
type input "[STREET_ADDRESS]"
click at [223, 137] on div "[STREET_ADDRESS]" at bounding box center [631, 136] width 1077 height 26
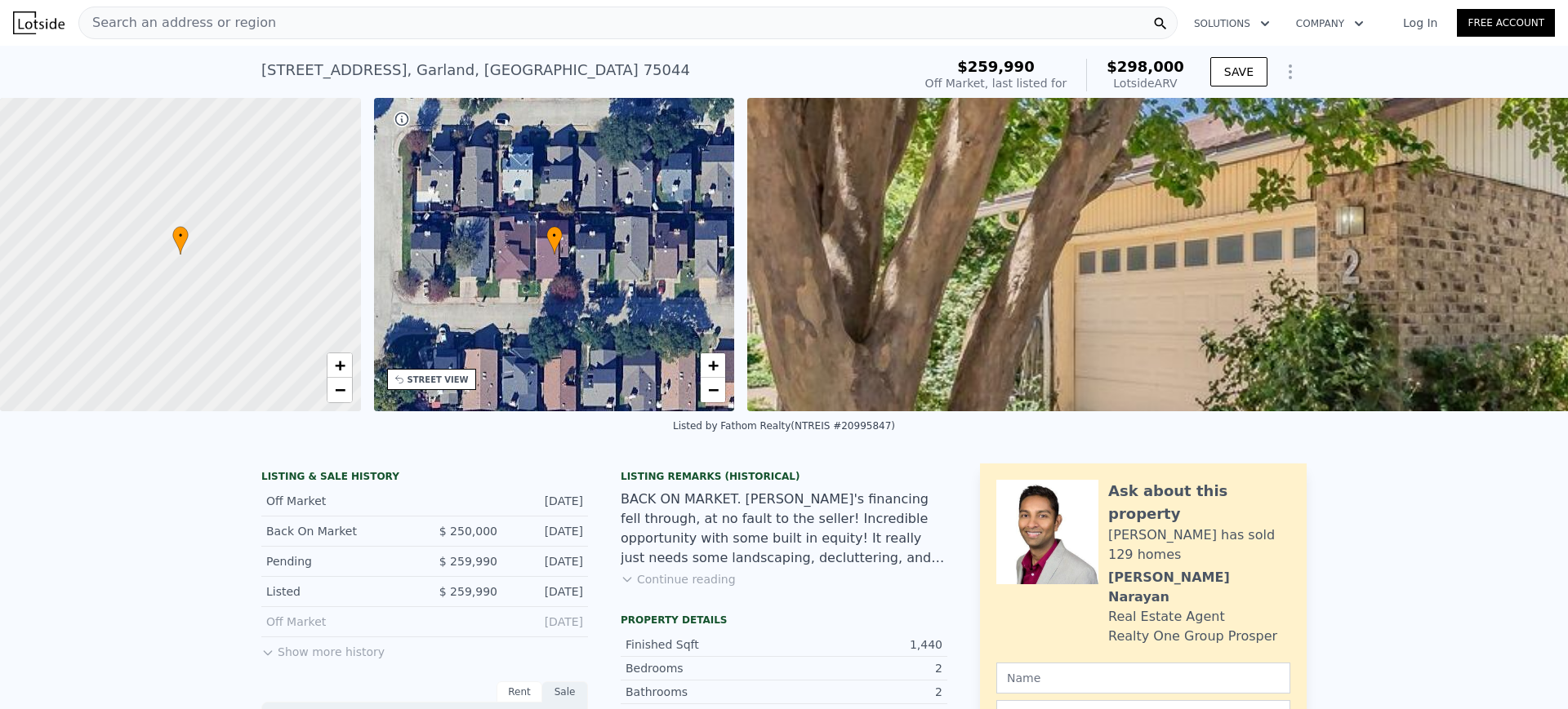
click at [468, 17] on div "Search an address or region" at bounding box center [628, 23] width 1099 height 33
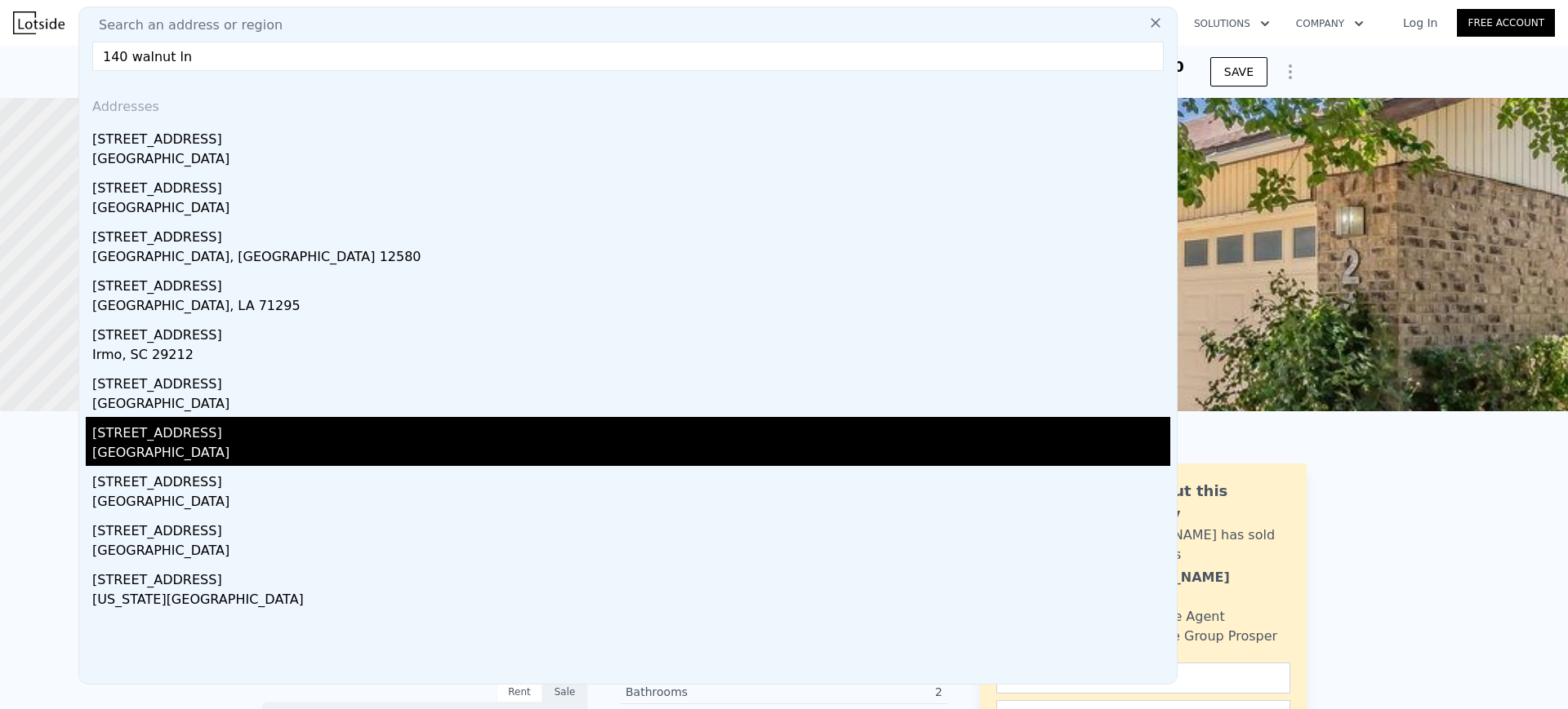
type input "140 walnut ln"
click at [153, 449] on div "[GEOGRAPHIC_DATA]" at bounding box center [631, 455] width 1077 height 23
type input "3"
type input "1"
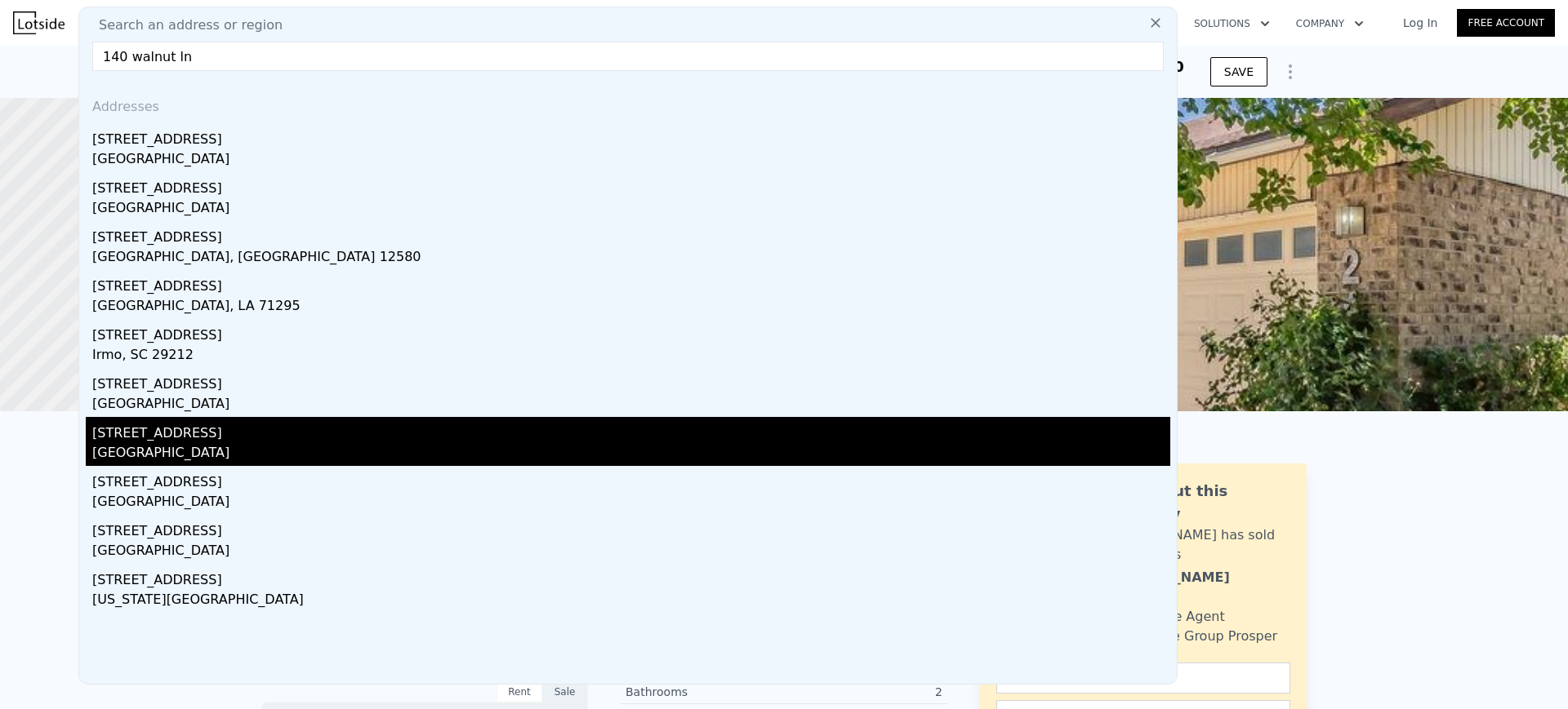
type input "2"
type input "1164"
type input "1703"
type input "6011.280000000001"
type input "7971.48"
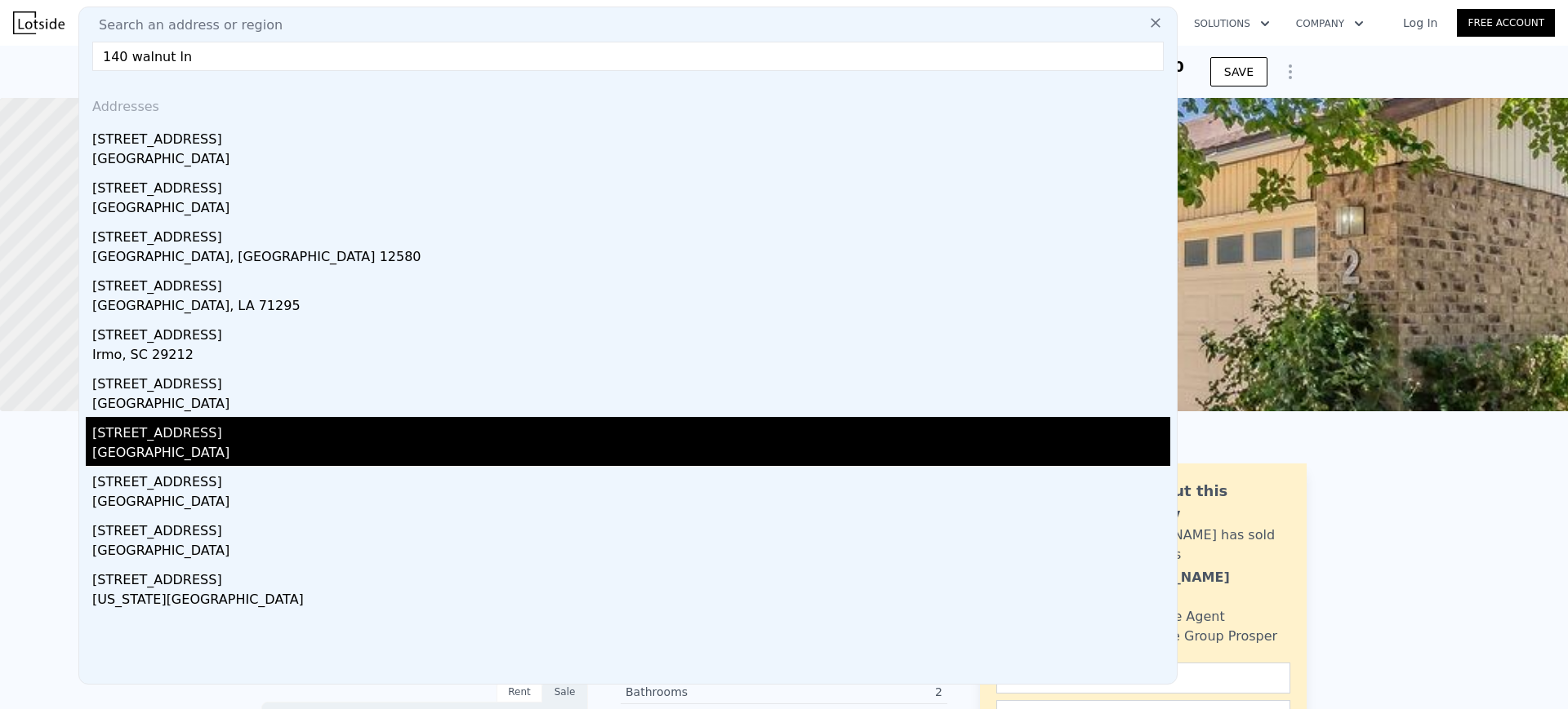
type input "$ 280,000"
type input "$ 88,825"
